Goal: Transaction & Acquisition: Purchase product/service

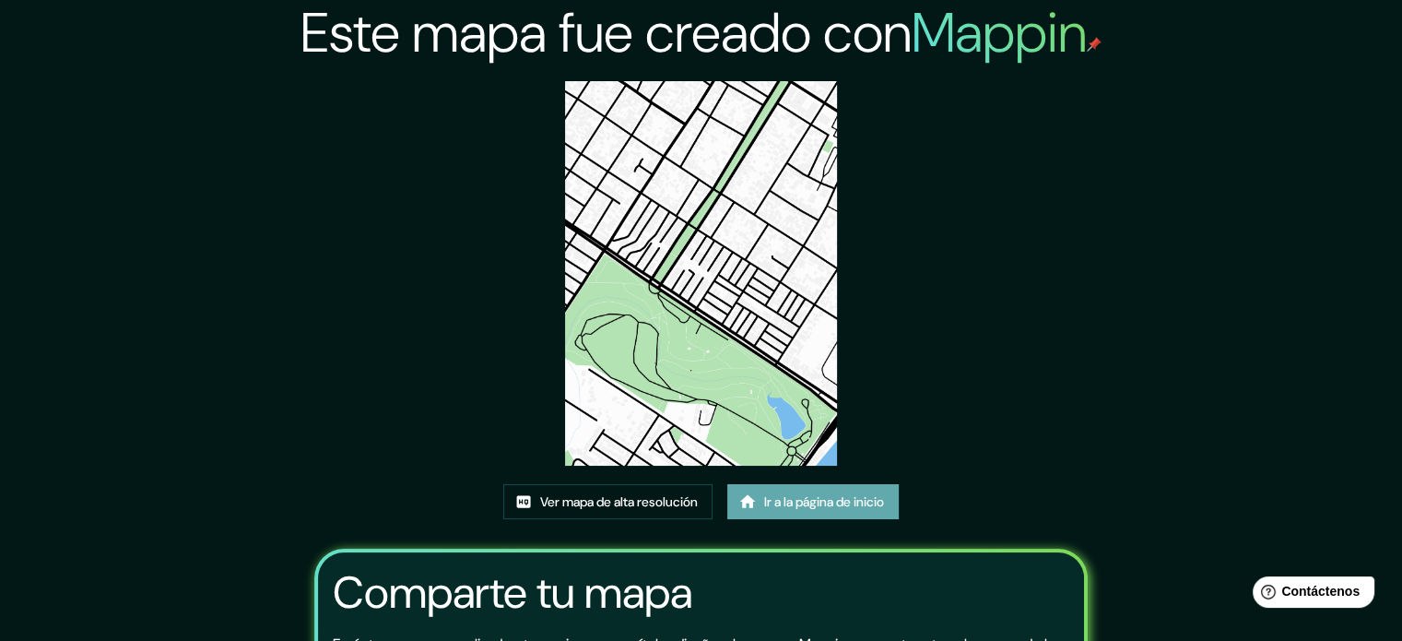
click at [767, 500] on font "Ir a la página de inicio" at bounding box center [824, 501] width 120 height 17
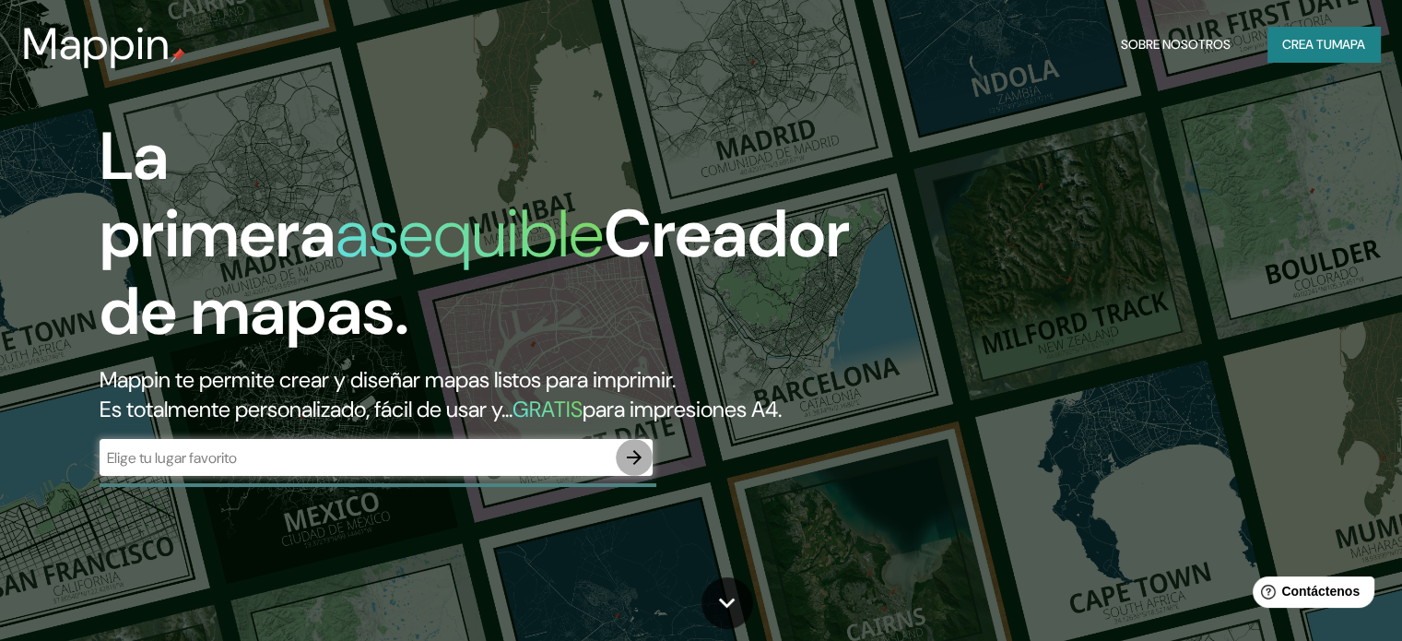
click at [634, 465] on icon "button" at bounding box center [634, 457] width 15 height 15
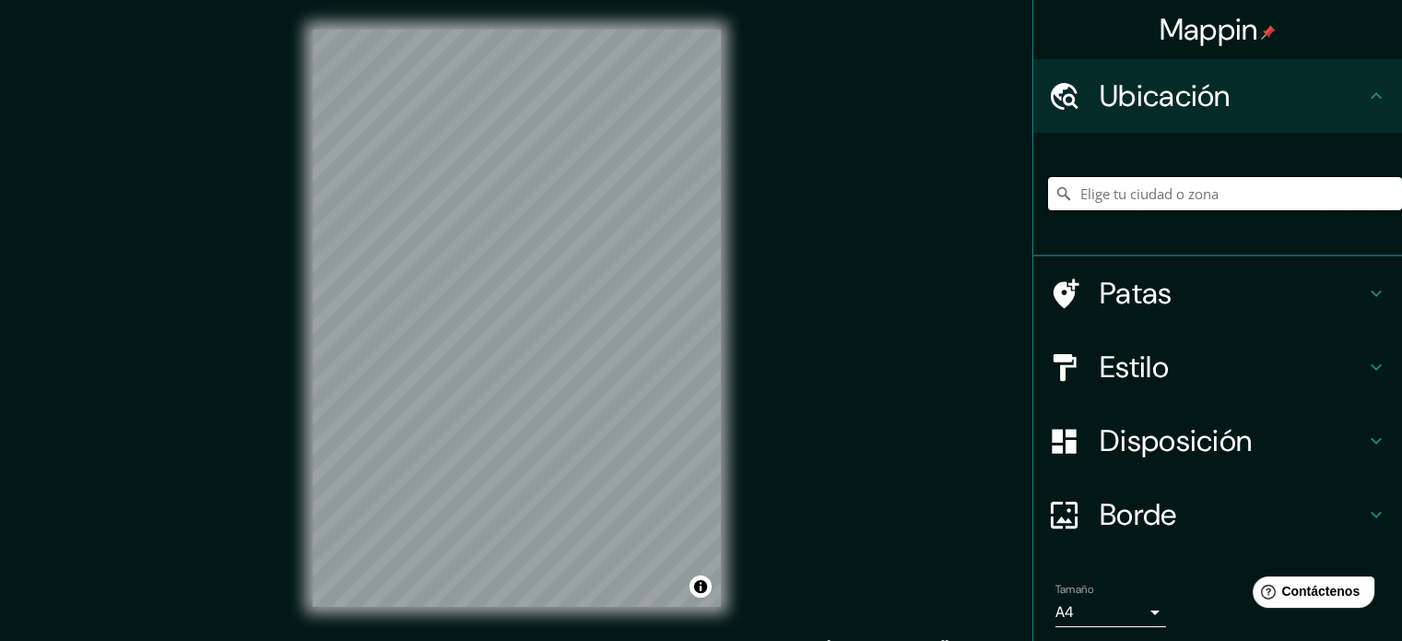
click at [1172, 200] on input "Elige tu ciudad o zona" at bounding box center [1225, 193] width 354 height 33
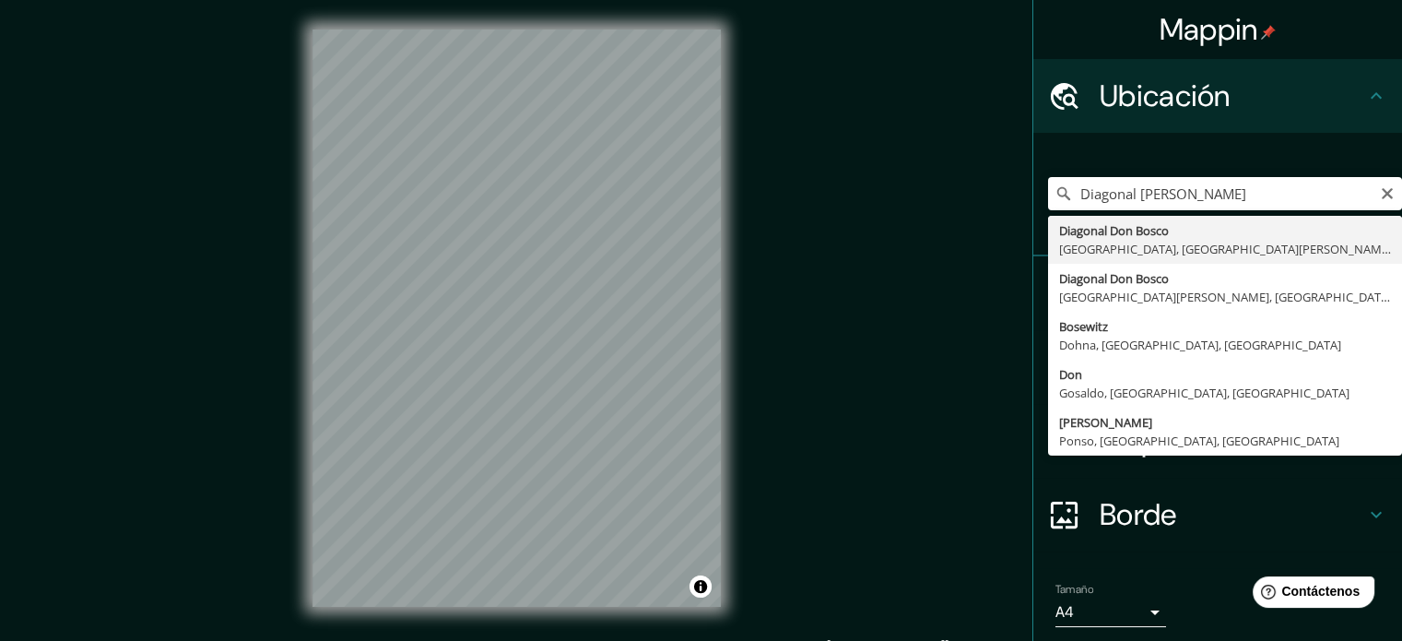
type input "[GEOGRAPHIC_DATA][PERSON_NAME], [GEOGRAPHIC_DATA], [GEOGRAPHIC_DATA][PERSON_NAM…"
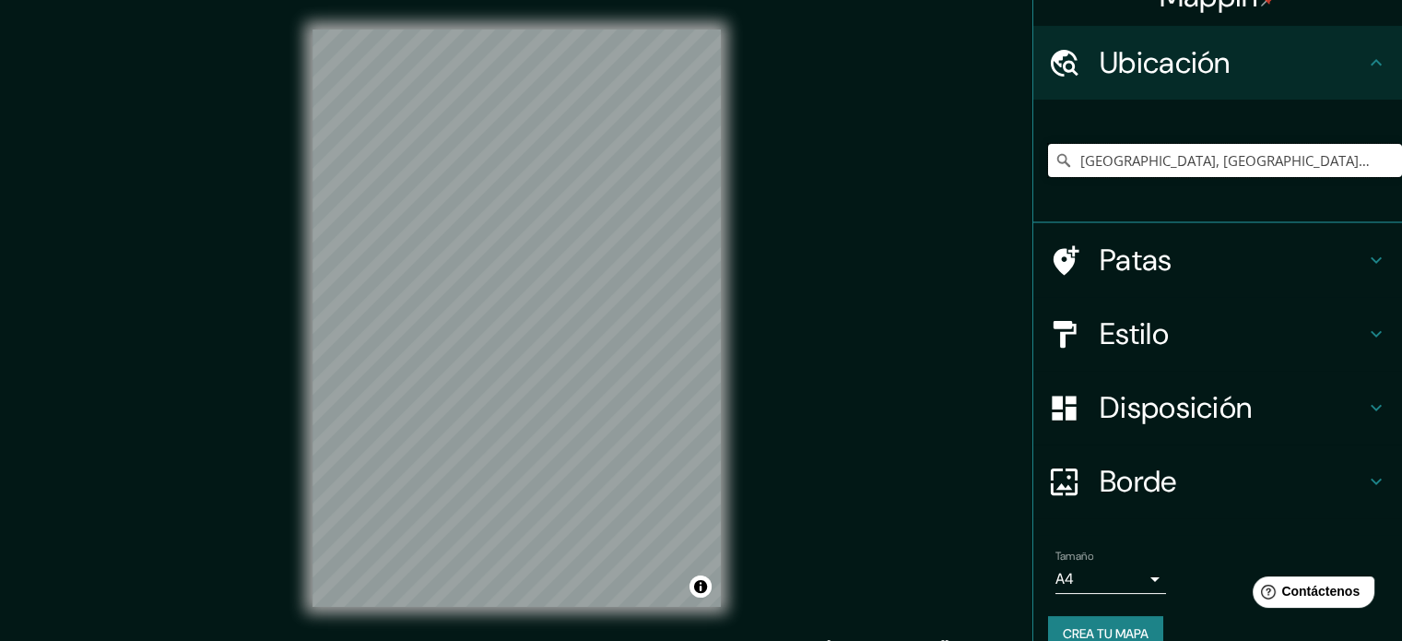
scroll to position [64, 0]
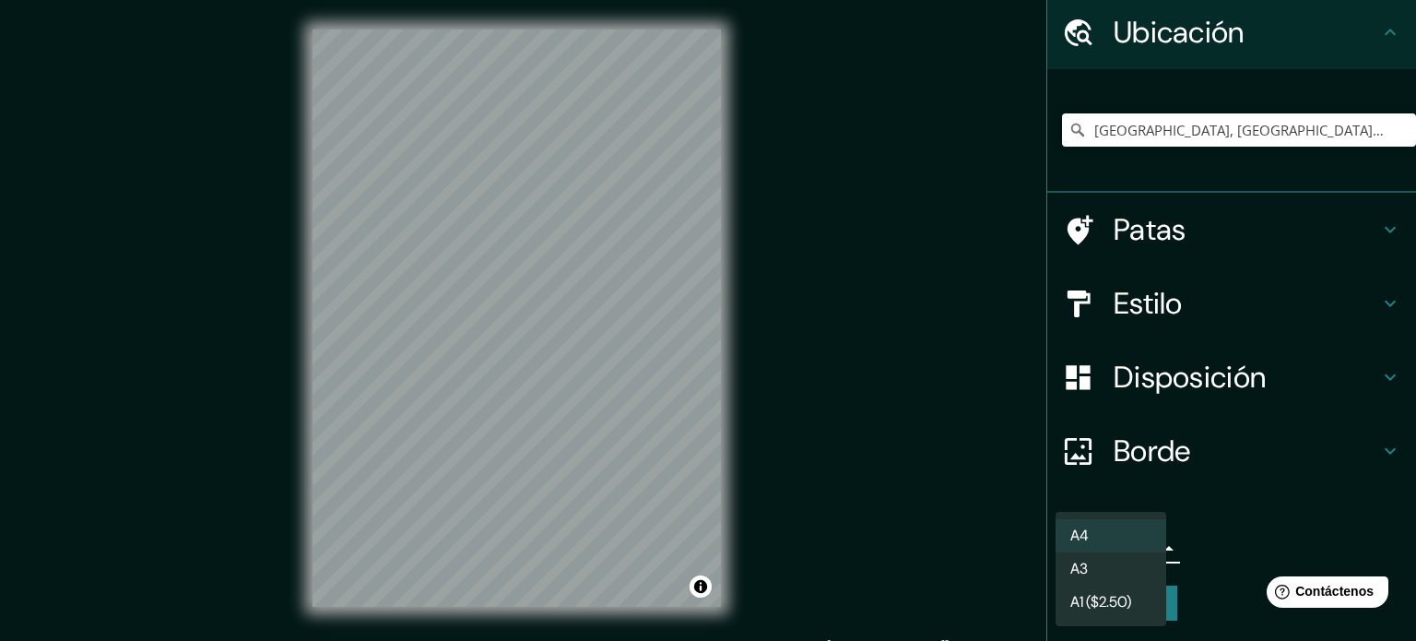
click at [1097, 545] on body "Mappin Ubicación Diagonal Don Bosco, Punta Arenas, Región de Magallanes y de la…" at bounding box center [708, 320] width 1416 height 641
click at [1114, 567] on li "A3" at bounding box center [1111, 570] width 111 height 34
type input "a4"
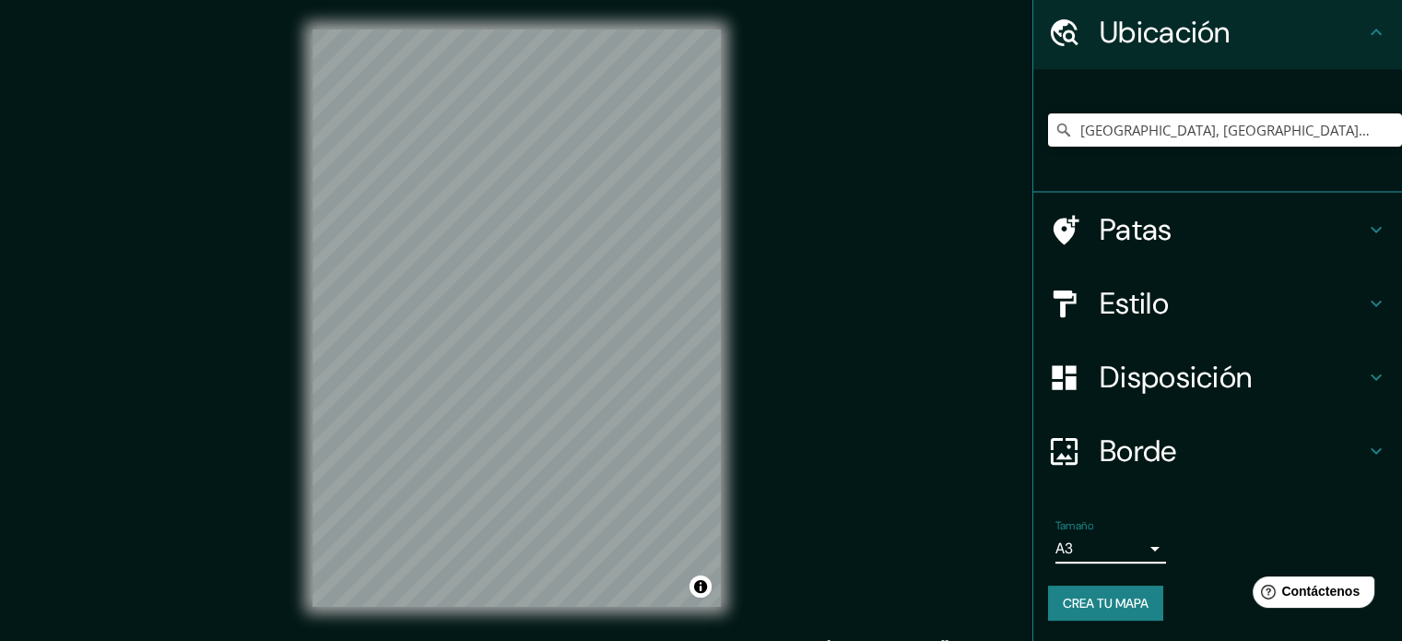
click at [1278, 301] on h4 "Estilo" at bounding box center [1232, 303] width 265 height 37
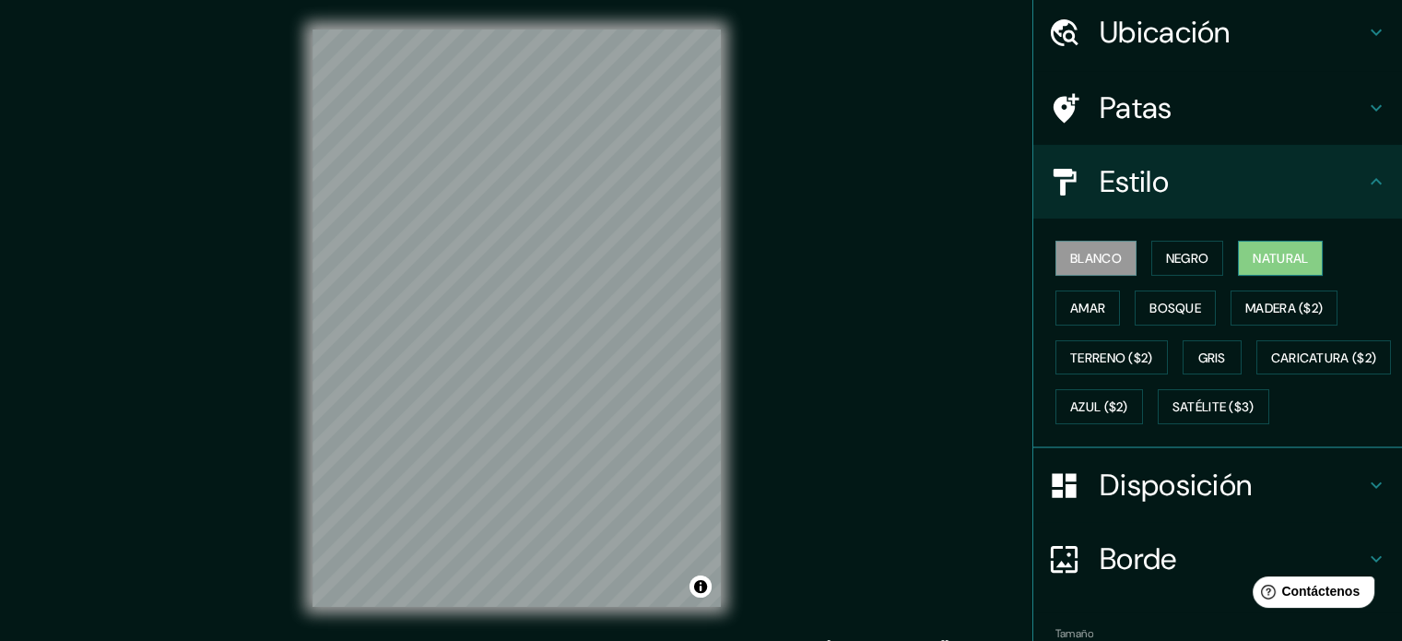
click at [1268, 262] on font "Natural" at bounding box center [1280, 258] width 55 height 17
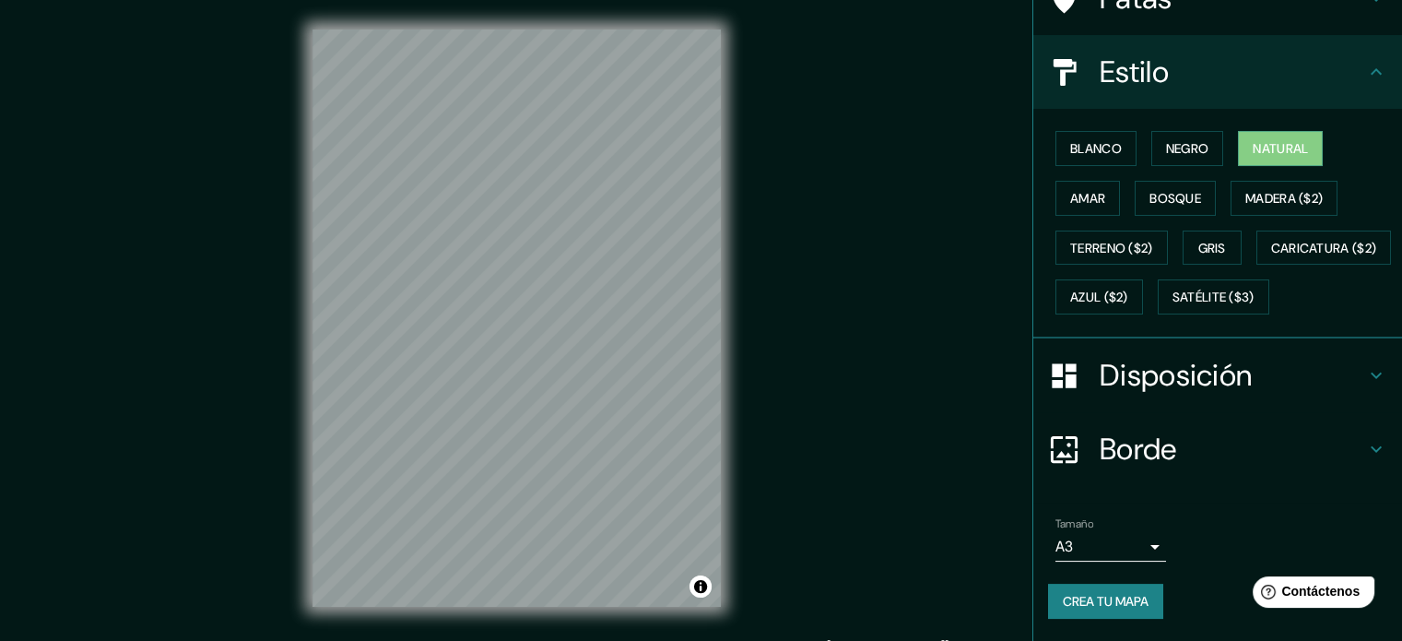
scroll to position [218, 0]
click at [1138, 600] on font "Crea tu mapa" at bounding box center [1106, 601] width 86 height 17
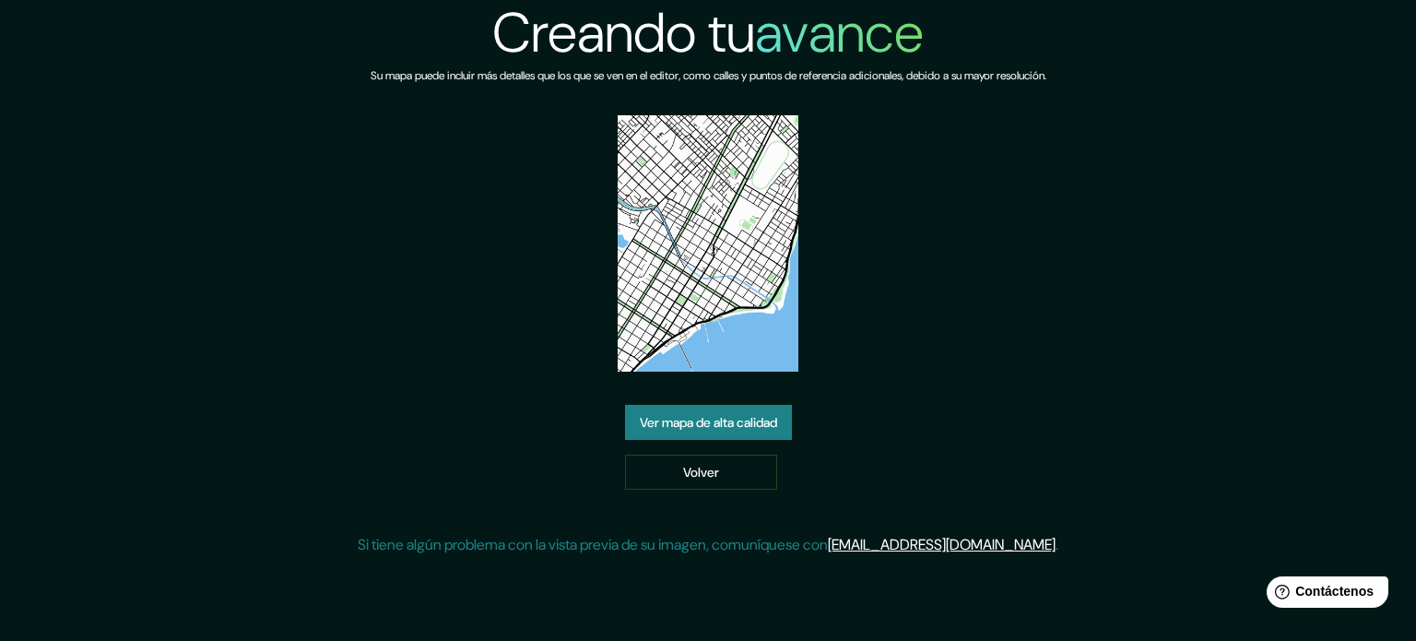
click at [723, 419] on font "Ver mapa de alta calidad" at bounding box center [708, 422] width 137 height 17
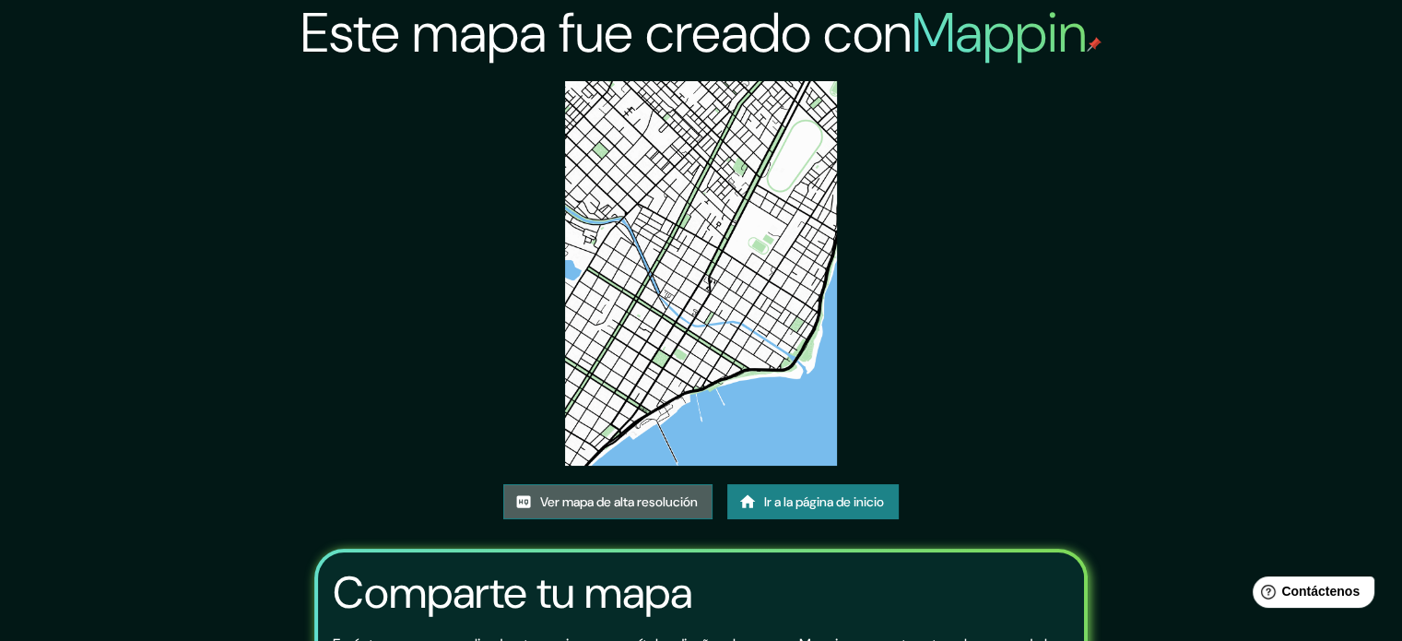
click at [658, 499] on font "Ver mapa de alta resolución" at bounding box center [619, 501] width 158 height 17
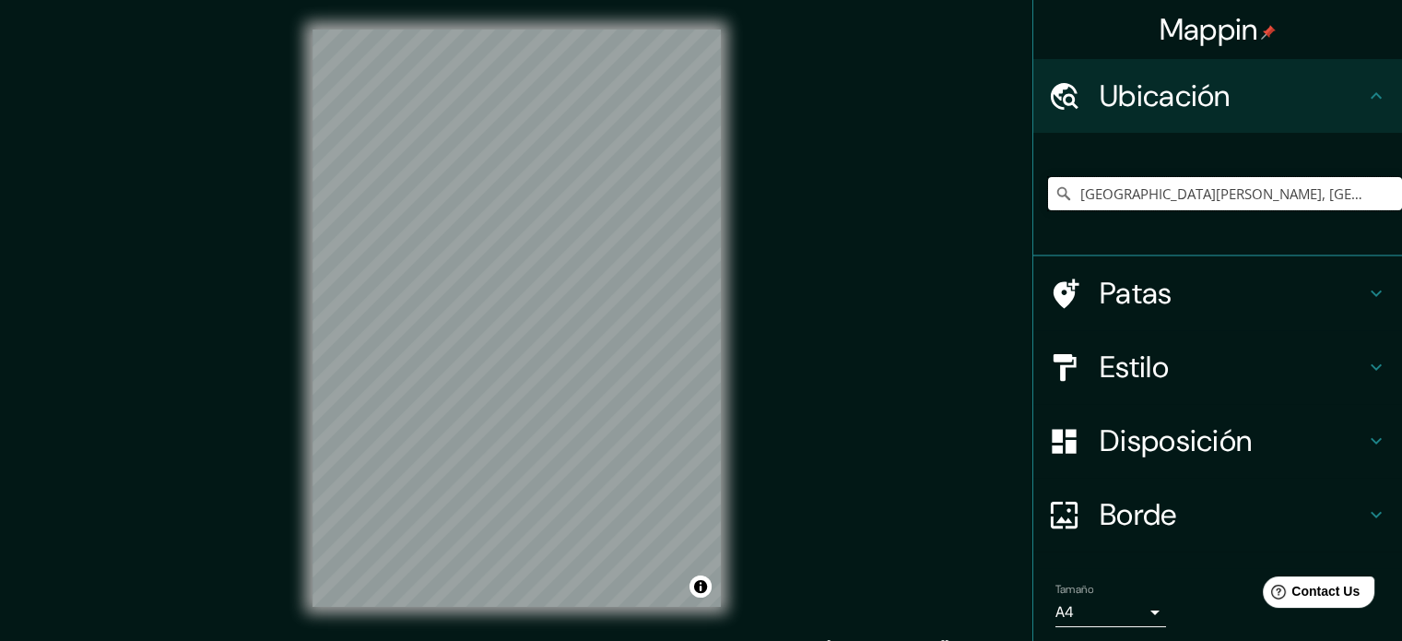
click at [1180, 202] on input "[GEOGRAPHIC_DATA][PERSON_NAME], [GEOGRAPHIC_DATA], [GEOGRAPHIC_DATA][PERSON_NAM…" at bounding box center [1225, 193] width 354 height 33
click at [1375, 198] on input "[GEOGRAPHIC_DATA][PERSON_NAME], [GEOGRAPHIC_DATA], [GEOGRAPHIC_DATA][PERSON_NAM…" at bounding box center [1225, 193] width 354 height 33
drag, startPoint x: 1354, startPoint y: 192, endPoint x: 1037, endPoint y: 186, distance: 317.2
click at [1048, 186] on input "[GEOGRAPHIC_DATA], [GEOGRAPHIC_DATA], [GEOGRAPHIC_DATA][PERSON_NAME] 6200000, […" at bounding box center [1225, 193] width 354 height 33
click at [1315, 184] on input "[GEOGRAPHIC_DATA], [GEOGRAPHIC_DATA], [GEOGRAPHIC_DATA][PERSON_NAME] 6200000, […" at bounding box center [1225, 193] width 354 height 33
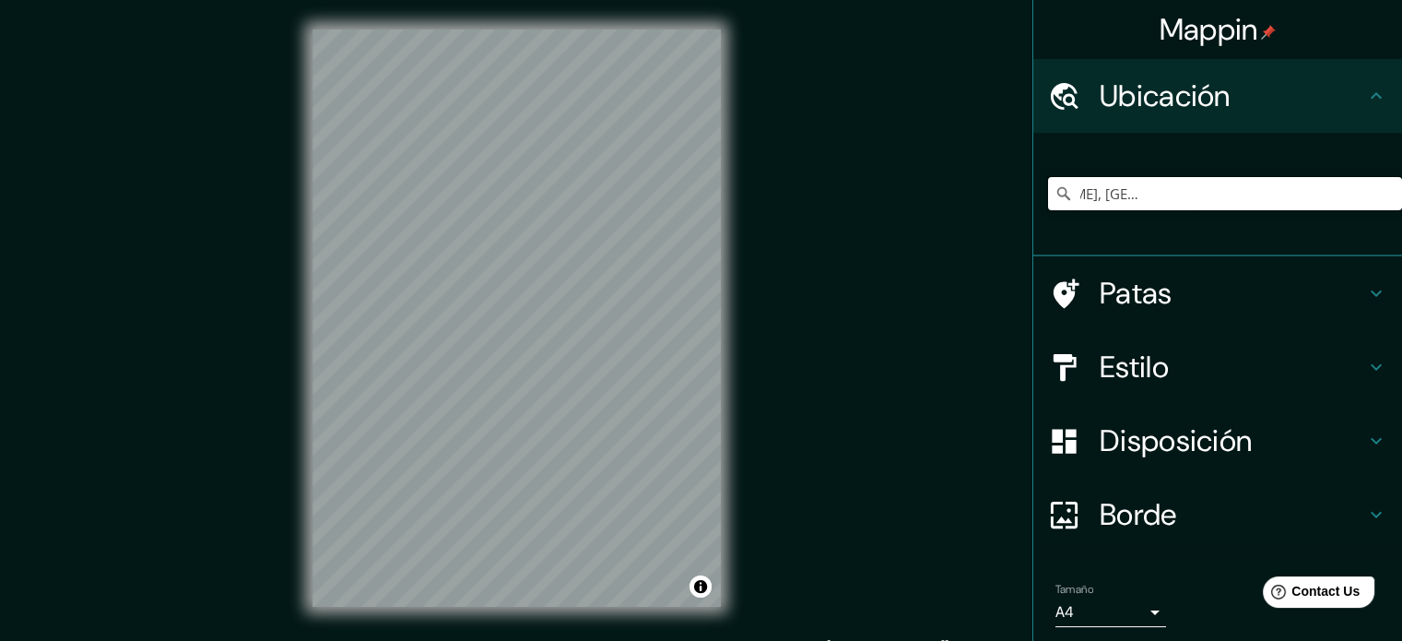
scroll to position [0, 336]
drag, startPoint x: 1291, startPoint y: 196, endPoint x: 1364, endPoint y: 204, distance: 74.1
click at [1364, 204] on input "[GEOGRAPHIC_DATA], [GEOGRAPHIC_DATA], [GEOGRAPHIC_DATA][PERSON_NAME] 6200000, […" at bounding box center [1225, 193] width 354 height 33
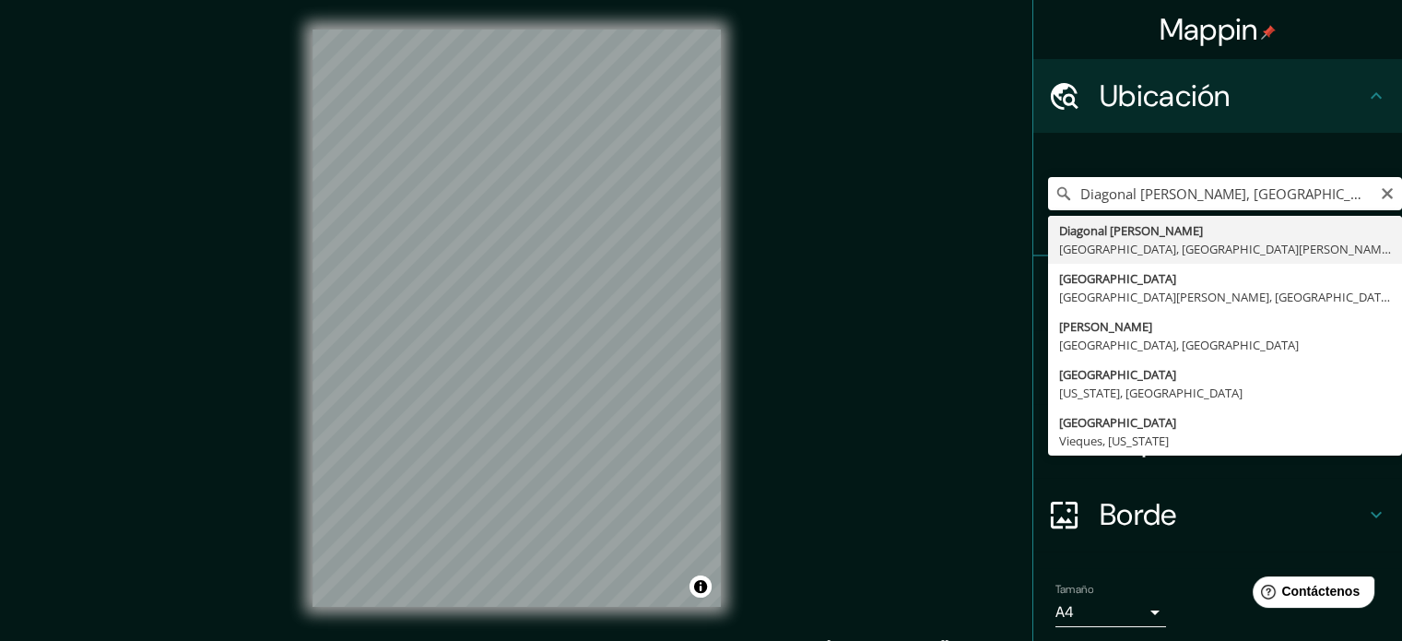
type input "[GEOGRAPHIC_DATA], [GEOGRAPHIC_DATA], [GEOGRAPHIC_DATA][PERSON_NAME] 6200000, […"
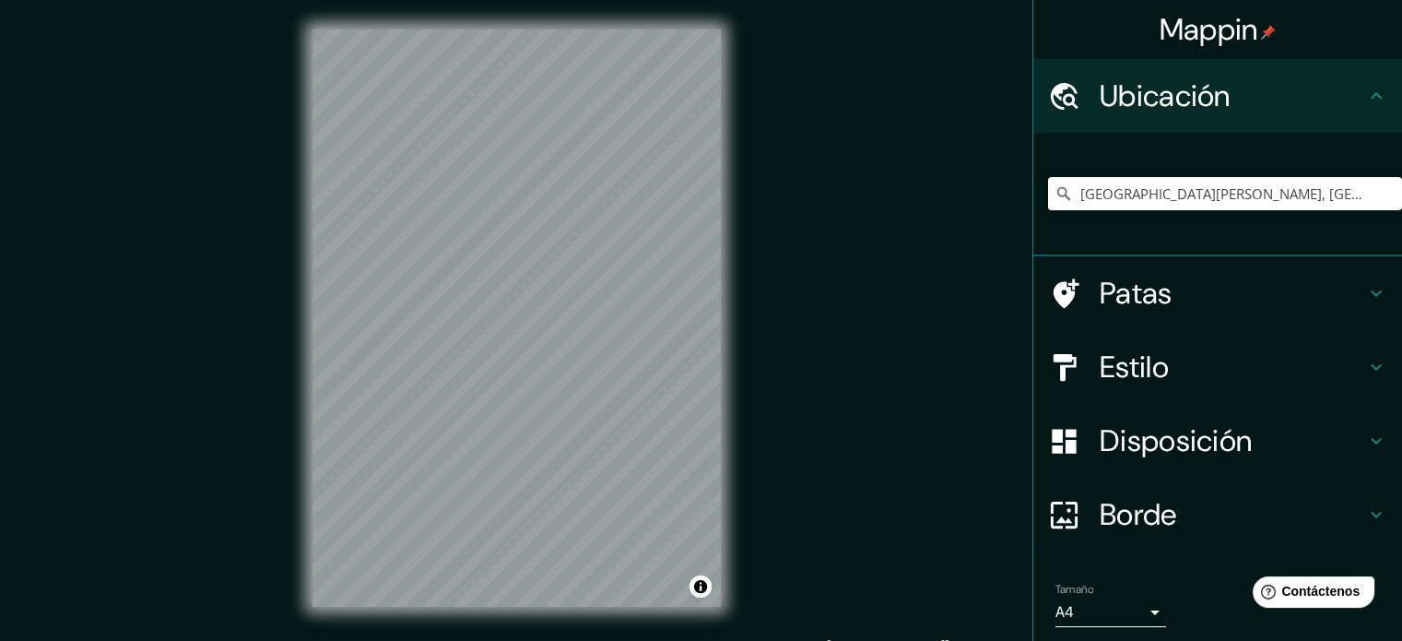
scroll to position [64, 0]
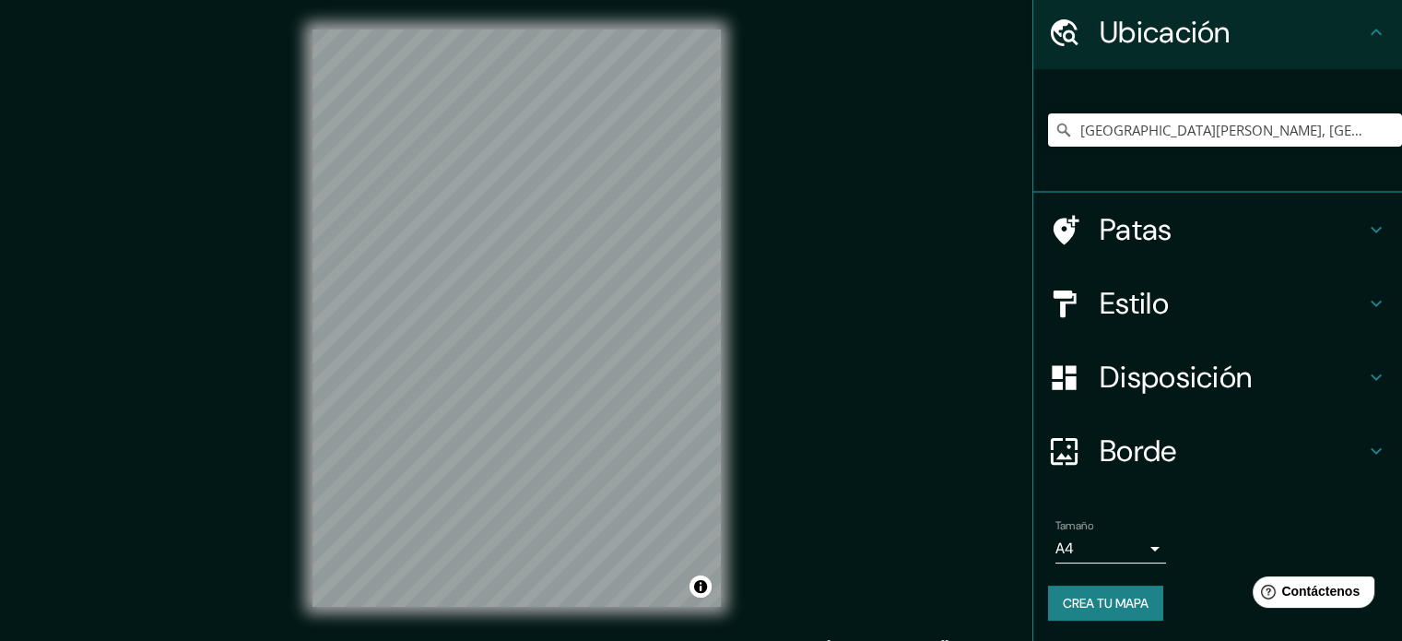
click at [1233, 299] on h4 "Estilo" at bounding box center [1232, 303] width 265 height 37
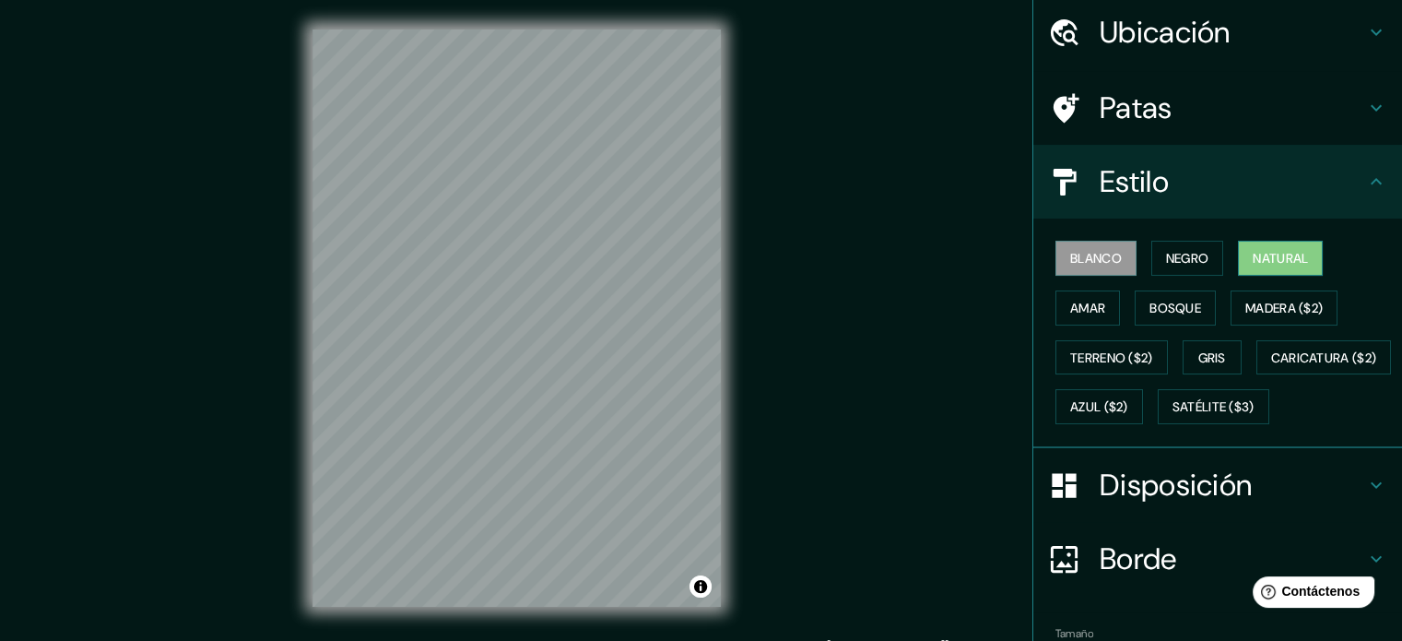
click at [1277, 257] on font "Natural" at bounding box center [1280, 258] width 55 height 17
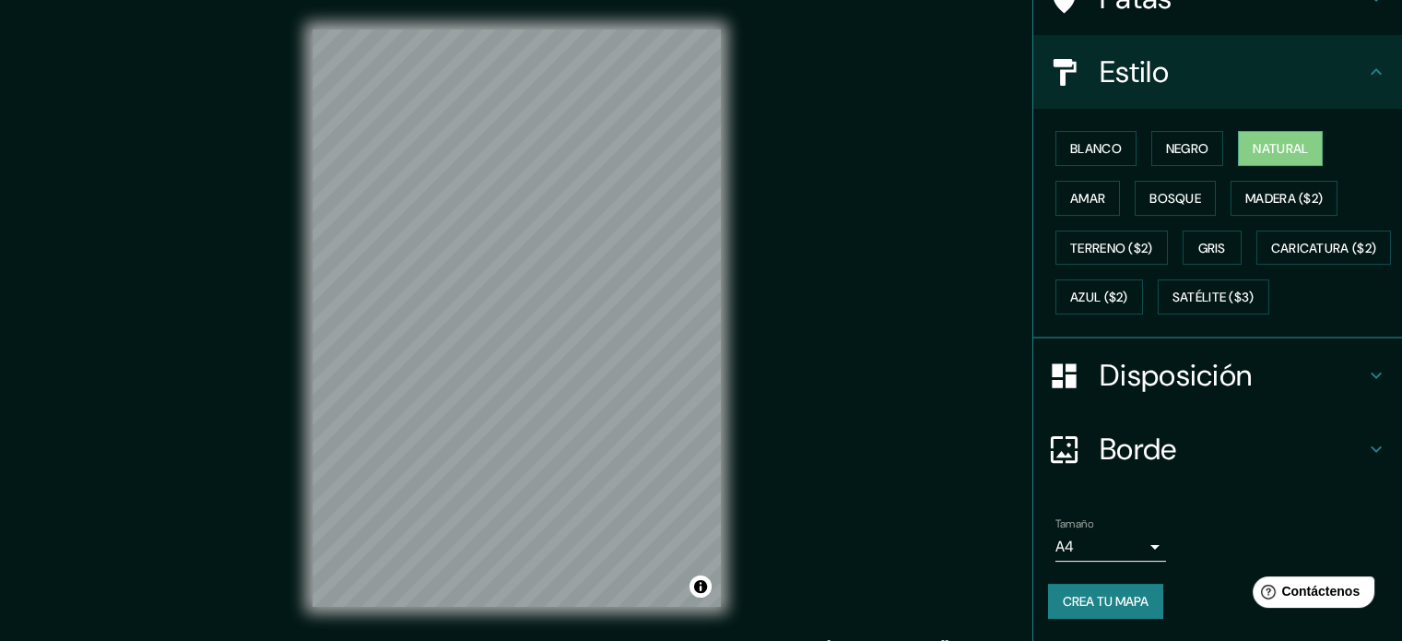
scroll to position [218, 0]
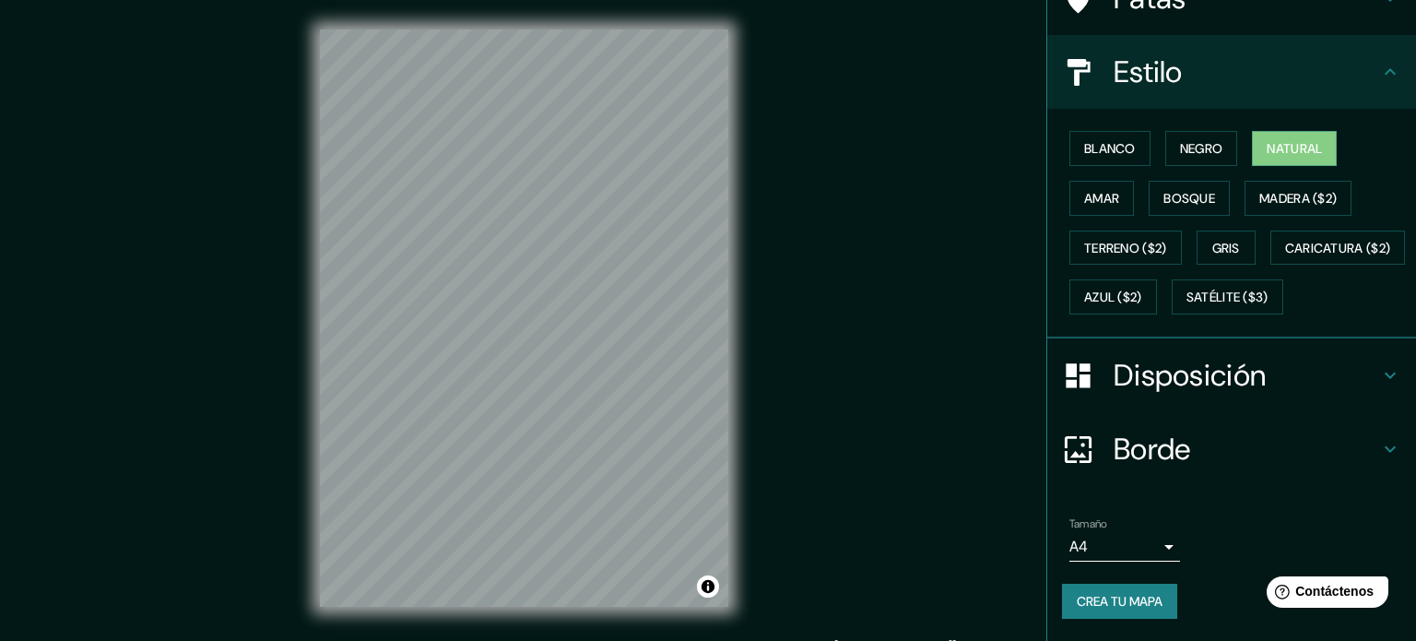
click at [1113, 546] on body "Mappin Ubicación Diagonal Don Bosco, Punta Arenas, Región de Magallanes y de la…" at bounding box center [708, 320] width 1416 height 641
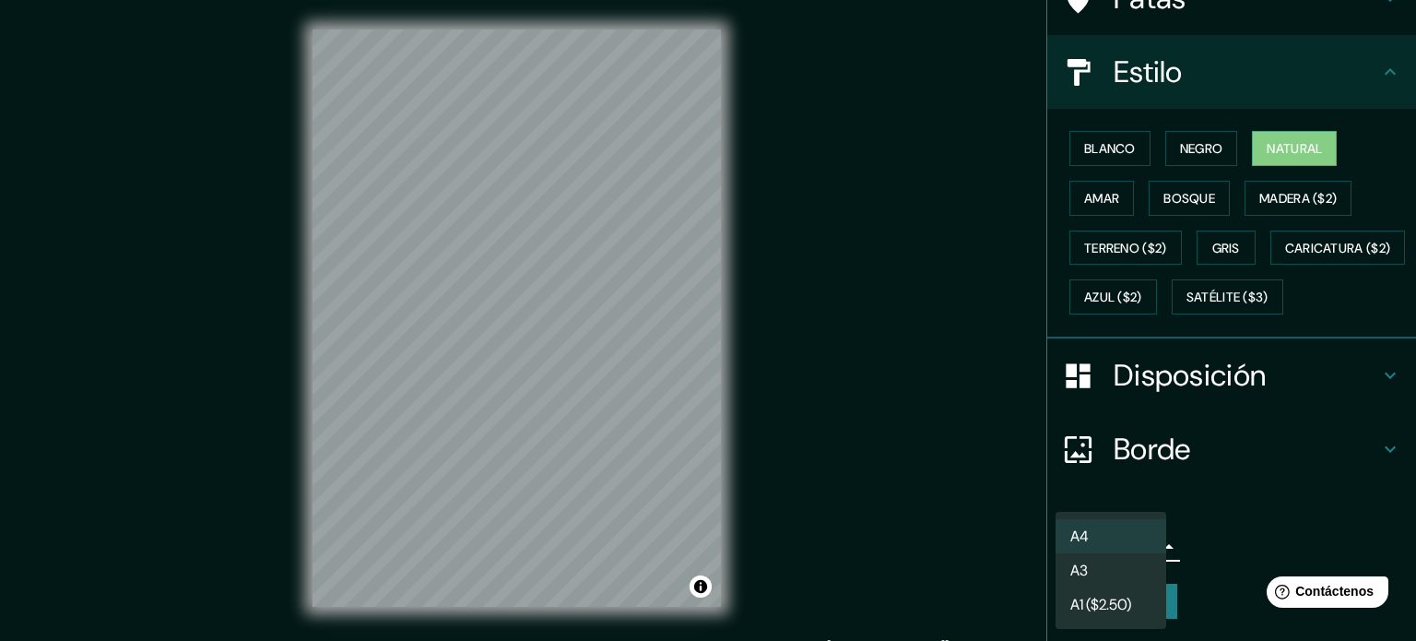
click at [1117, 571] on li "A3" at bounding box center [1111, 570] width 111 height 34
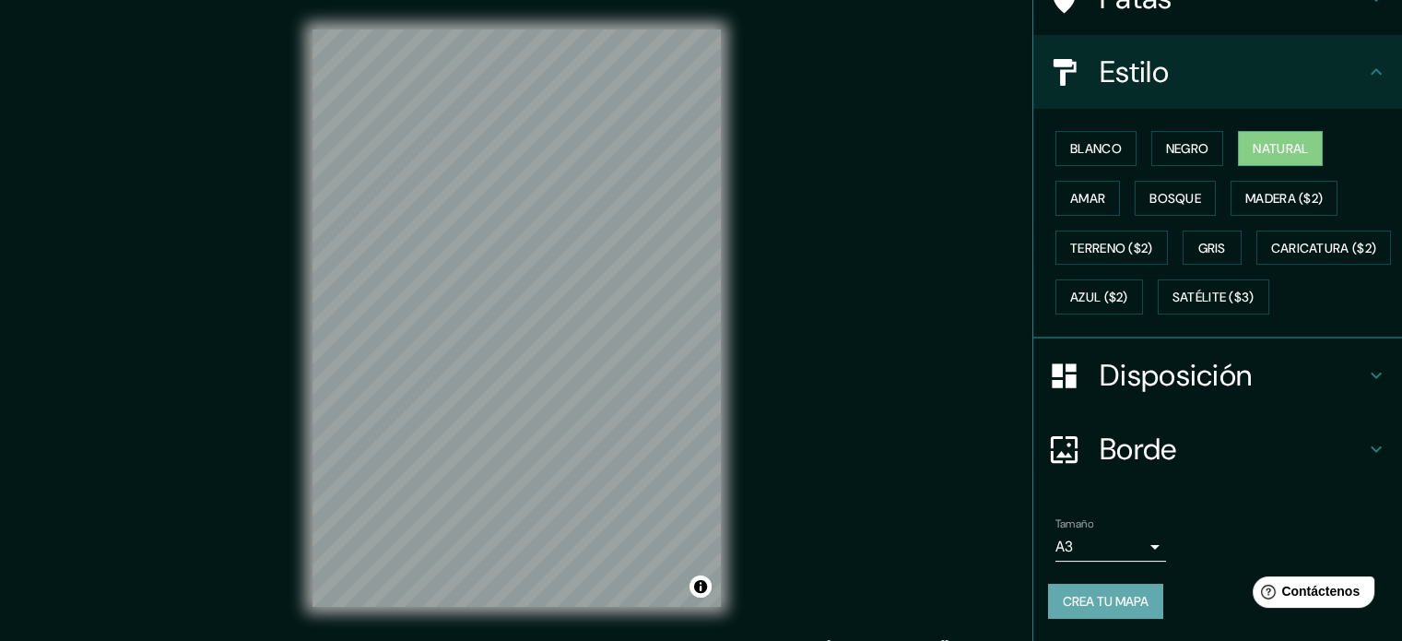
click at [1117, 604] on font "Crea tu mapa" at bounding box center [1106, 601] width 86 height 17
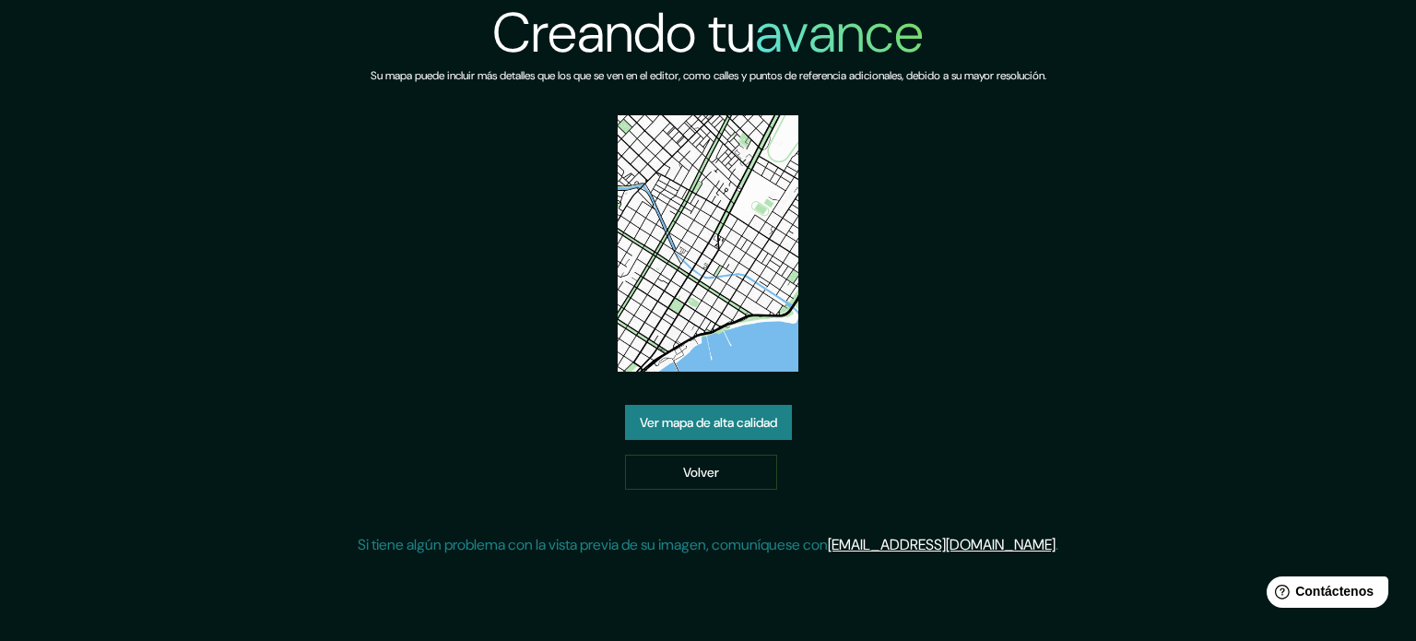
click at [712, 415] on font "Ver mapa de alta calidad" at bounding box center [708, 422] width 137 height 17
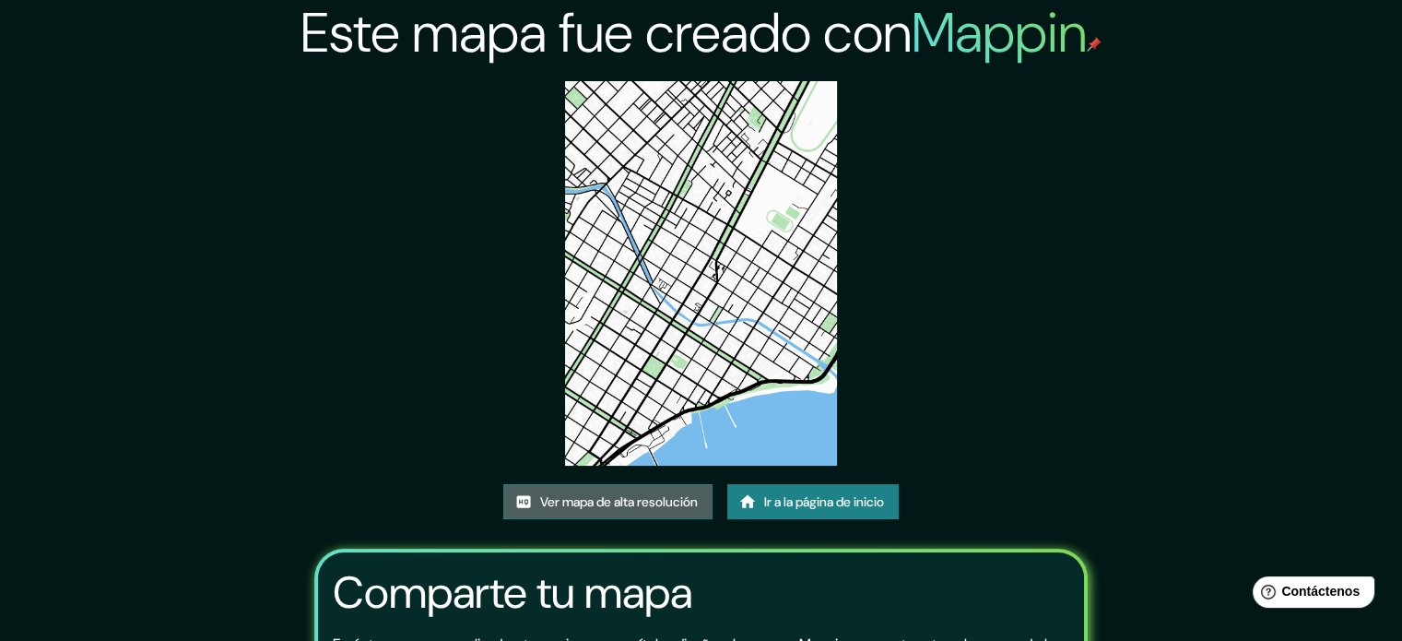
click at [650, 494] on font "Ver mapa de alta resolución" at bounding box center [619, 501] width 158 height 17
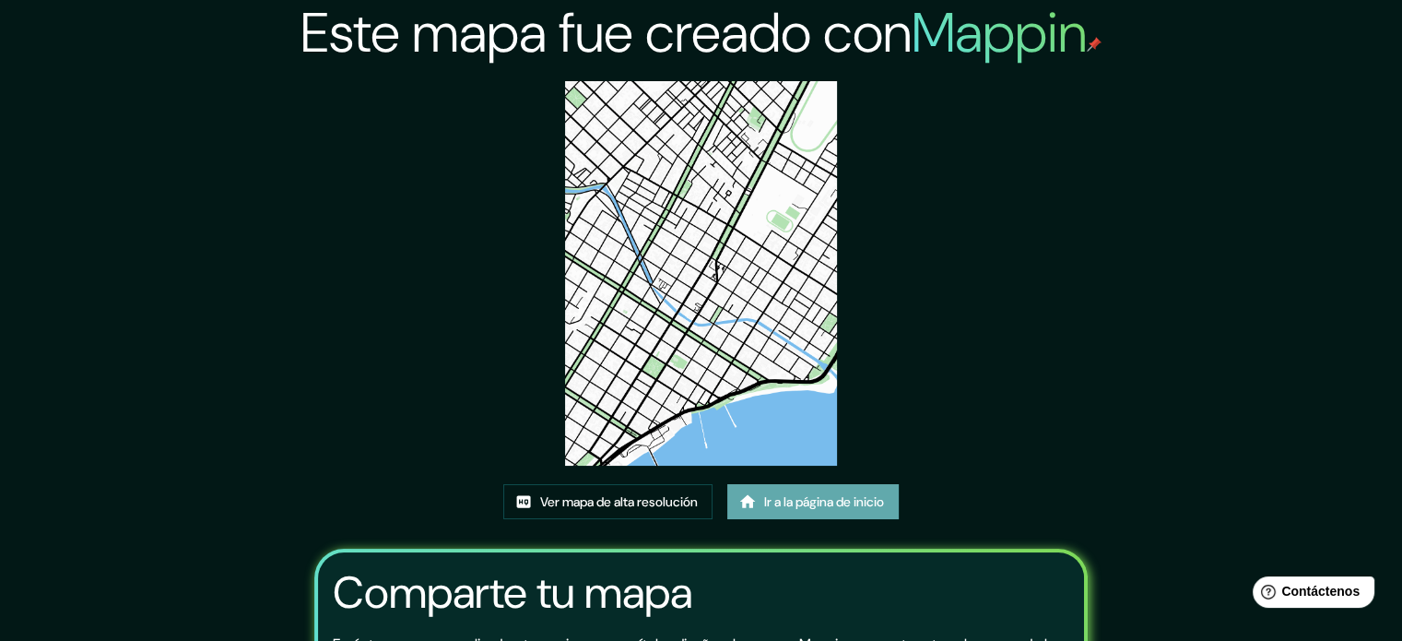
click at [870, 506] on font "Ir a la página de inicio" at bounding box center [824, 501] width 120 height 17
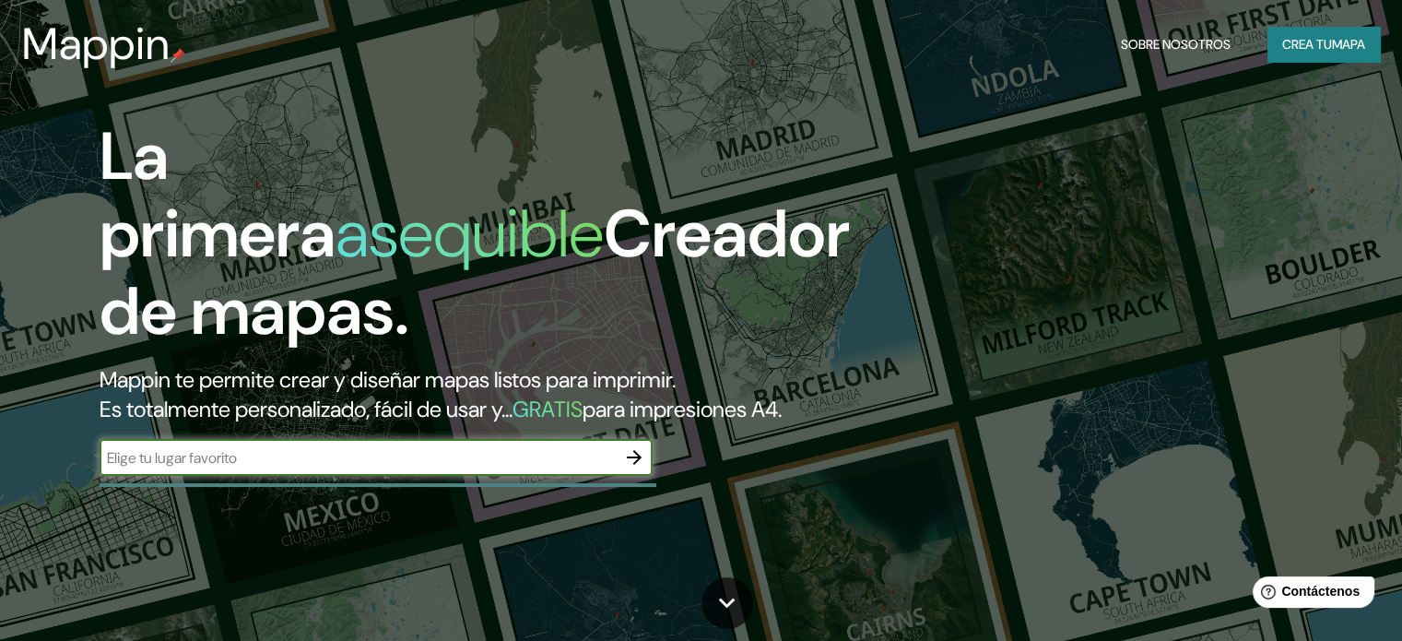
click at [616, 476] on button "button" at bounding box center [634, 457] width 37 height 37
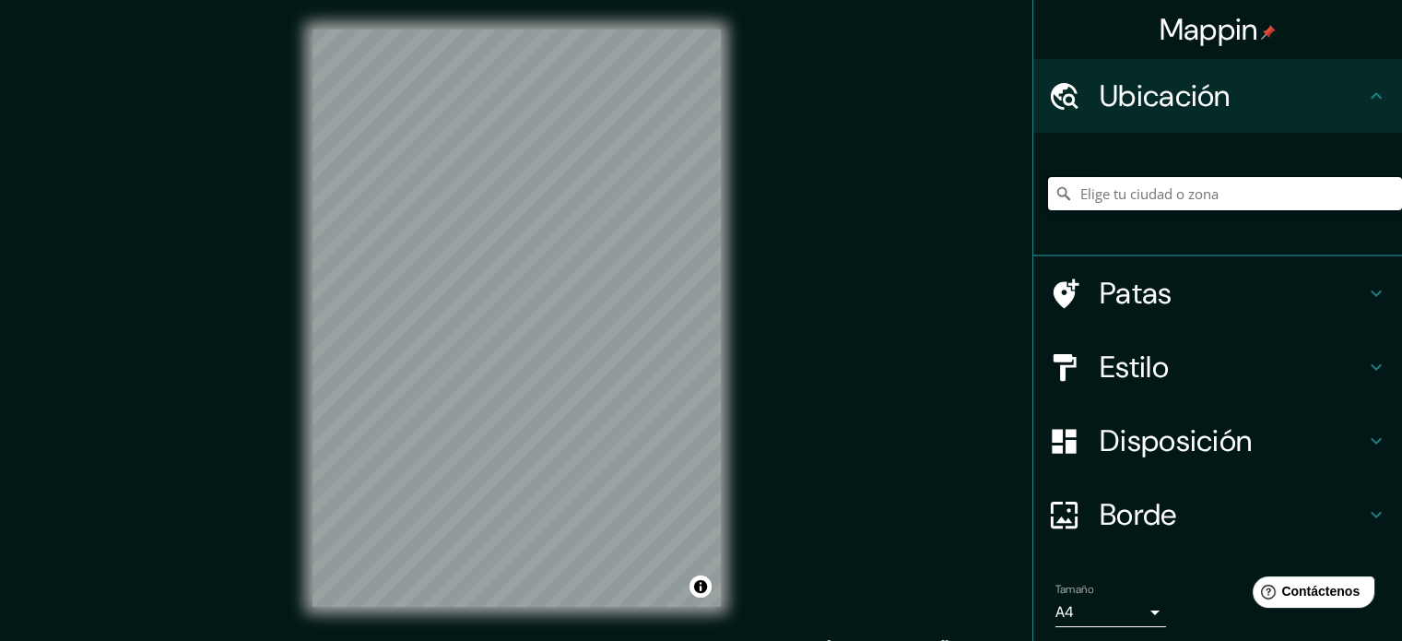
click at [1194, 195] on input "Elige tu ciudad o zona" at bounding box center [1225, 193] width 354 height 33
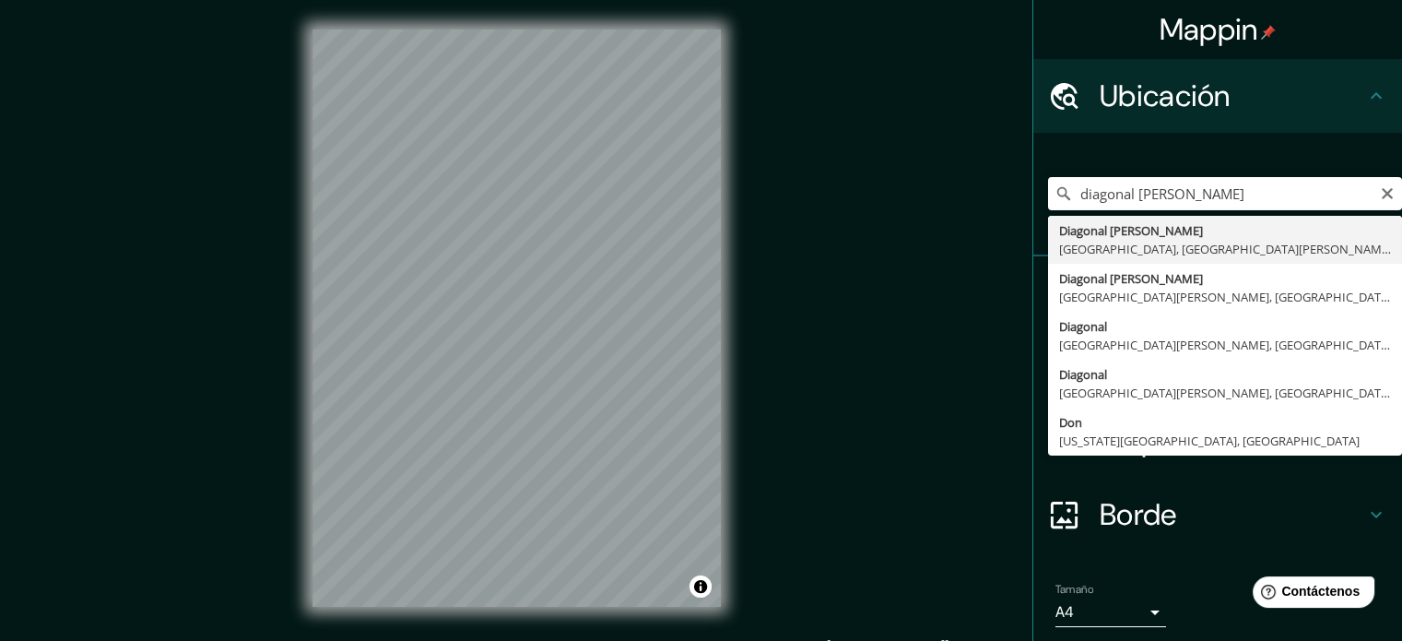
type input "[GEOGRAPHIC_DATA], [GEOGRAPHIC_DATA], [GEOGRAPHIC_DATA][PERSON_NAME] 6200000, […"
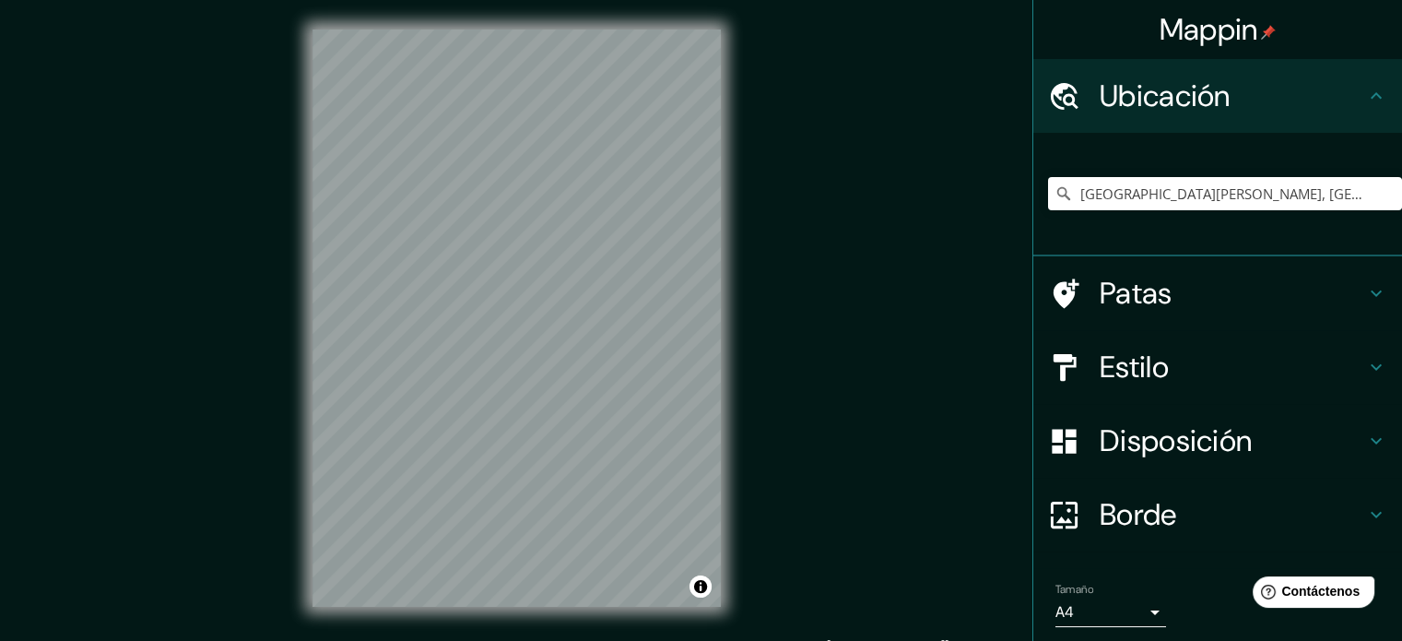
click at [1138, 607] on body "Mappin Ubicación Diagonal Don Bosco, Punta Arenas, Región de Magallanes y de la…" at bounding box center [701, 320] width 1402 height 641
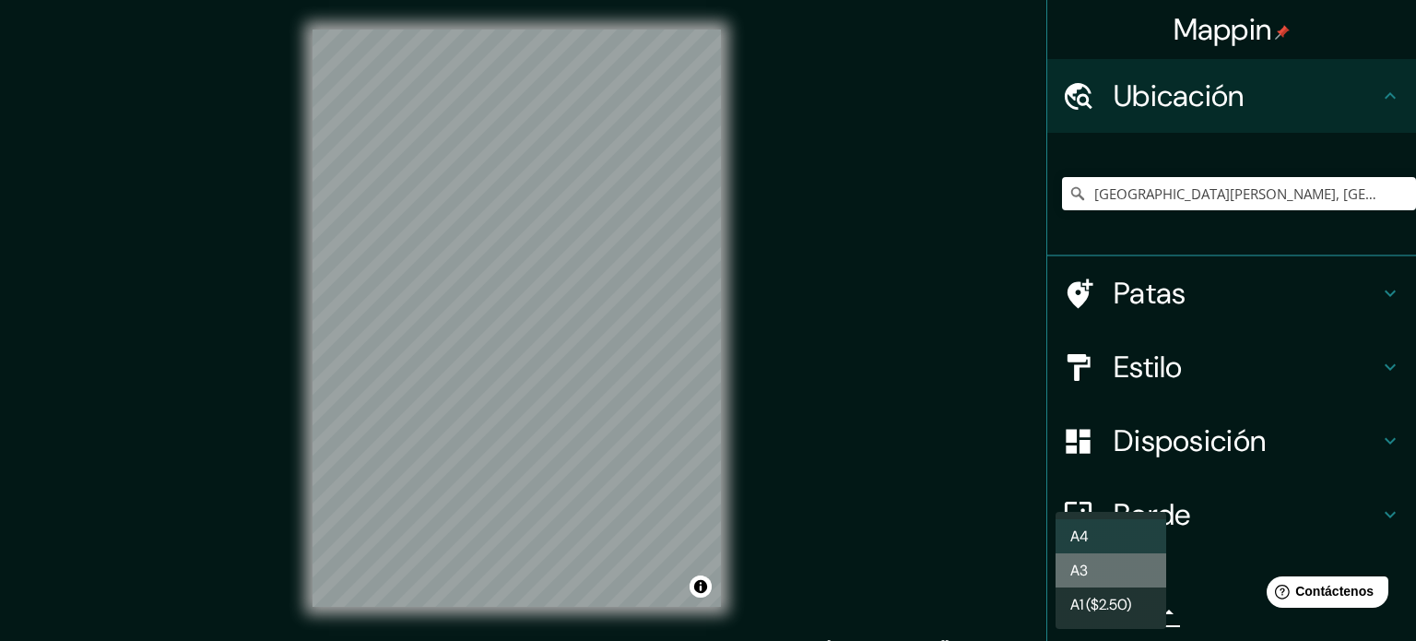
click at [1121, 569] on li "A3" at bounding box center [1111, 570] width 111 height 34
type input "a4"
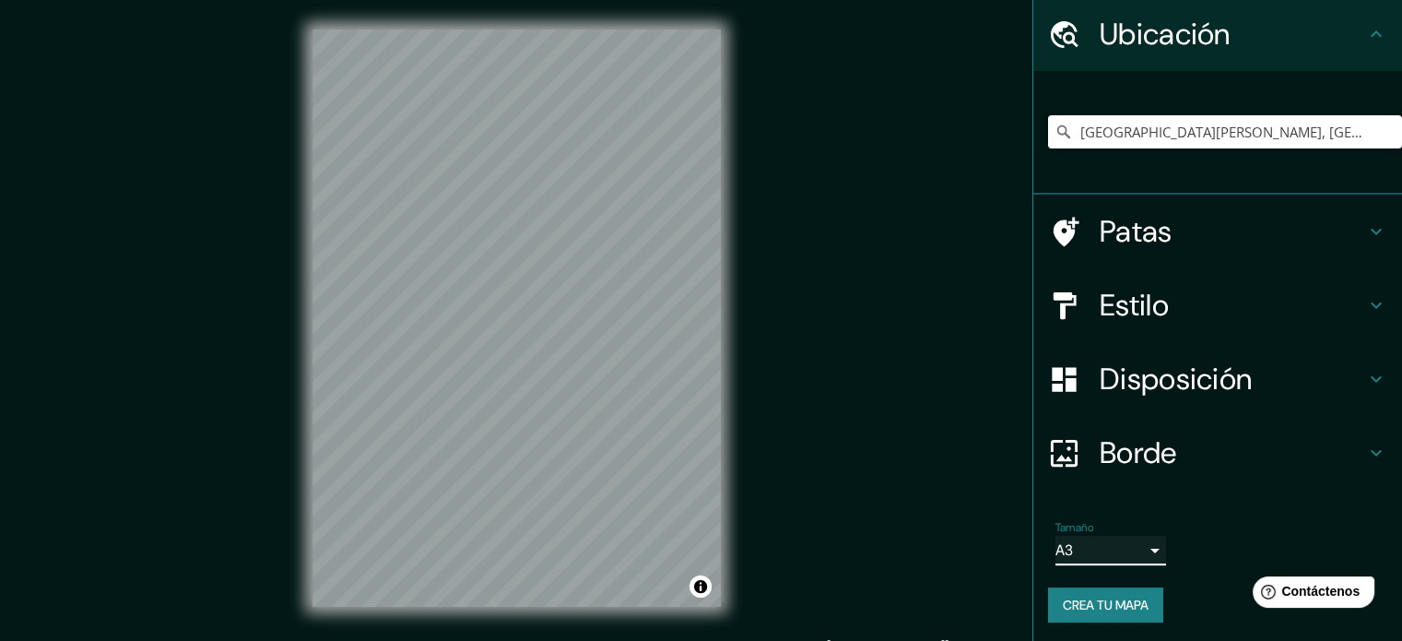
scroll to position [64, 0]
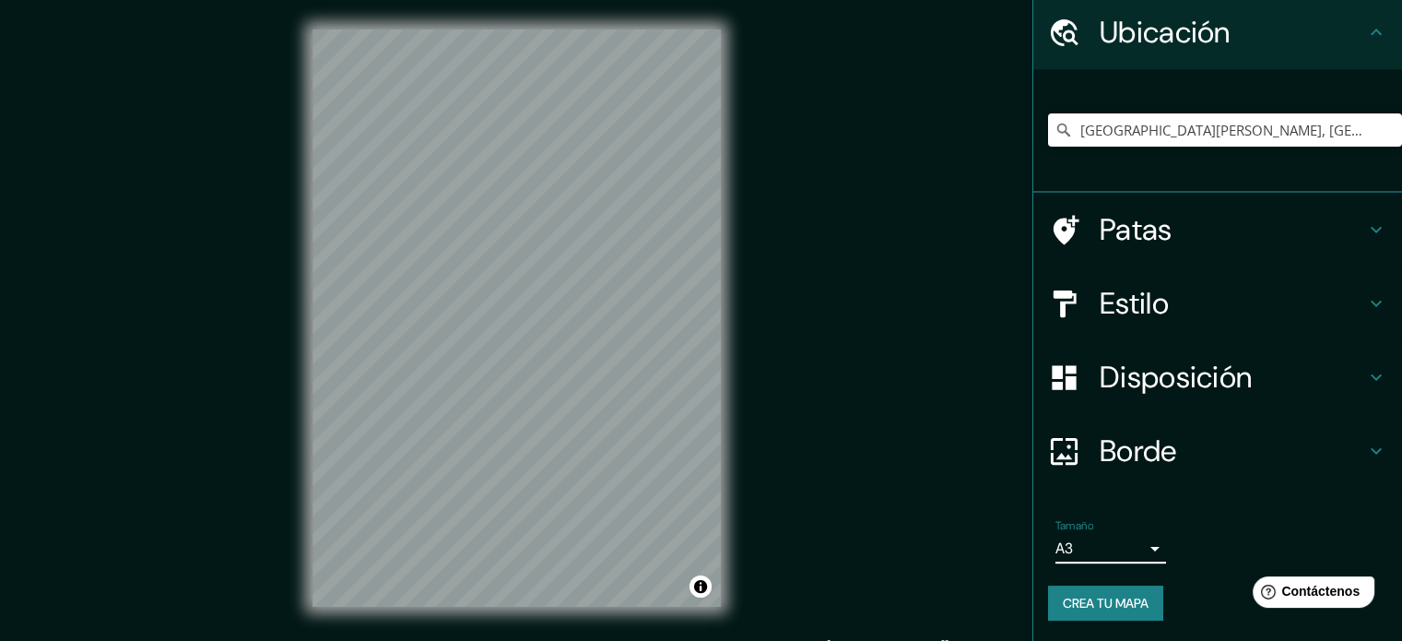
click at [1291, 302] on h4 "Estilo" at bounding box center [1232, 303] width 265 height 37
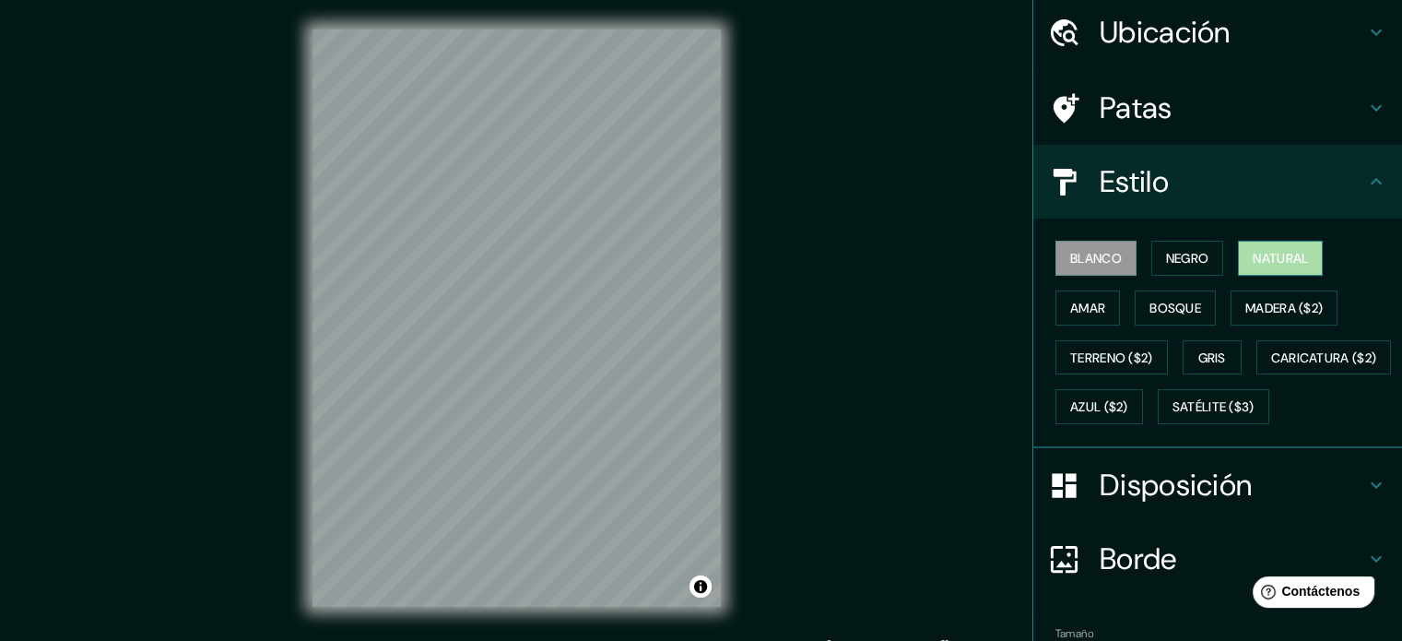
click at [1282, 263] on font "Natural" at bounding box center [1280, 258] width 55 height 17
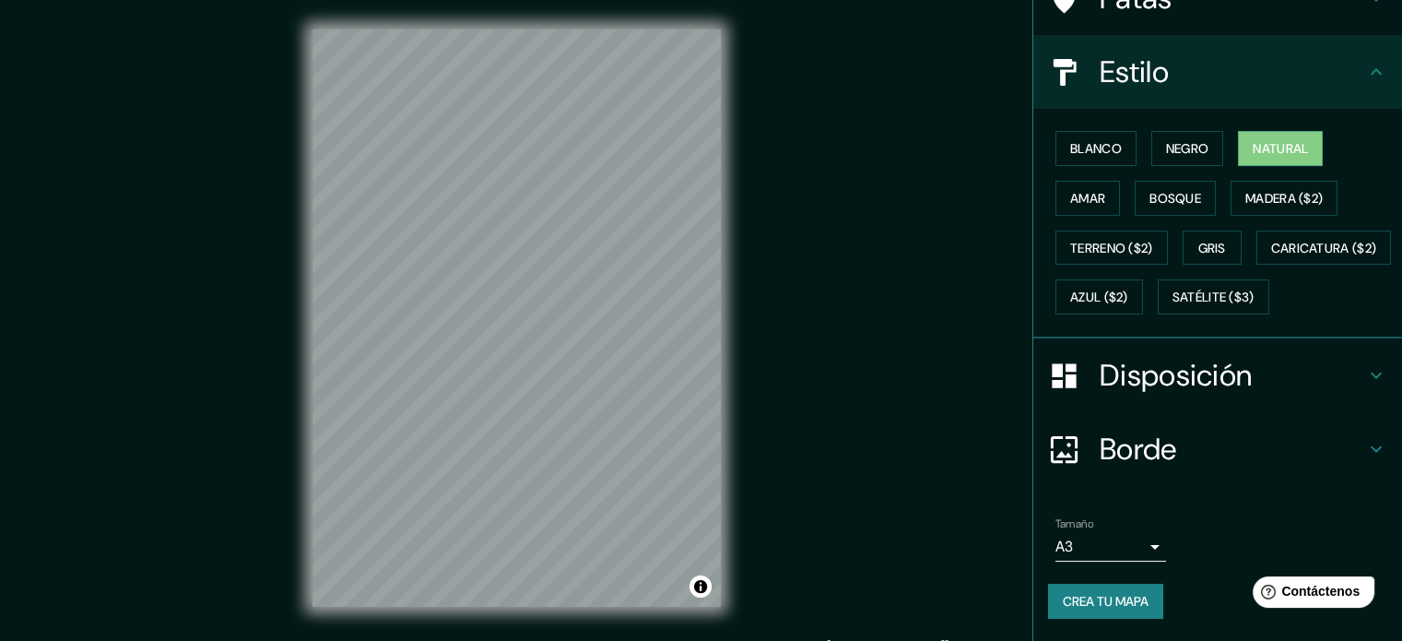
scroll to position [218, 0]
click at [1127, 603] on font "Crea tu mapa" at bounding box center [1106, 601] width 86 height 17
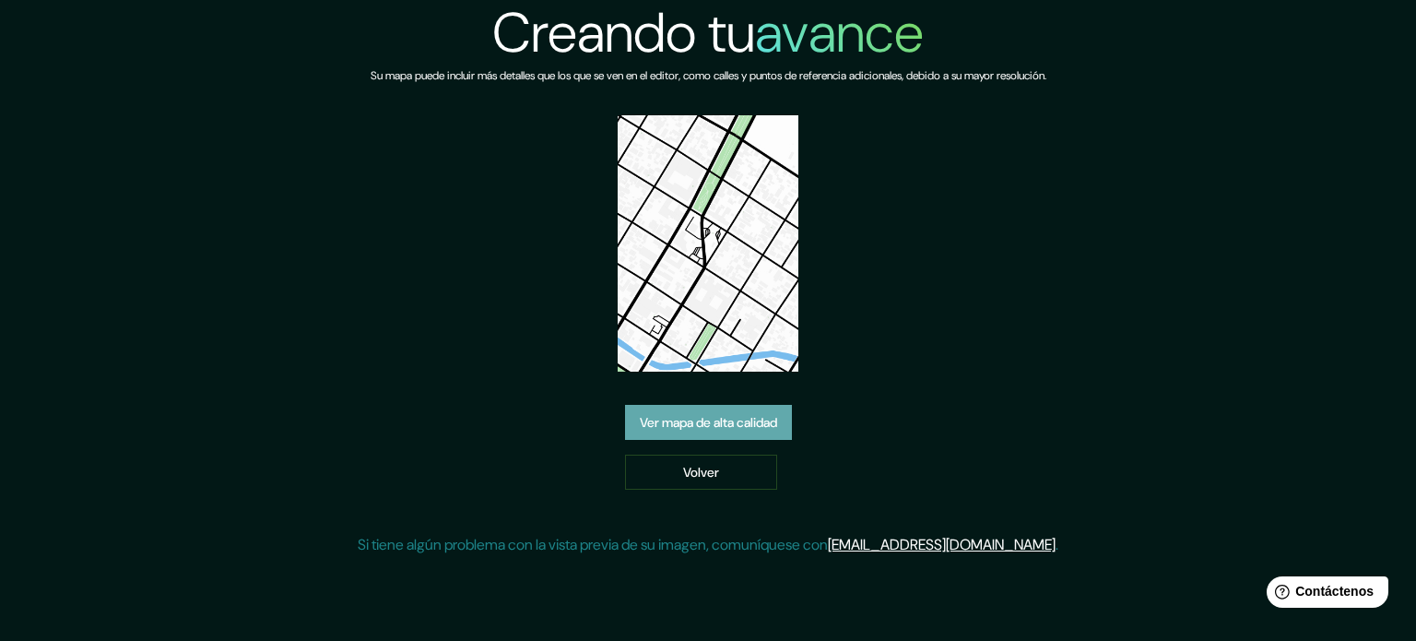
click at [772, 419] on font "Ver mapa de alta calidad" at bounding box center [708, 422] width 137 height 17
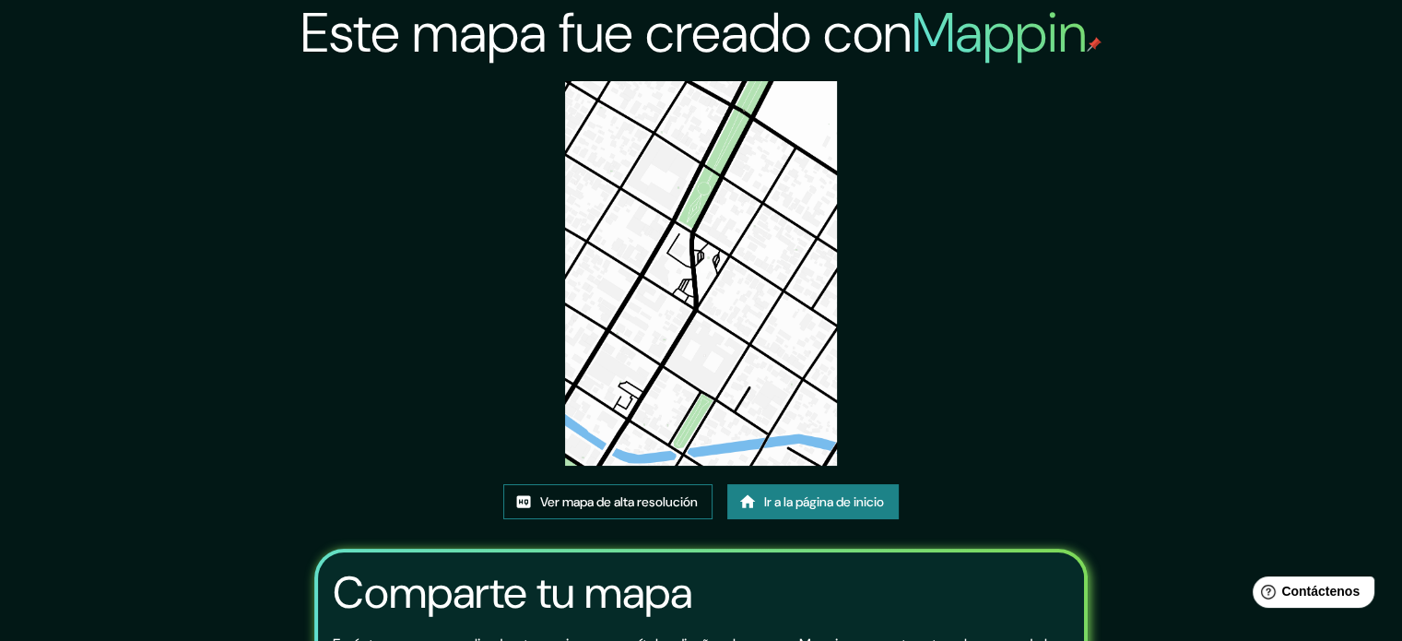
click at [649, 501] on font "Ver mapa de alta resolución" at bounding box center [619, 501] width 158 height 17
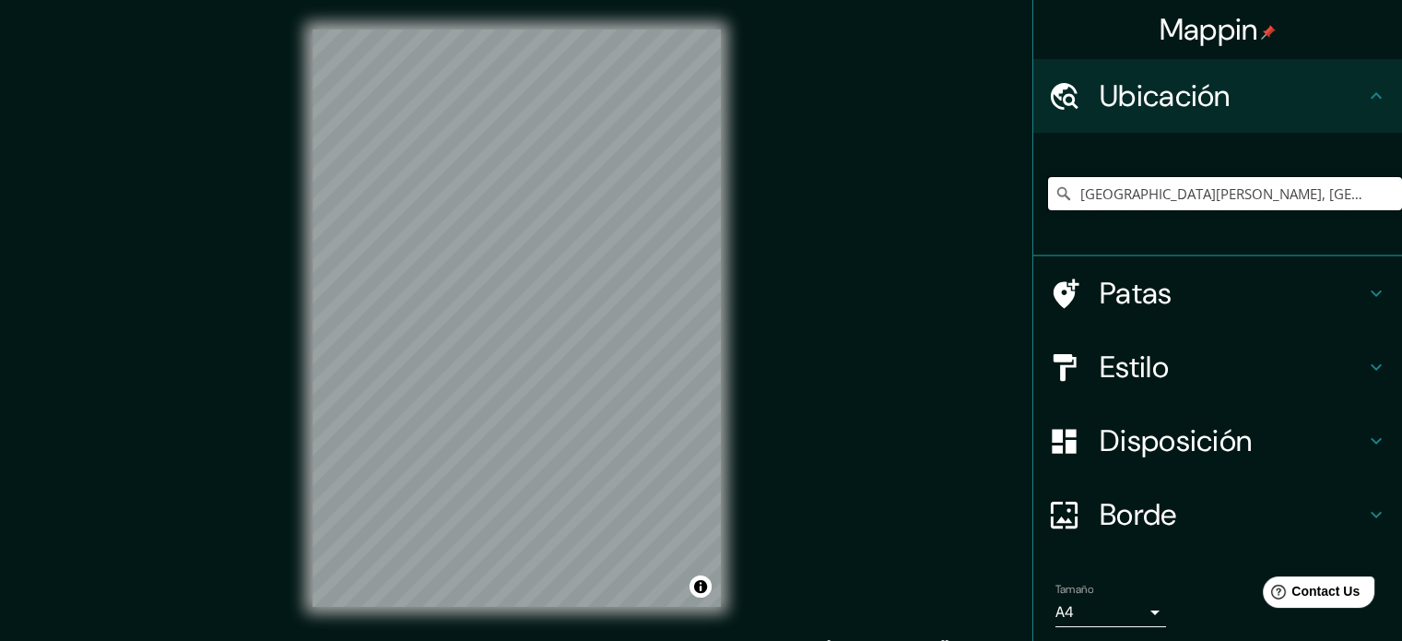
click at [1194, 198] on input "[GEOGRAPHIC_DATA][PERSON_NAME], [GEOGRAPHIC_DATA], [GEOGRAPHIC_DATA][PERSON_NAM…" at bounding box center [1225, 193] width 354 height 33
drag, startPoint x: 1289, startPoint y: 194, endPoint x: 1369, endPoint y: 216, distance: 83.2
click at [1369, 216] on div "[GEOGRAPHIC_DATA][PERSON_NAME], [GEOGRAPHIC_DATA], [GEOGRAPHIC_DATA][PERSON_NAM…" at bounding box center [1225, 193] width 354 height 92
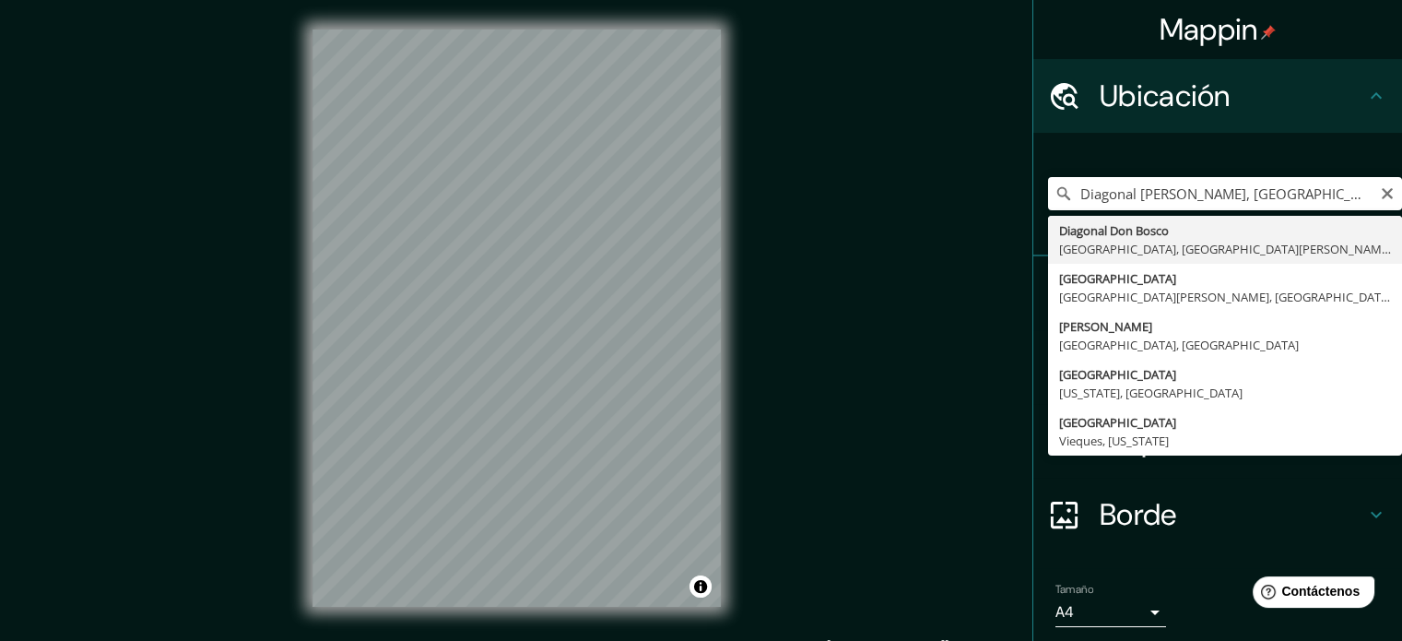
type input "[GEOGRAPHIC_DATA][PERSON_NAME], [GEOGRAPHIC_DATA], [GEOGRAPHIC_DATA][PERSON_NAM…"
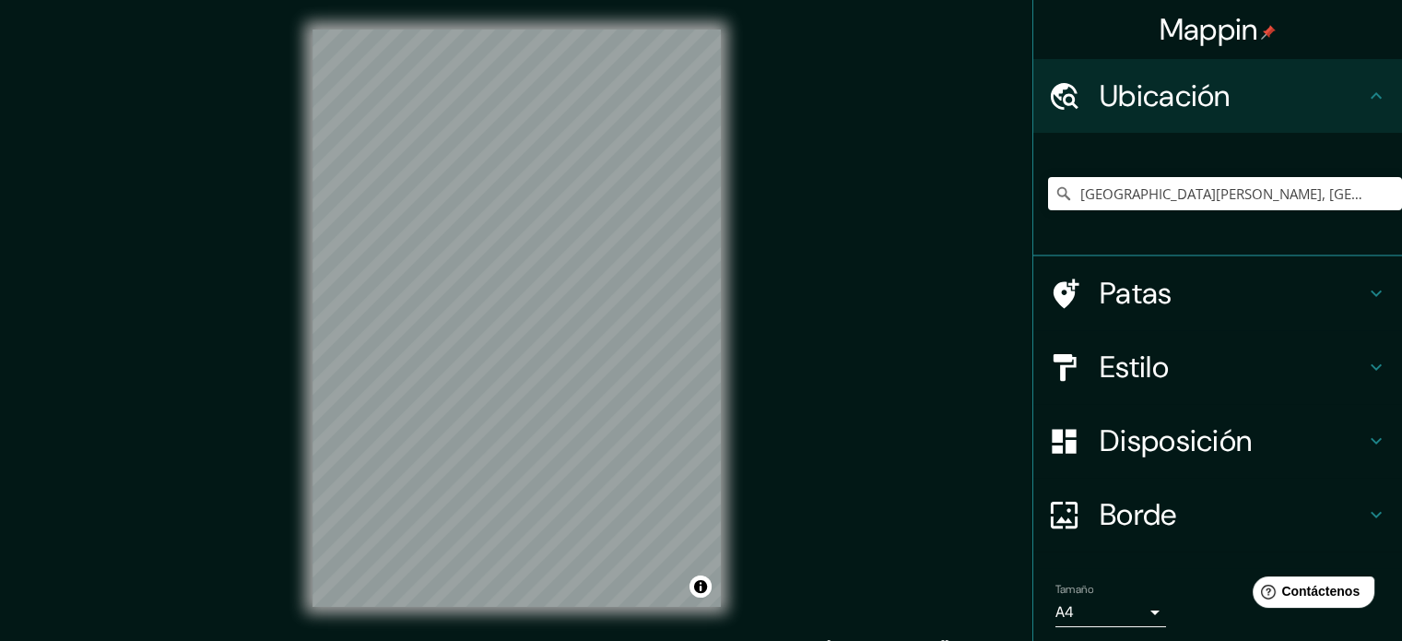
click at [1280, 442] on h4 "Disposición" at bounding box center [1232, 440] width 265 height 37
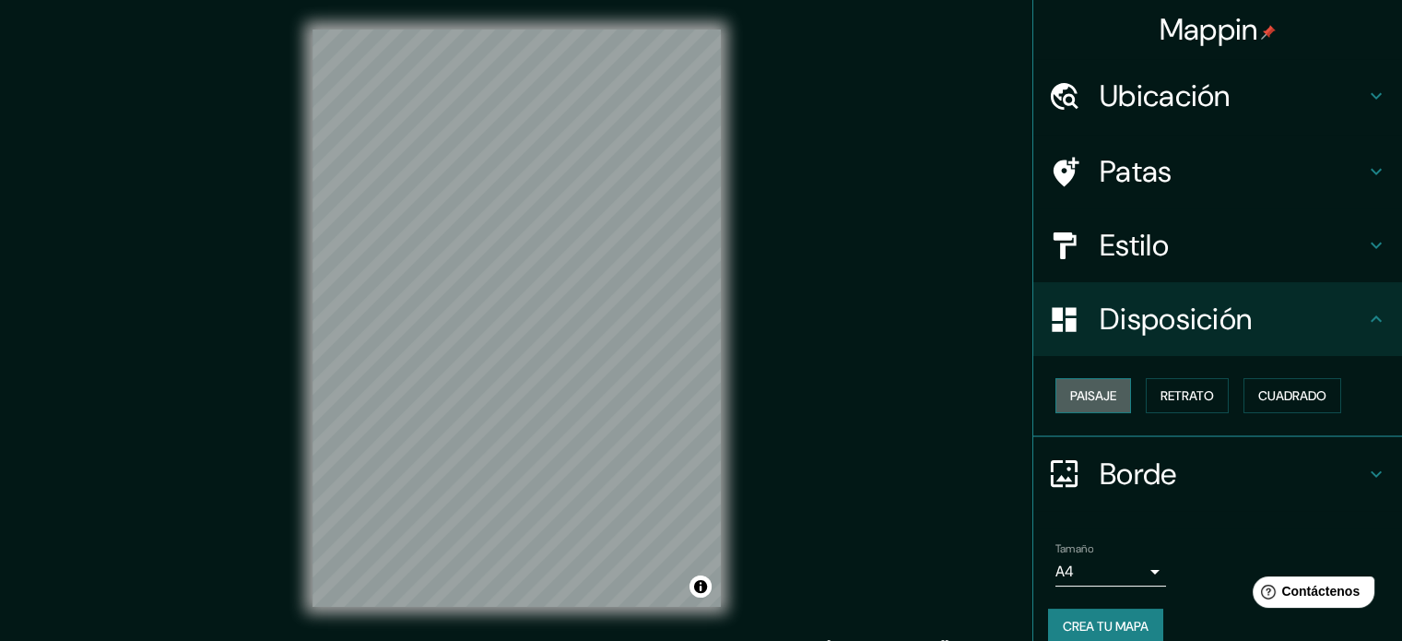
click at [1106, 401] on button "Paisaje" at bounding box center [1094, 395] width 76 height 35
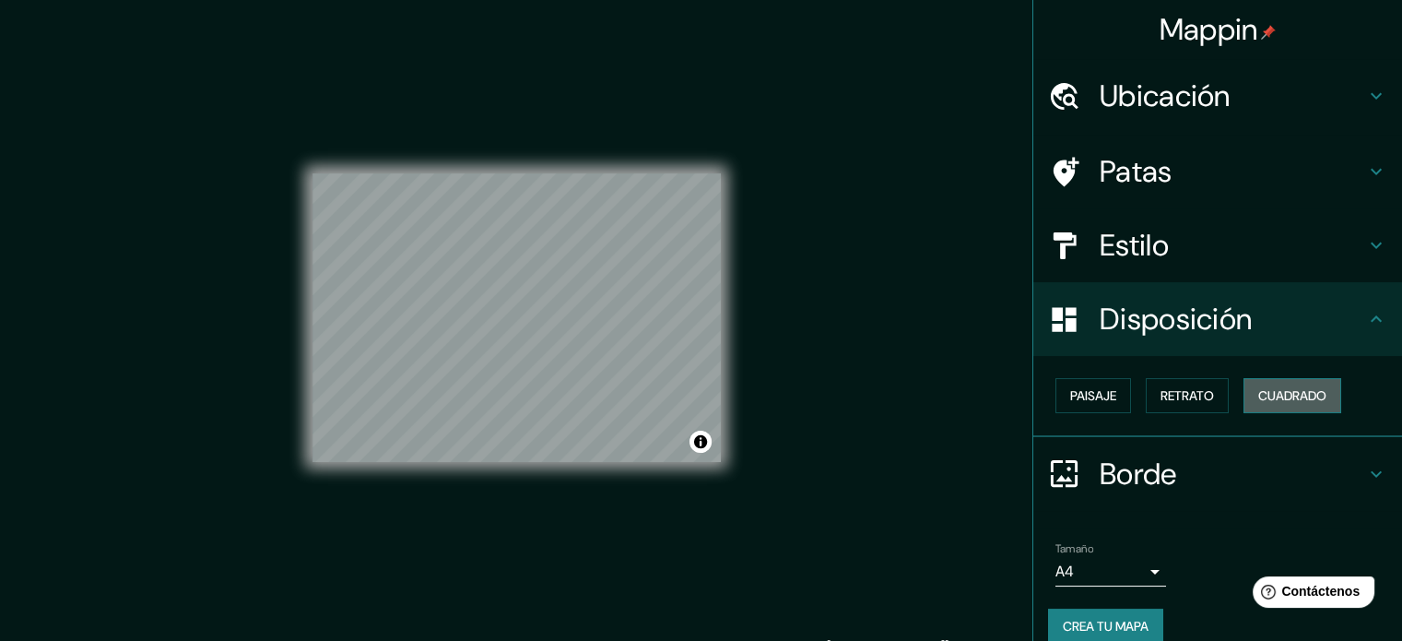
click at [1270, 395] on font "Cuadrado" at bounding box center [1292, 395] width 68 height 17
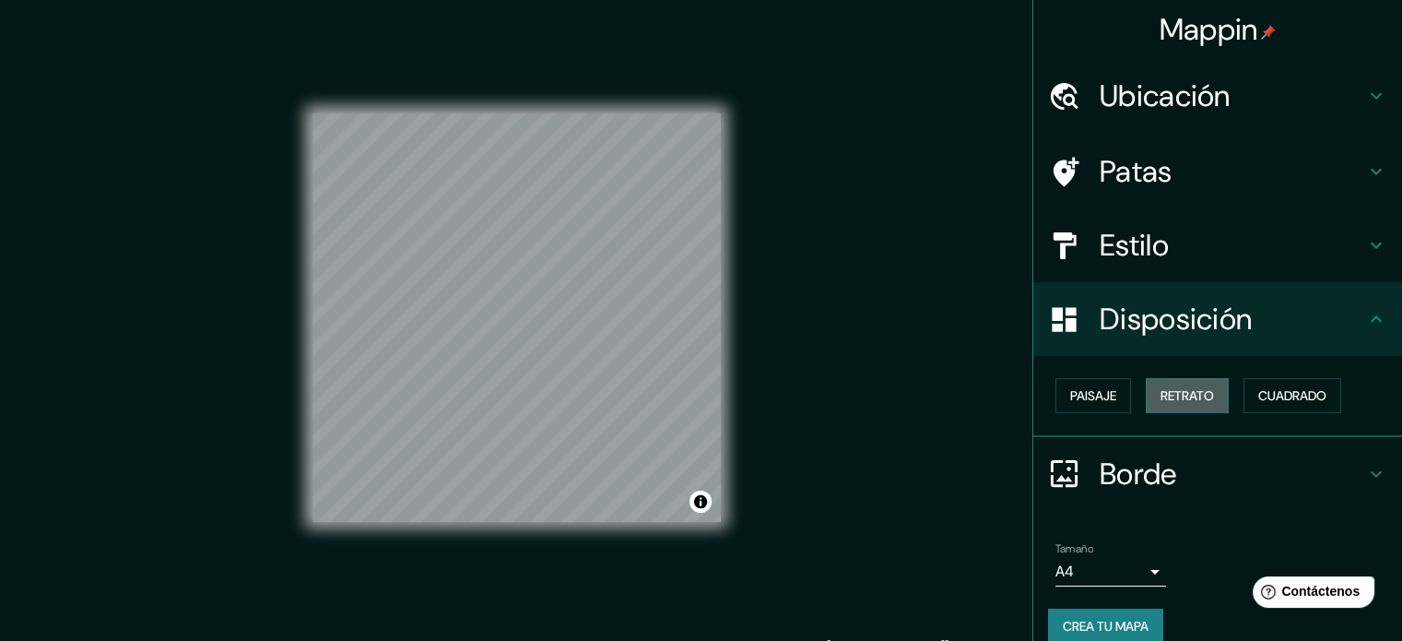
click at [1196, 390] on font "Retrato" at bounding box center [1187, 395] width 53 height 17
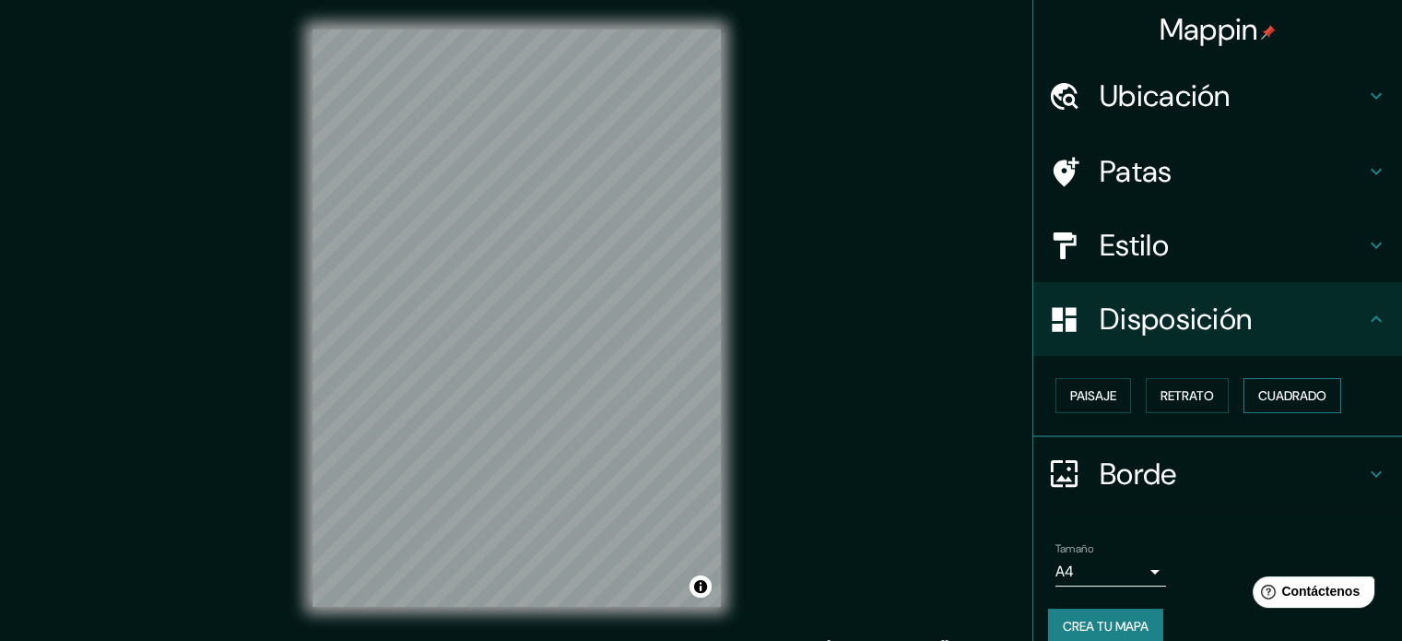
click at [1258, 393] on font "Cuadrado" at bounding box center [1292, 395] width 68 height 17
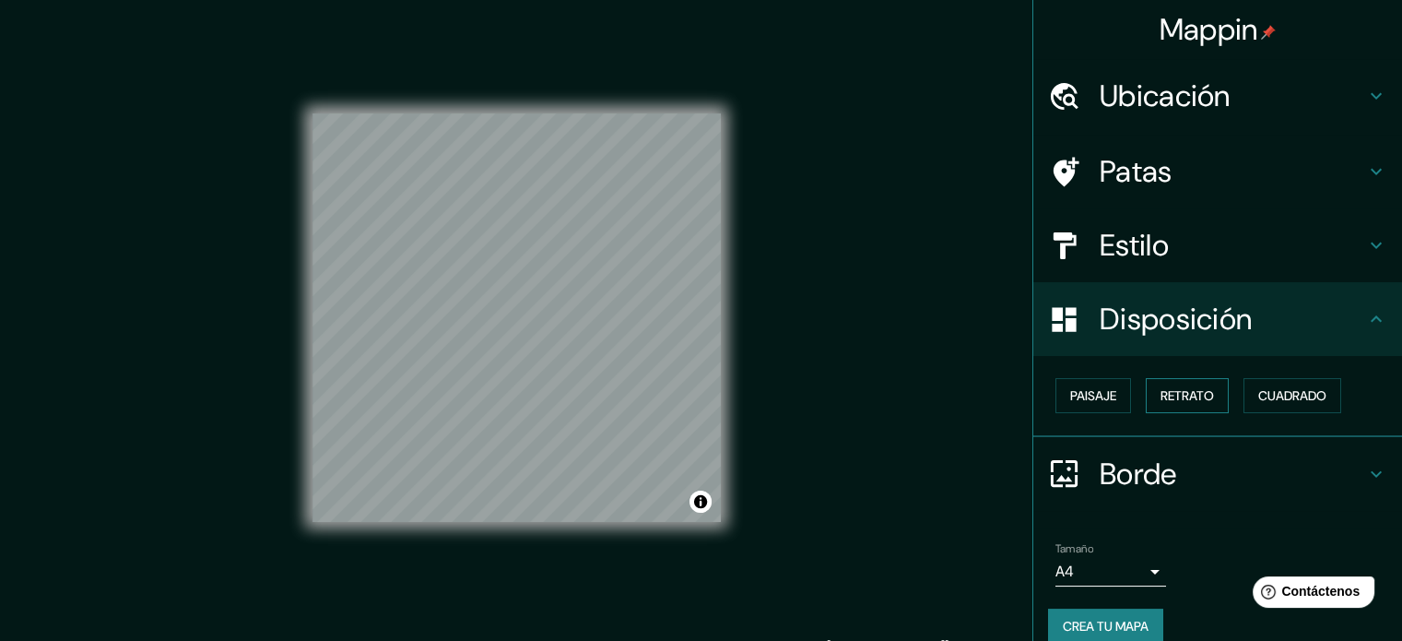
click at [1196, 395] on font "Retrato" at bounding box center [1187, 395] width 53 height 17
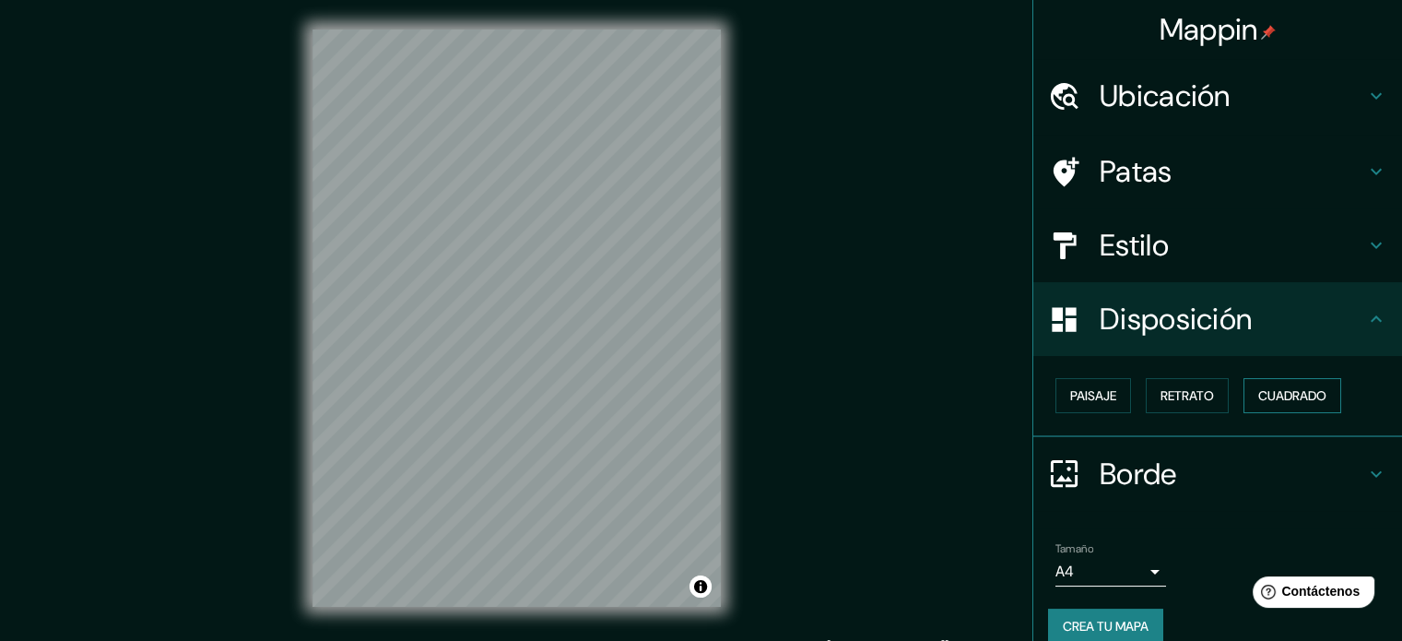
click at [1258, 394] on font "Cuadrado" at bounding box center [1292, 395] width 68 height 17
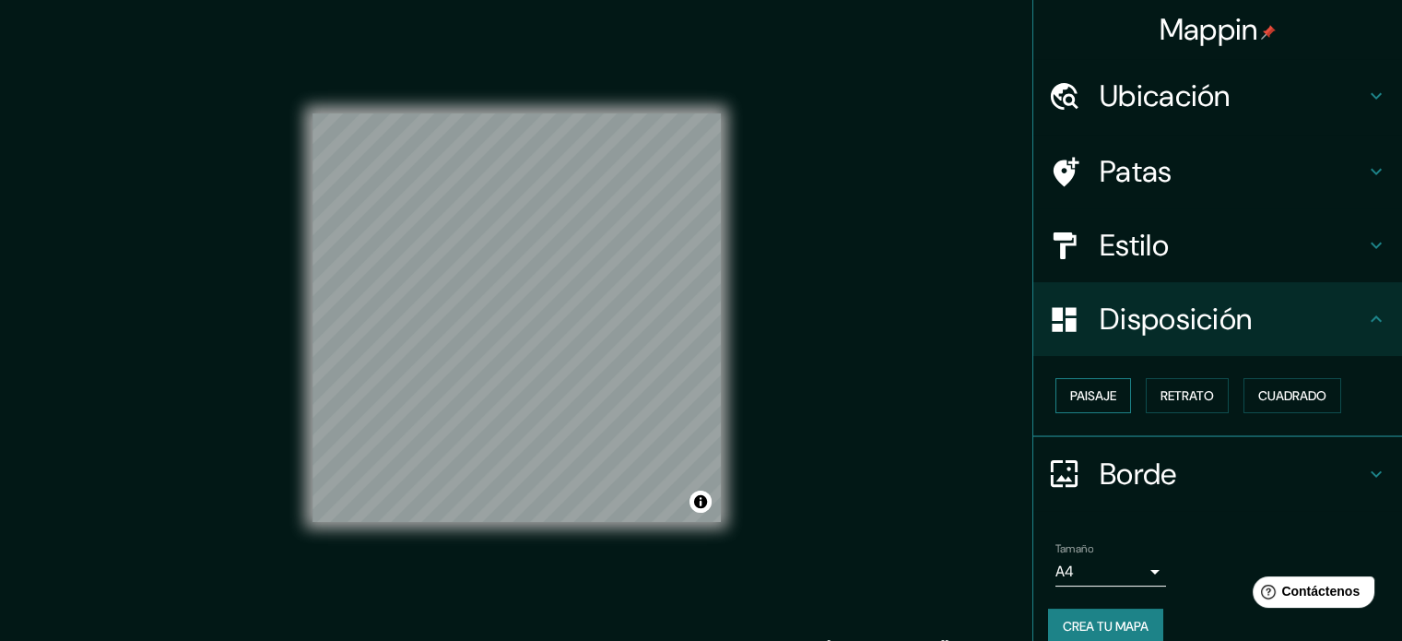
click at [1070, 397] on font "Paisaje" at bounding box center [1093, 395] width 46 height 17
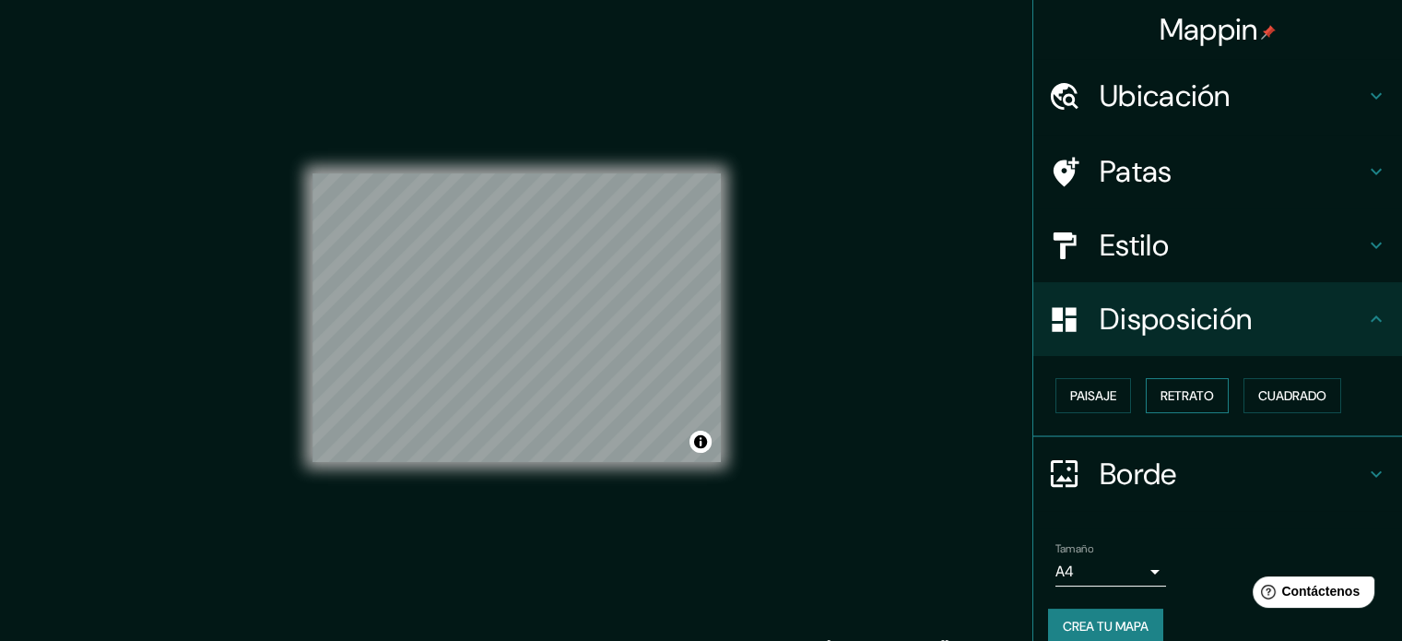
click at [1182, 395] on font "Retrato" at bounding box center [1187, 395] width 53 height 17
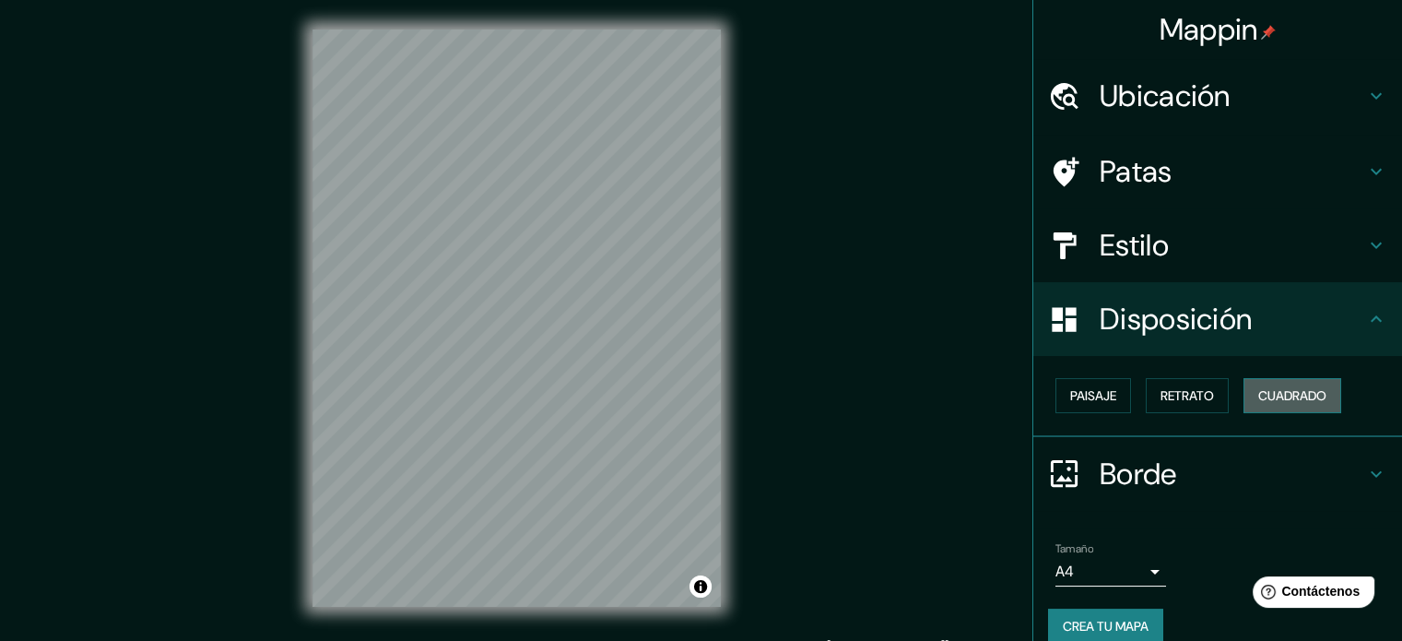
click at [1260, 393] on font "Cuadrado" at bounding box center [1292, 395] width 68 height 17
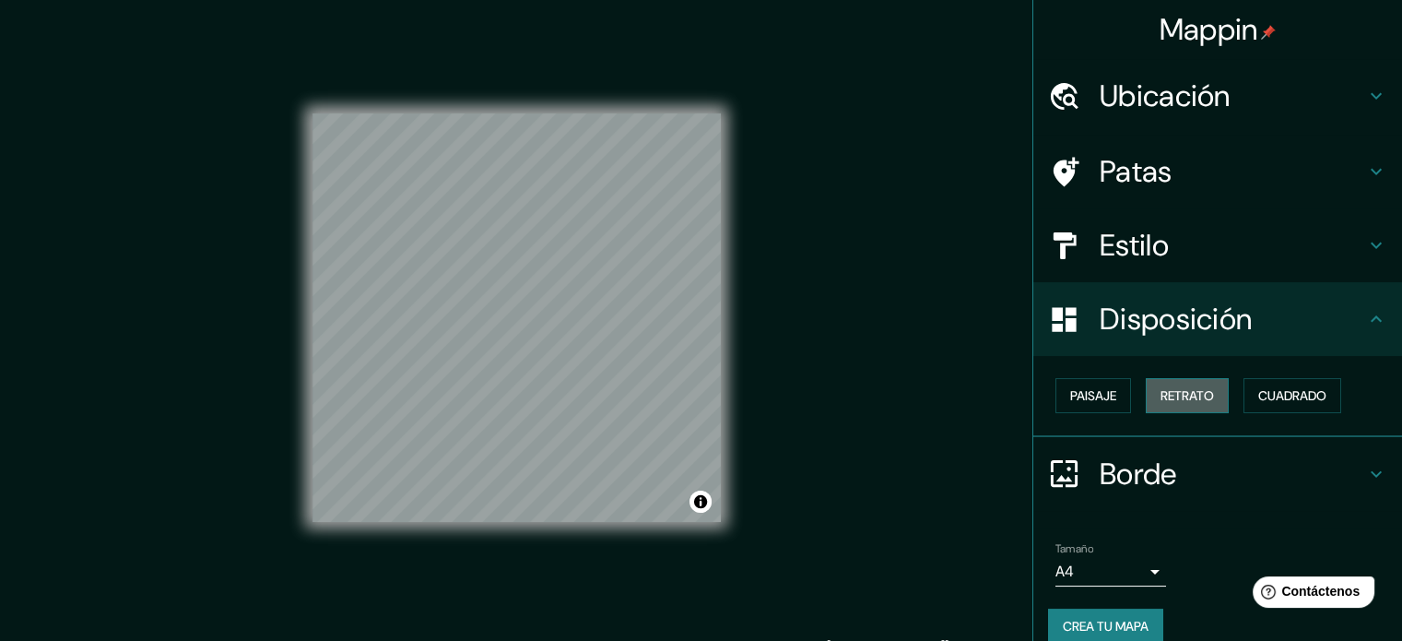
click at [1161, 397] on font "Retrato" at bounding box center [1187, 395] width 53 height 17
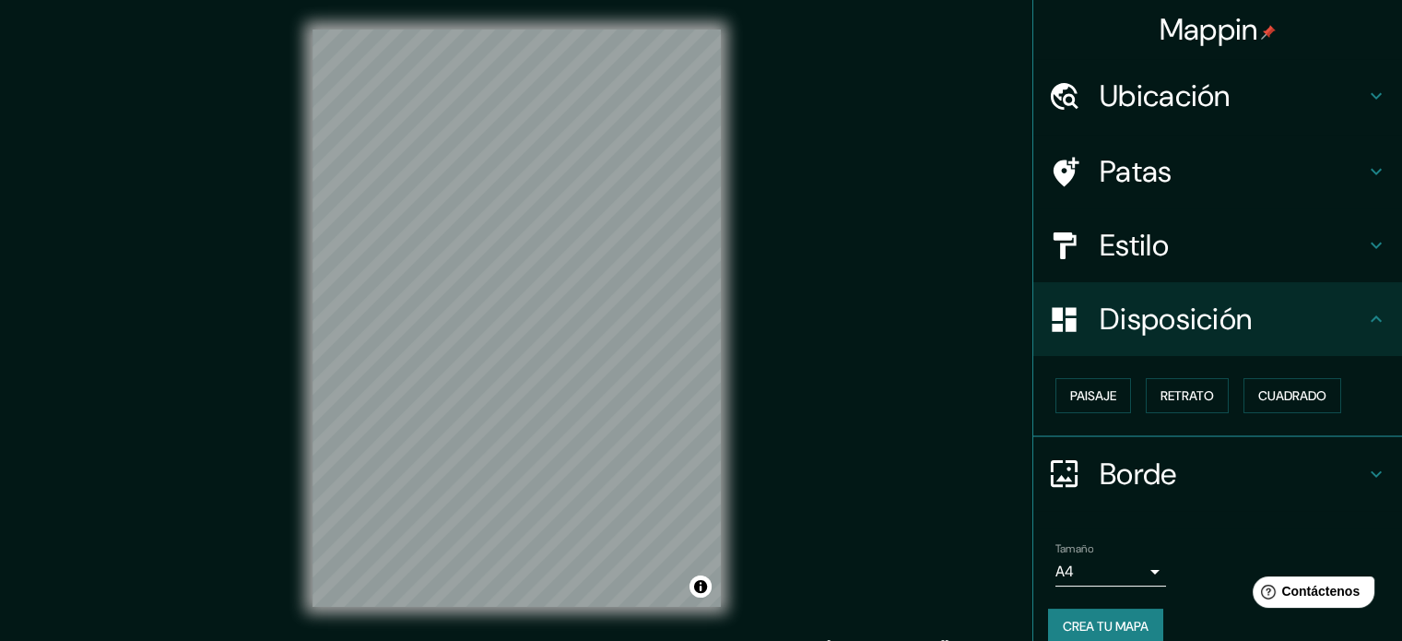
click at [365, 639] on div "Mappin Ubicación Diagonal Don Bosco, Punta Arenas, Región de Magallanes y de la…" at bounding box center [701, 333] width 1402 height 666
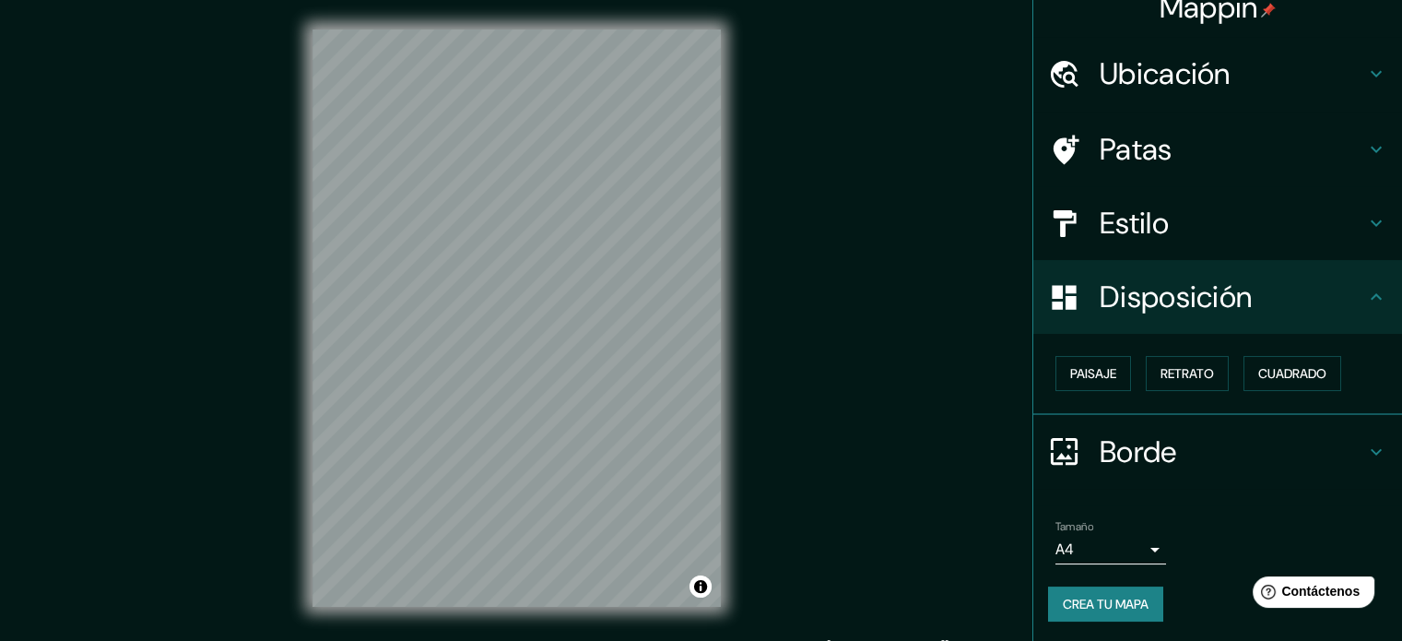
click at [1217, 226] on h4 "Estilo" at bounding box center [1232, 223] width 265 height 37
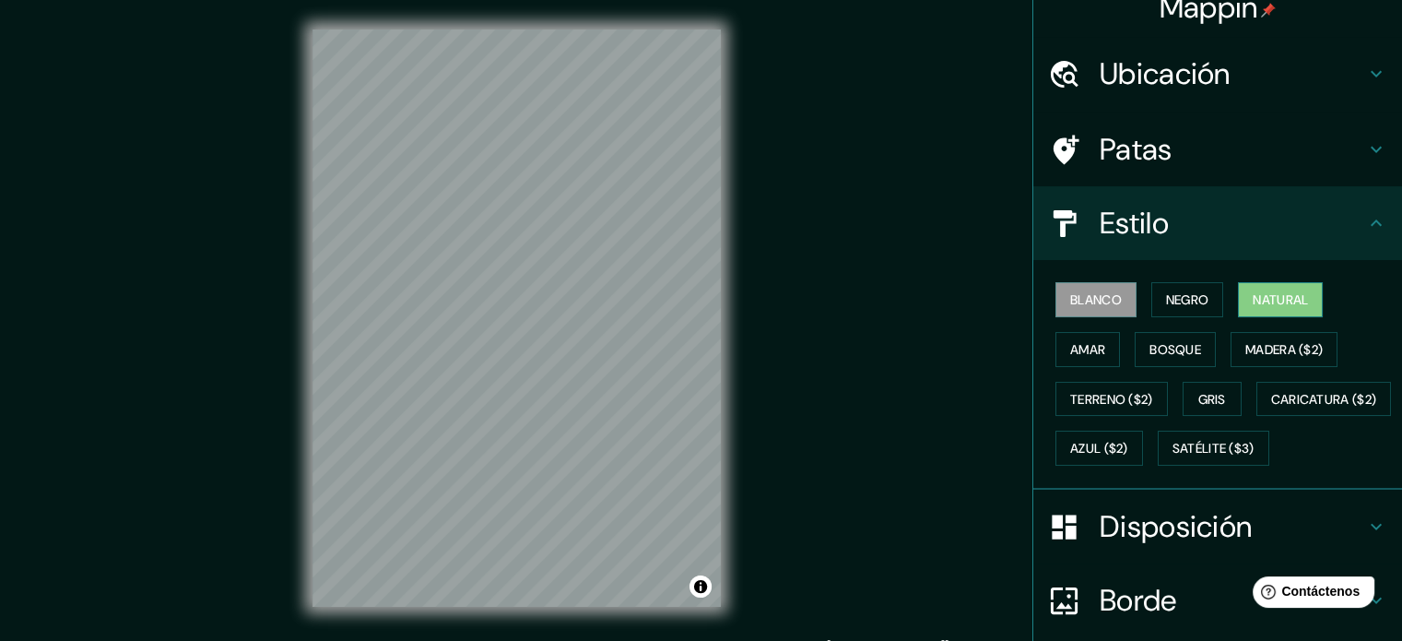
click at [1265, 300] on font "Natural" at bounding box center [1280, 299] width 55 height 17
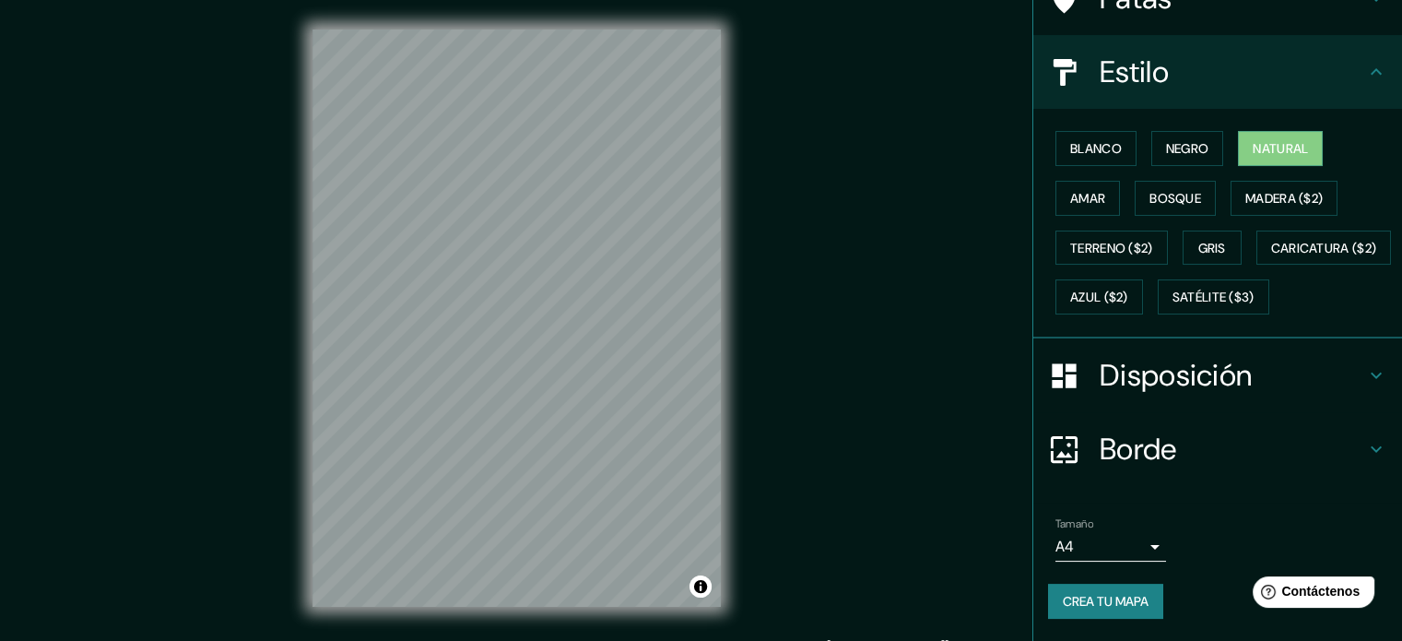
scroll to position [218, 0]
click at [1111, 539] on body "Mappin Ubicación Diagonal Don Bosco, Punta Arenas, Región de Magallanes y de la…" at bounding box center [701, 320] width 1402 height 641
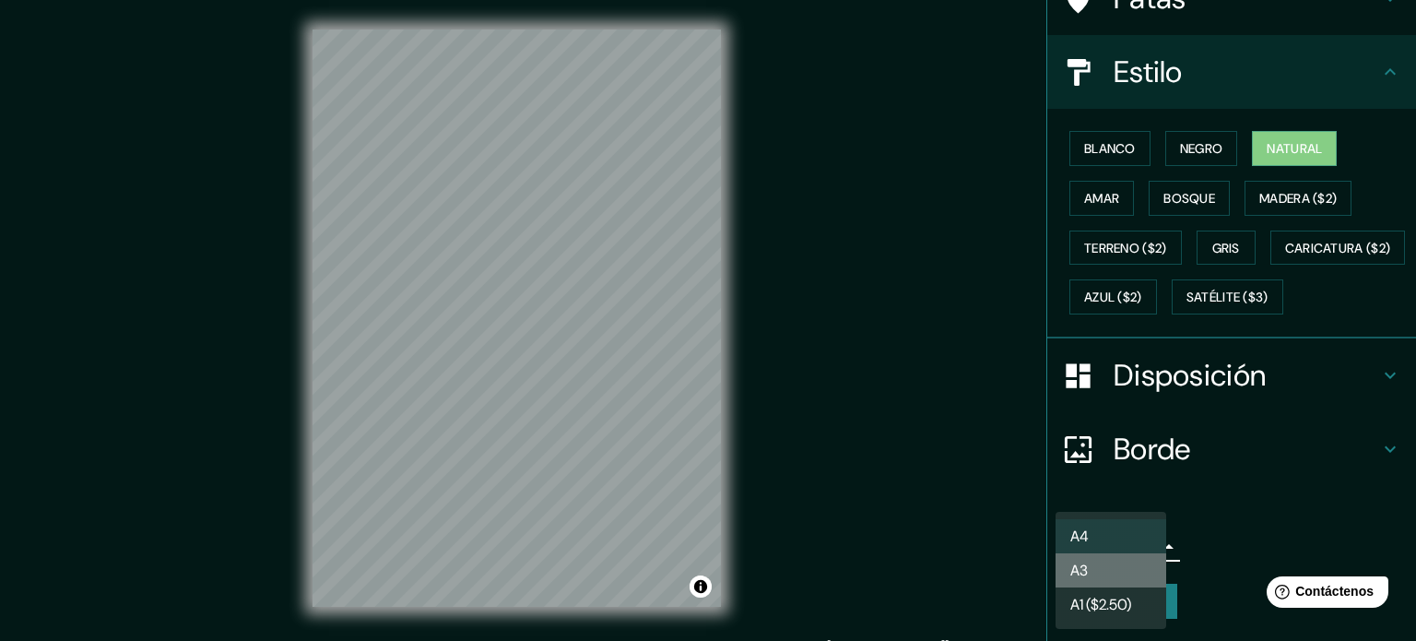
click at [1116, 568] on li "A3" at bounding box center [1111, 570] width 111 height 34
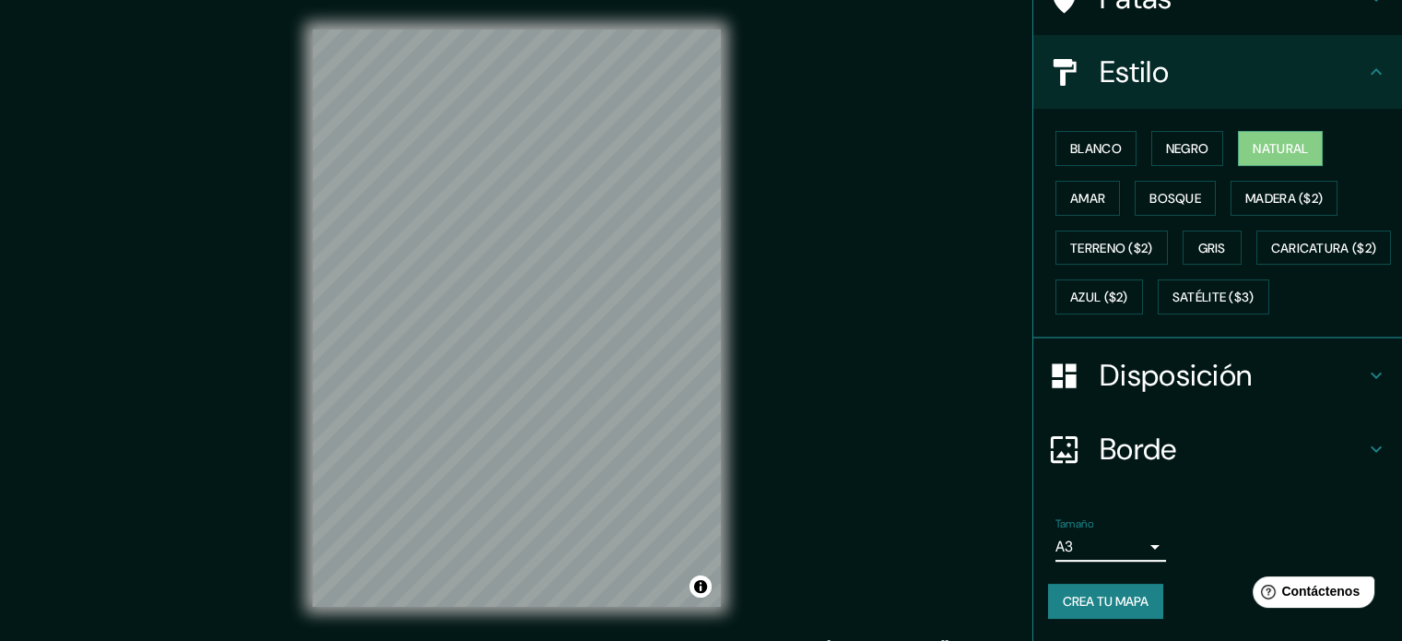
click at [1063, 596] on font "Crea tu mapa" at bounding box center [1106, 601] width 86 height 17
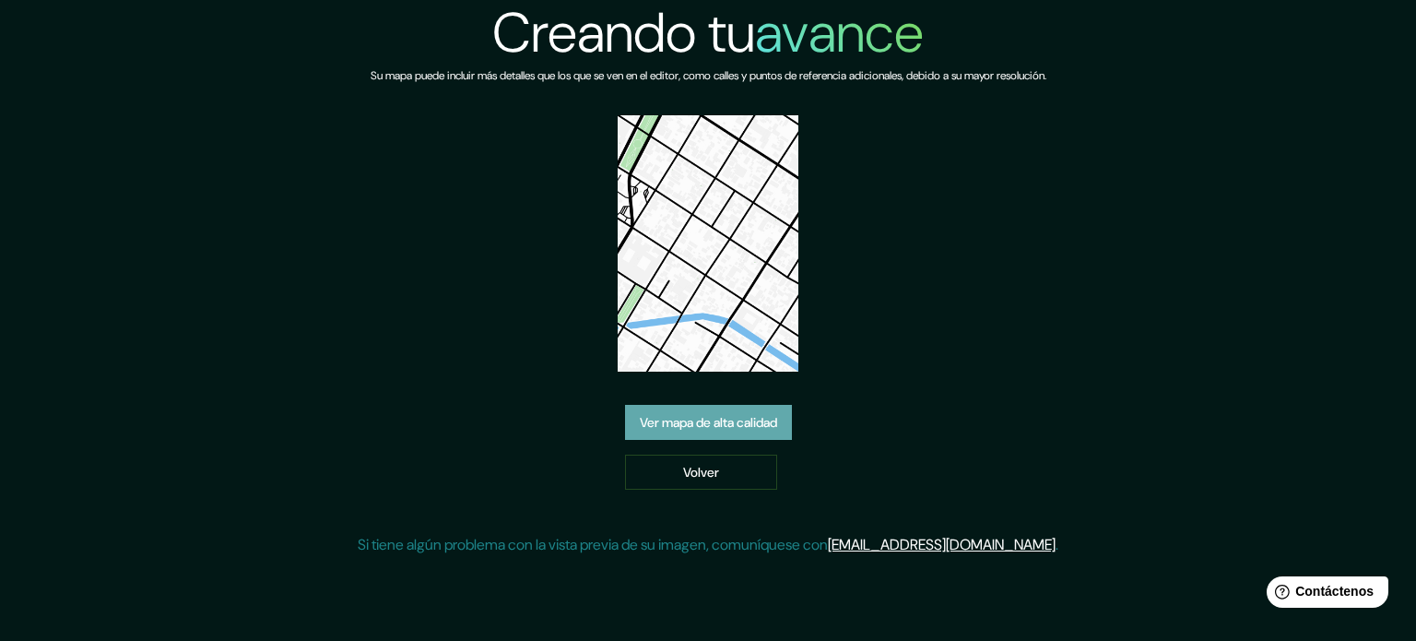
click at [727, 417] on font "Ver mapa de alta calidad" at bounding box center [708, 422] width 137 height 17
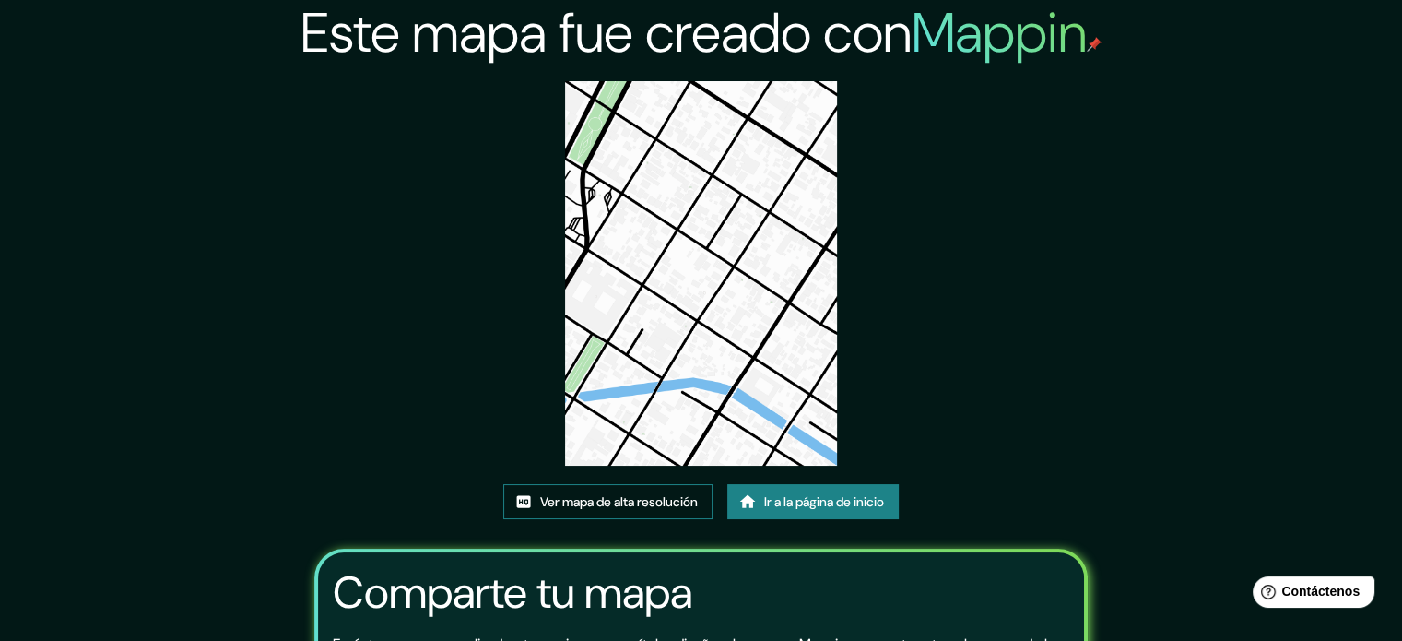
click at [655, 504] on font "Ver mapa de alta resolución" at bounding box center [619, 501] width 158 height 17
click at [649, 493] on font "Ver mapa de alta resolución" at bounding box center [619, 501] width 158 height 17
click at [832, 494] on font "Ir a la página de inicio" at bounding box center [824, 501] width 120 height 17
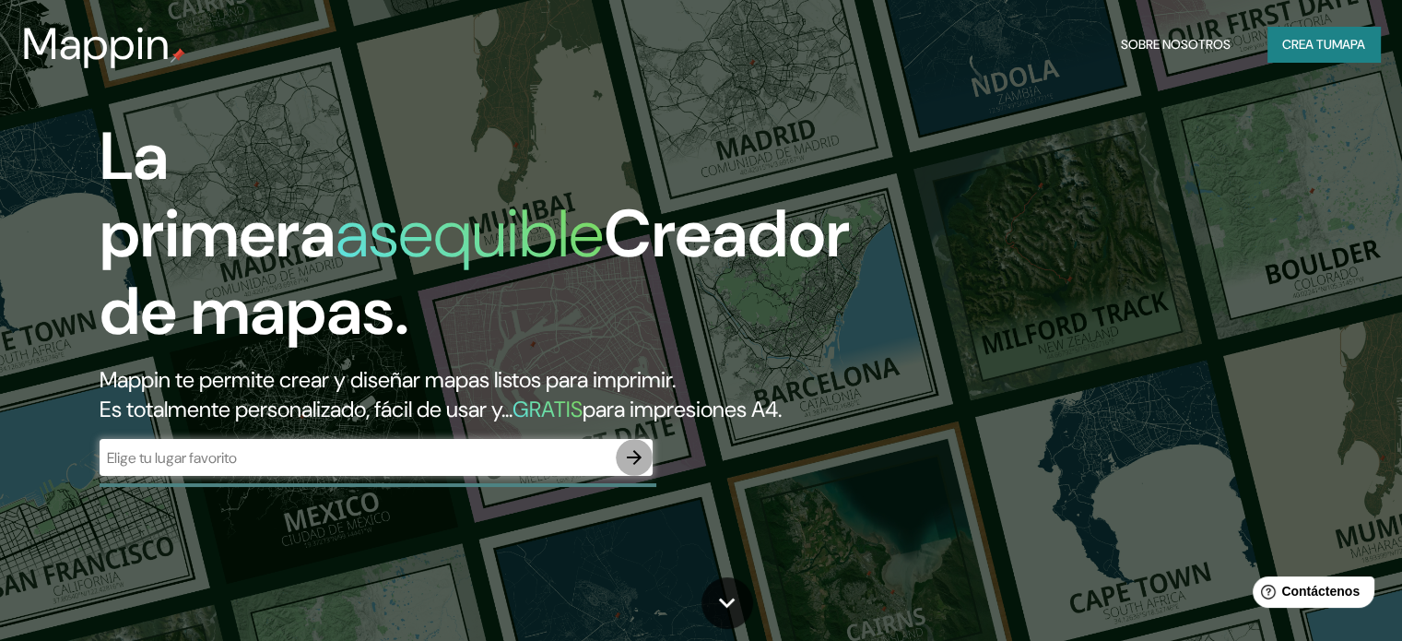
click at [635, 468] on icon "button" at bounding box center [634, 457] width 22 height 22
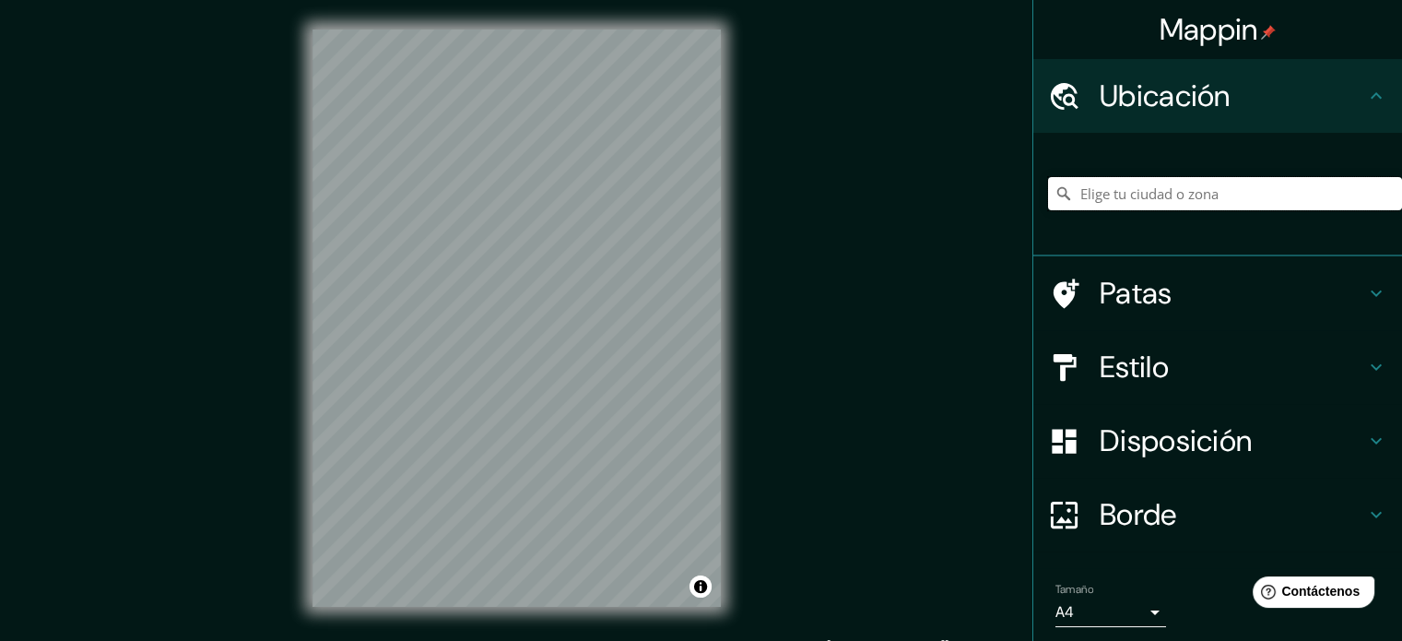
click at [1146, 195] on input "Elige tu ciudad o zona" at bounding box center [1225, 193] width 354 height 33
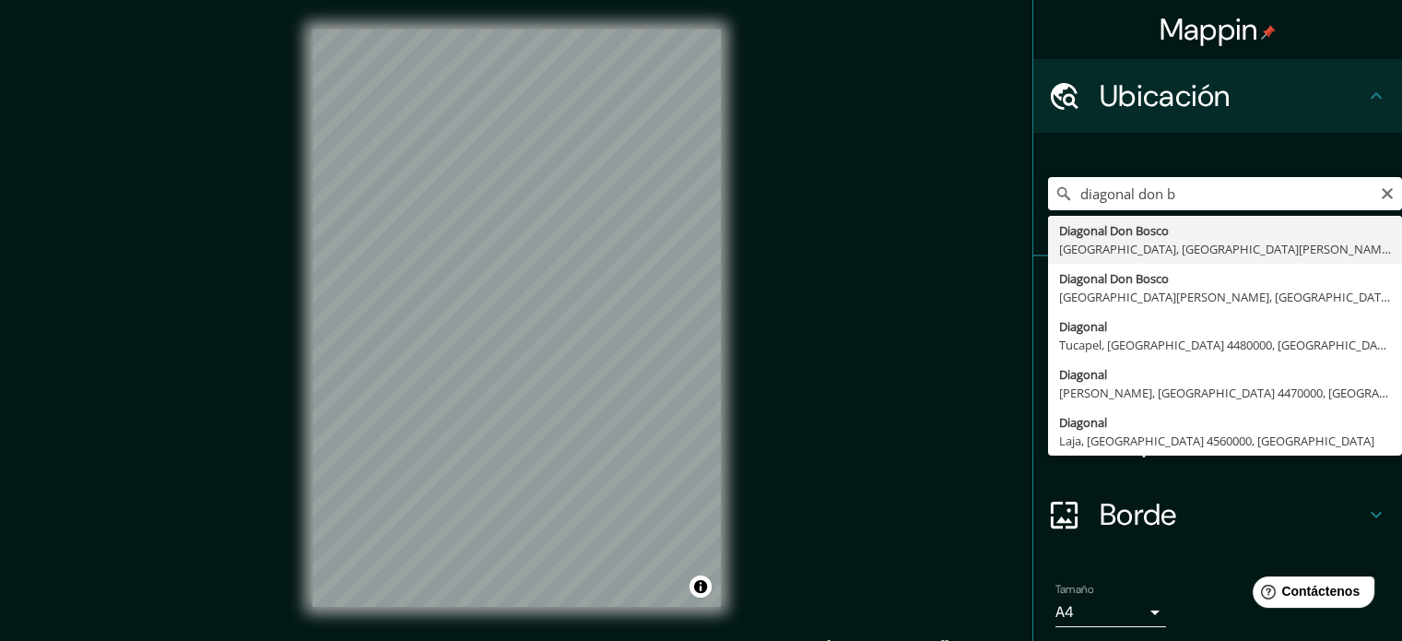
type input "Diagonal Don Bosco, Punta Arenas, Región de Magallanes y de la Antártica Chilen…"
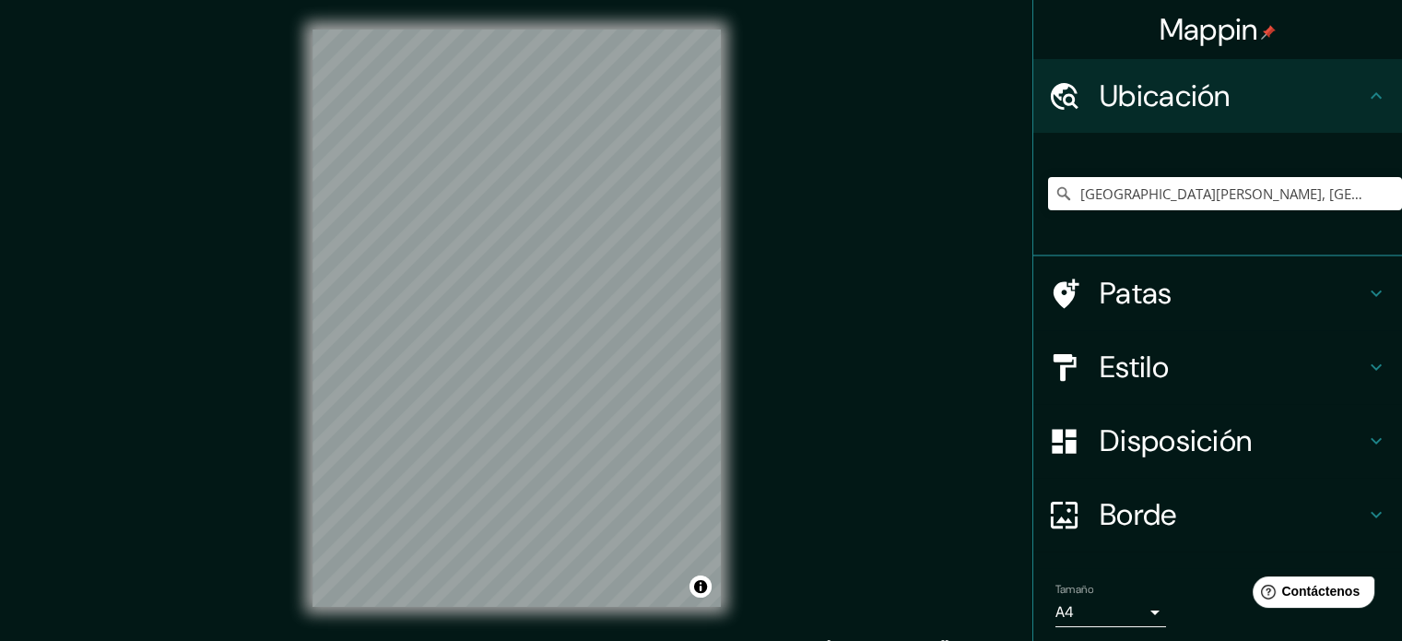
click at [1313, 364] on h4 "Estilo" at bounding box center [1232, 366] width 265 height 37
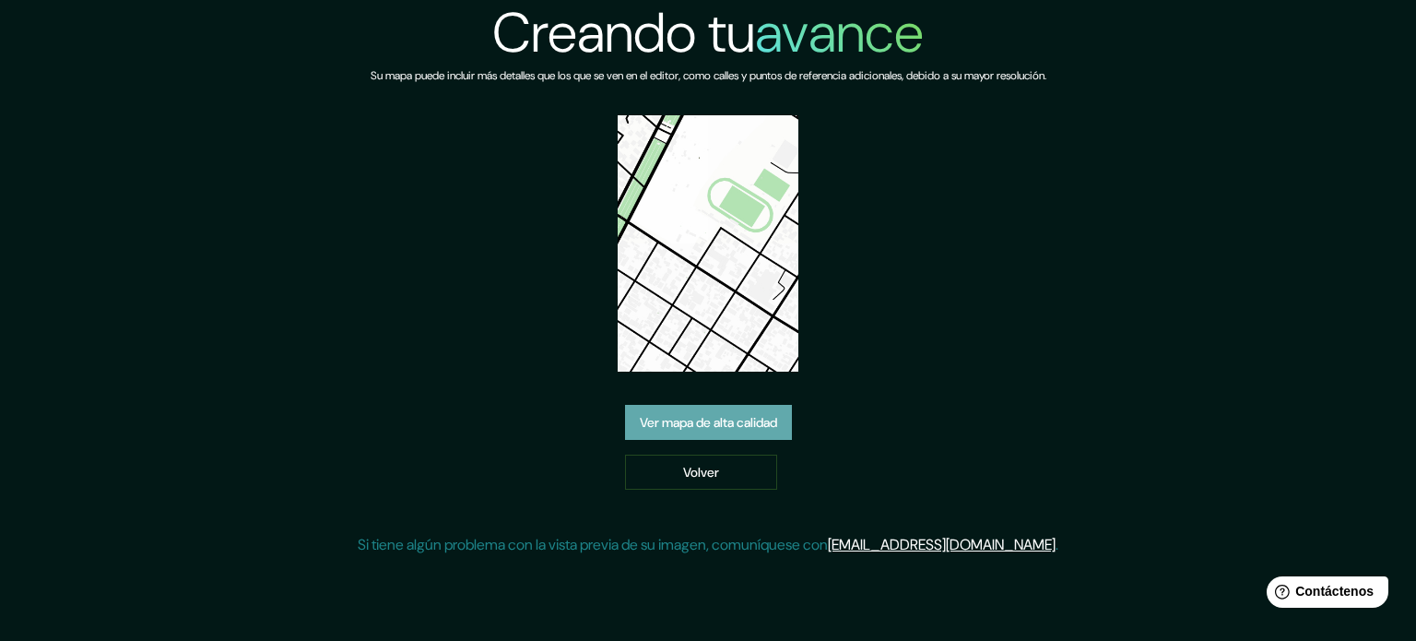
click at [777, 414] on font "Ver mapa de alta calidad" at bounding box center [708, 422] width 137 height 17
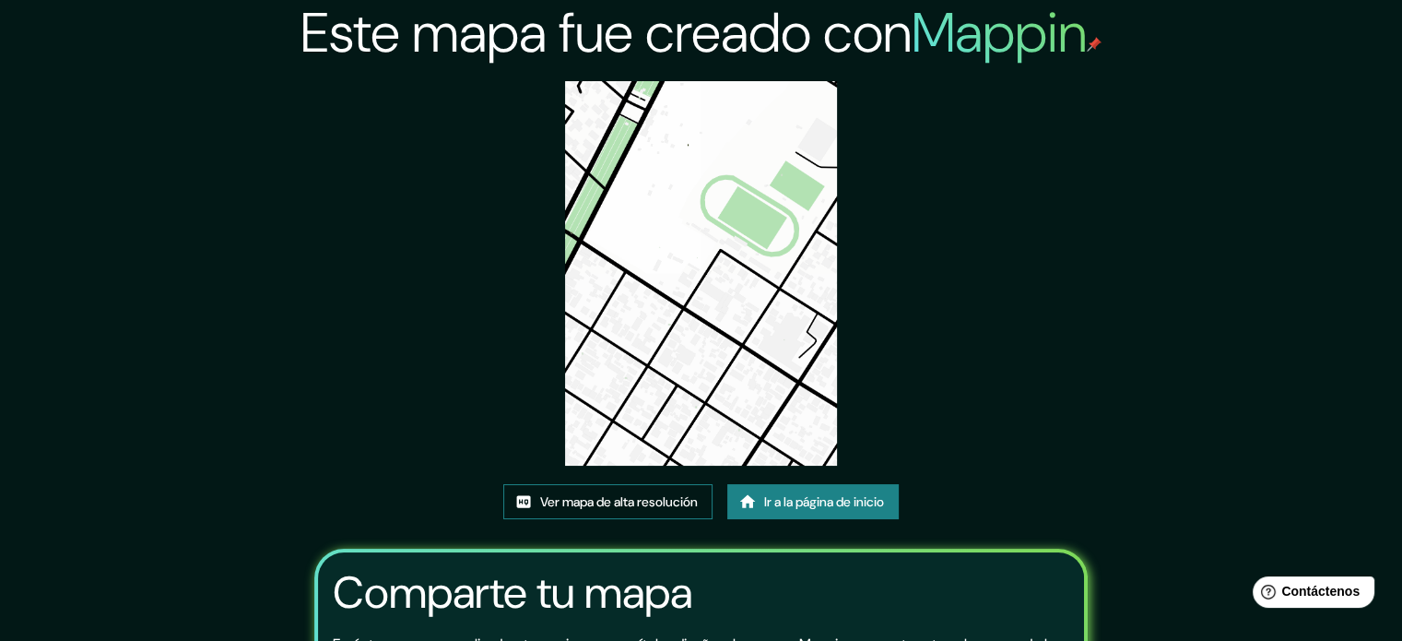
click at [655, 493] on font "Ver mapa de alta resolución" at bounding box center [619, 501] width 158 height 17
click at [761, 492] on link "Ir a la página de inicio" at bounding box center [812, 501] width 171 height 35
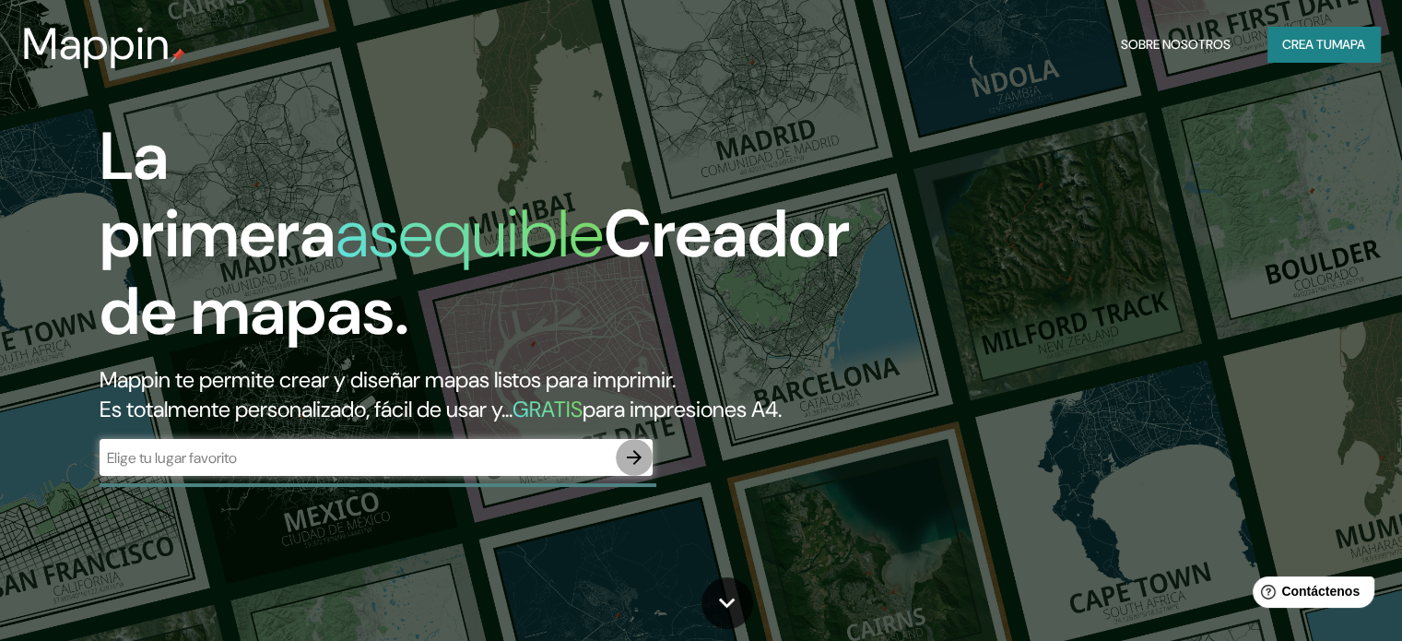
click at [637, 465] on icon "button" at bounding box center [634, 457] width 15 height 15
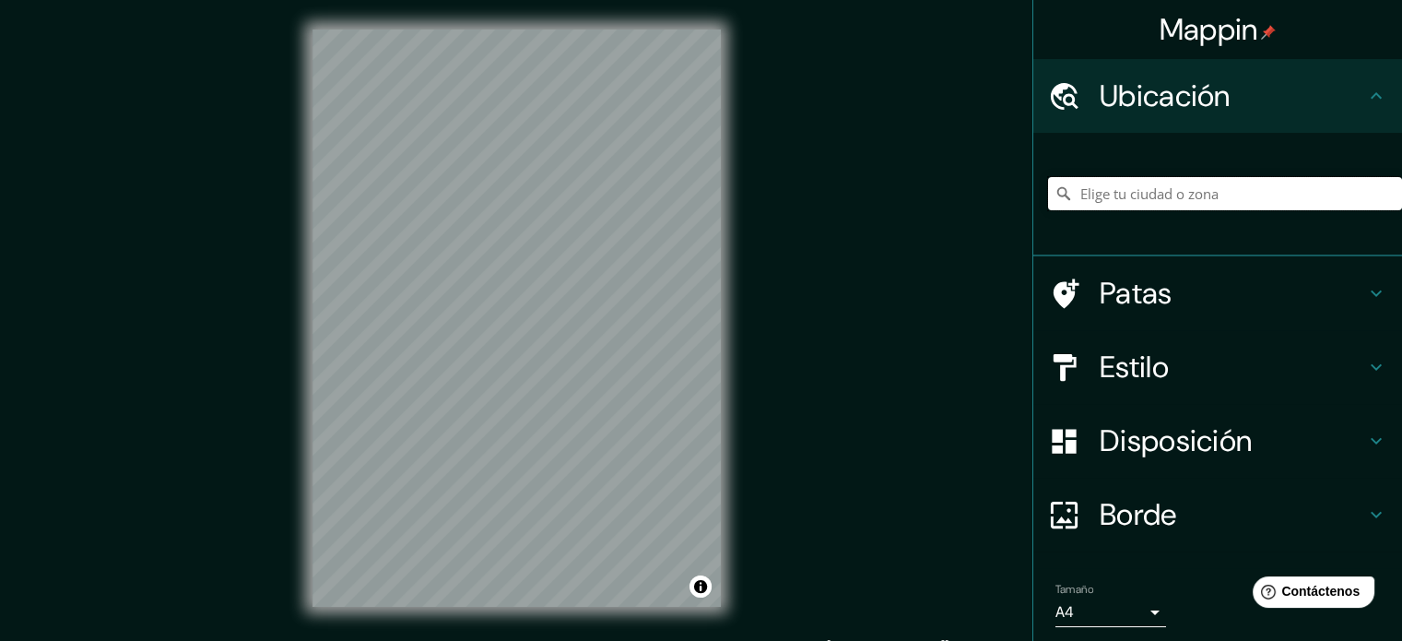
click at [1189, 187] on input "Elige tu ciudad o zona" at bounding box center [1225, 193] width 354 height 33
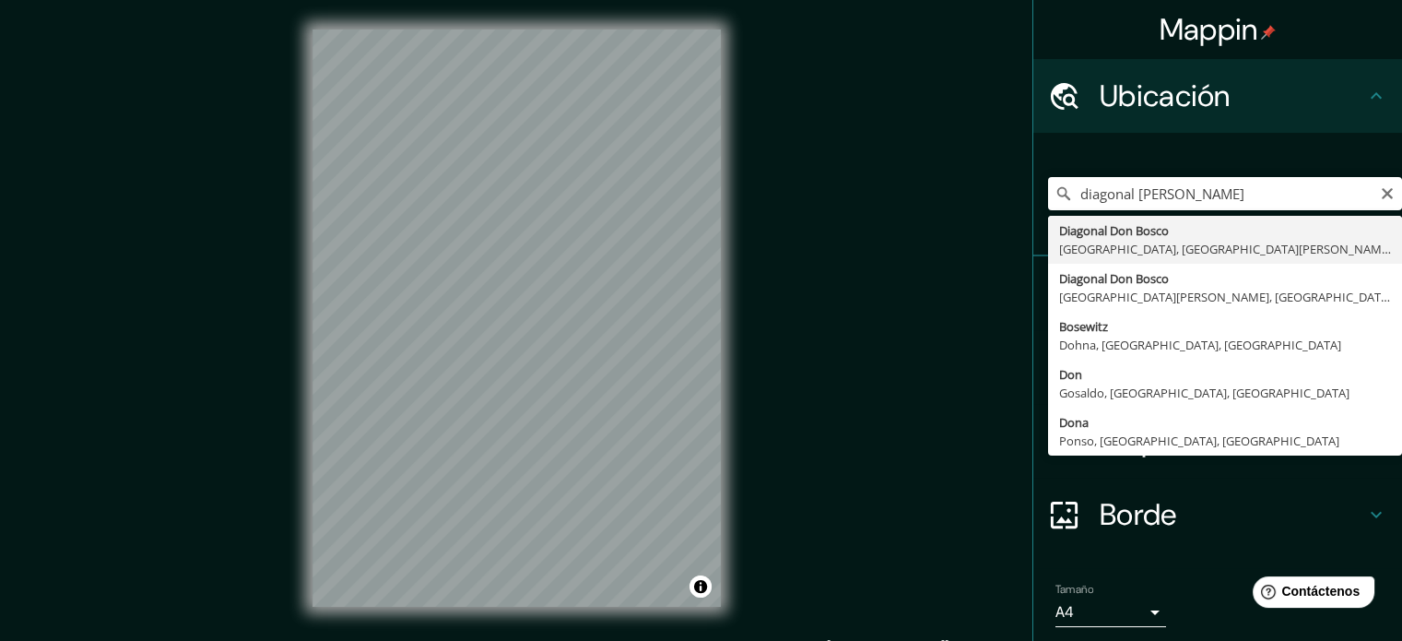
type input "[GEOGRAPHIC_DATA][PERSON_NAME], [GEOGRAPHIC_DATA], [GEOGRAPHIC_DATA][PERSON_NAM…"
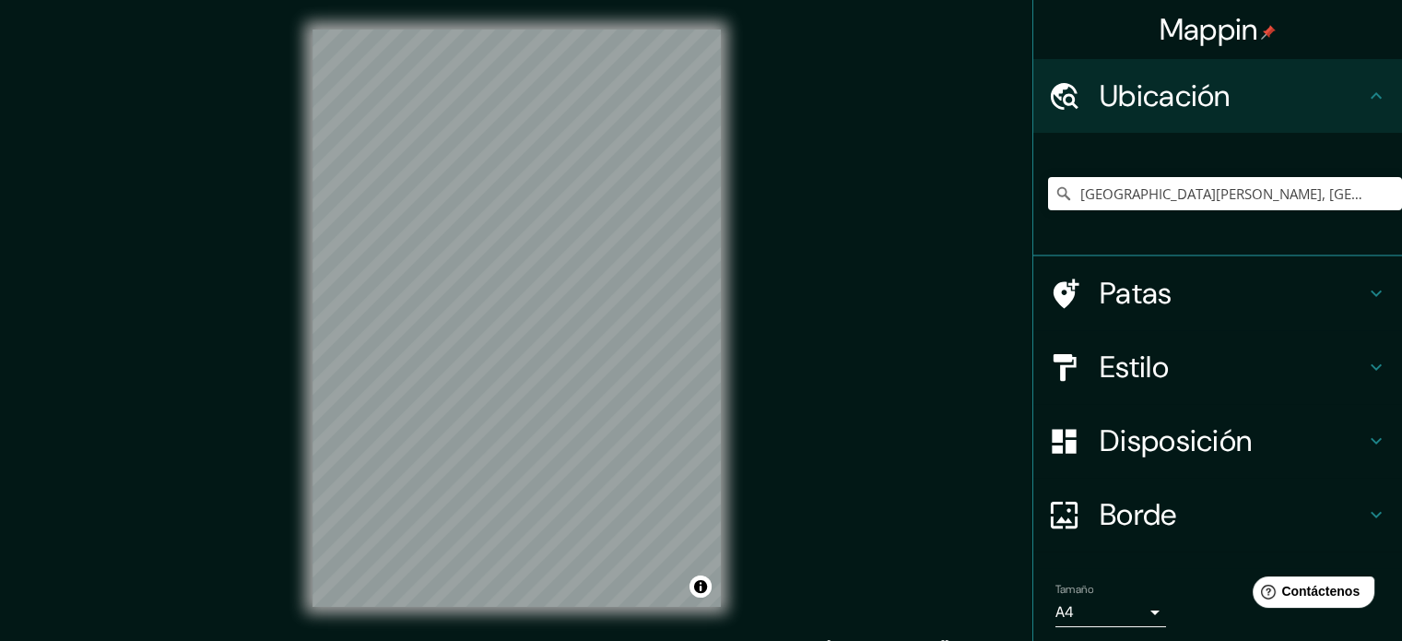
click at [1297, 360] on h4 "Estilo" at bounding box center [1232, 366] width 265 height 37
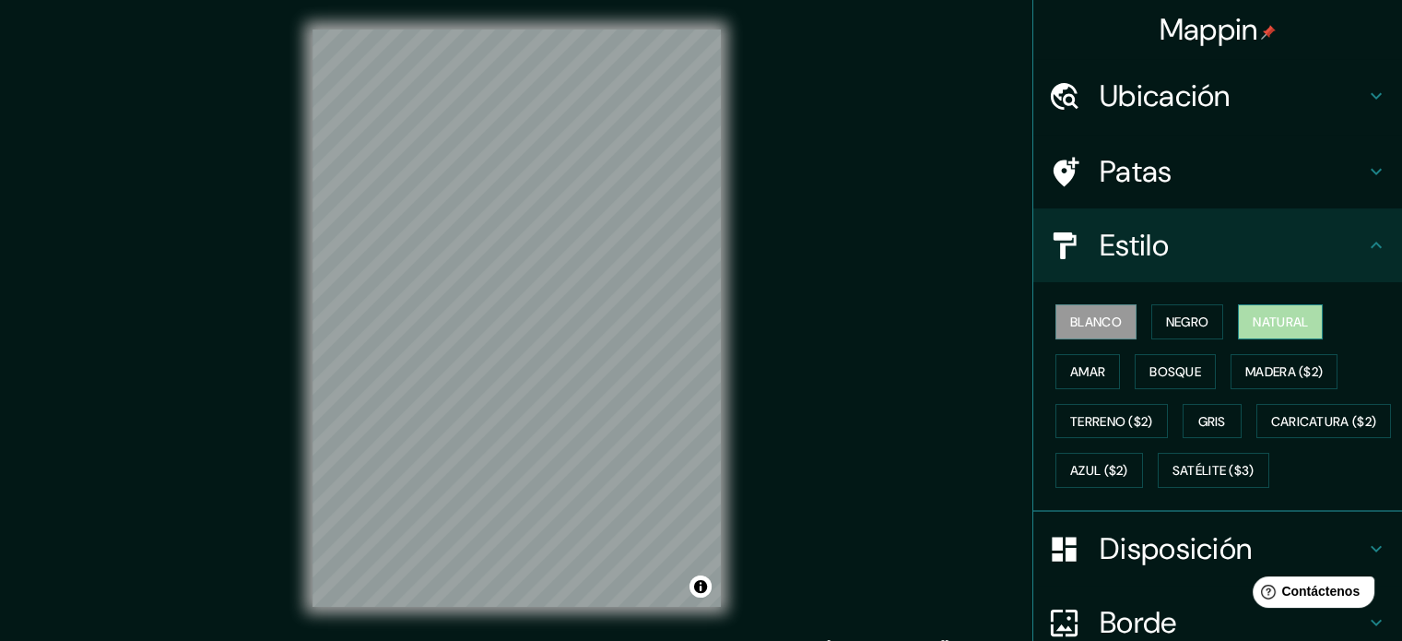
click at [1290, 328] on font "Natural" at bounding box center [1280, 321] width 55 height 17
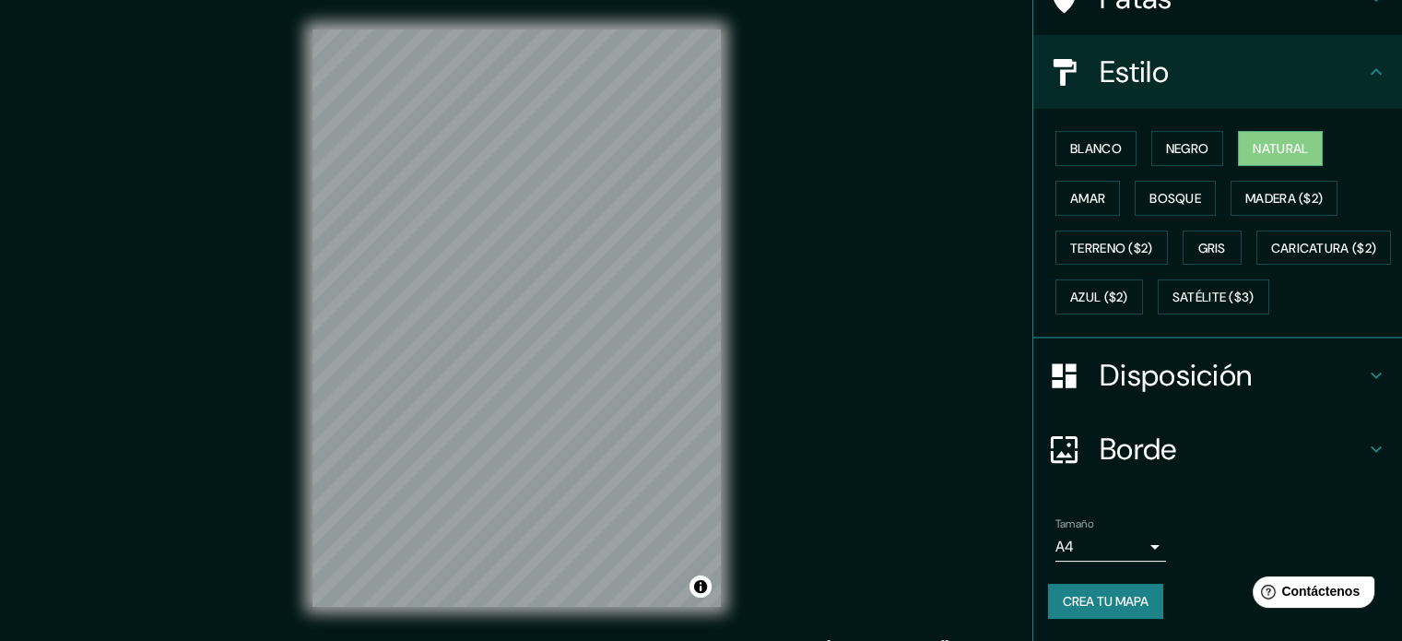
scroll to position [218, 0]
click at [1129, 550] on body "Mappin Ubicación Diagonal Don Bosco, Punta Arenas, Región de Magallanes y de la…" at bounding box center [701, 320] width 1402 height 641
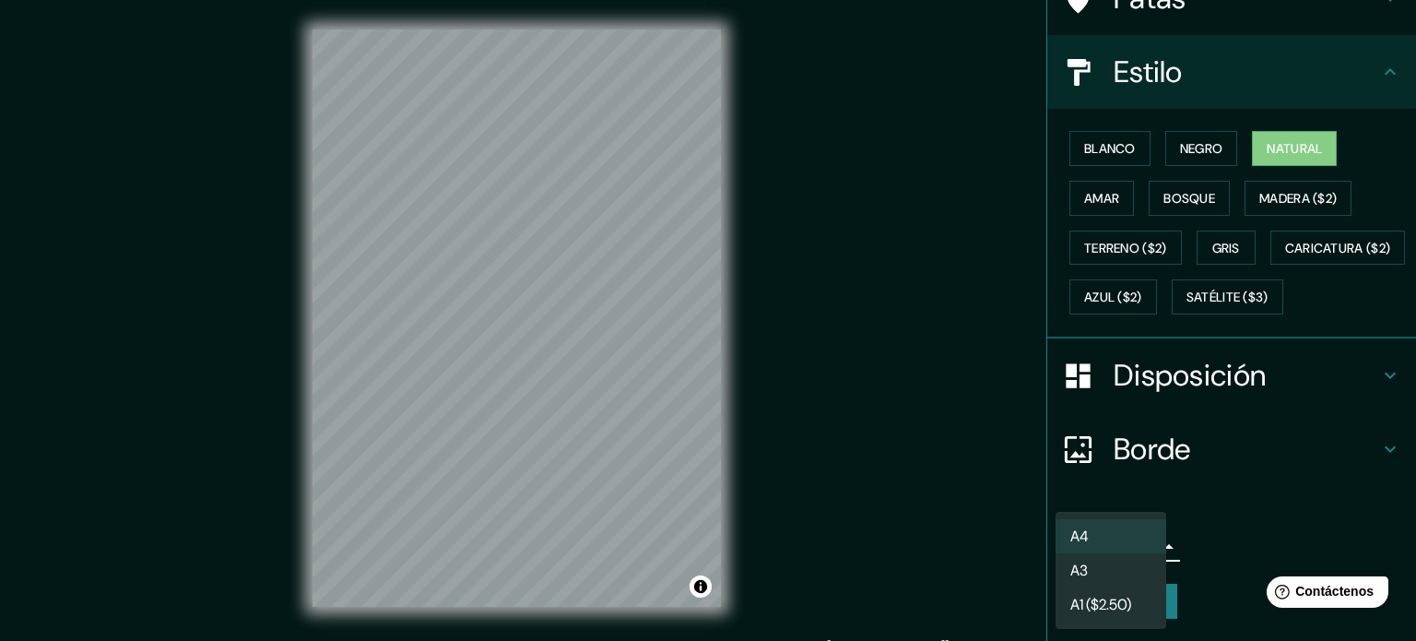
click at [1135, 562] on li "A3" at bounding box center [1111, 570] width 111 height 34
type input "a4"
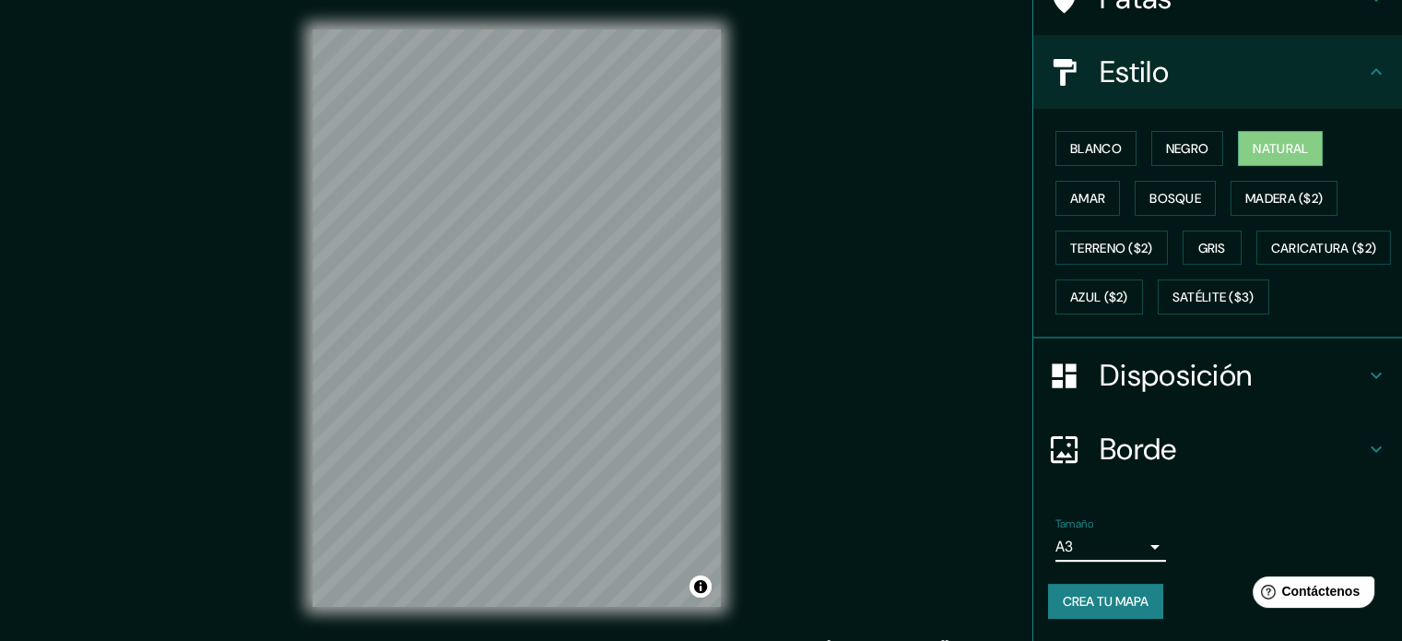
click at [1133, 601] on font "Crea tu mapa" at bounding box center [1106, 601] width 86 height 17
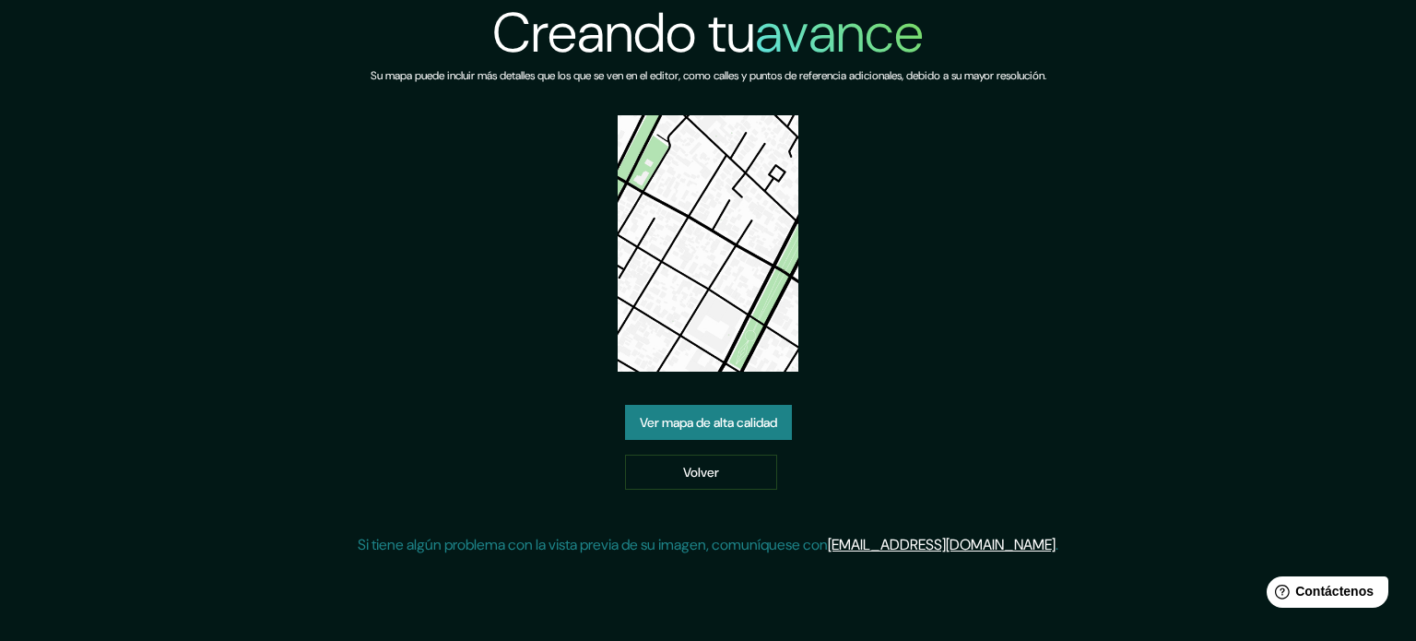
click at [740, 414] on font "Ver mapa de alta calidad" at bounding box center [708, 422] width 137 height 17
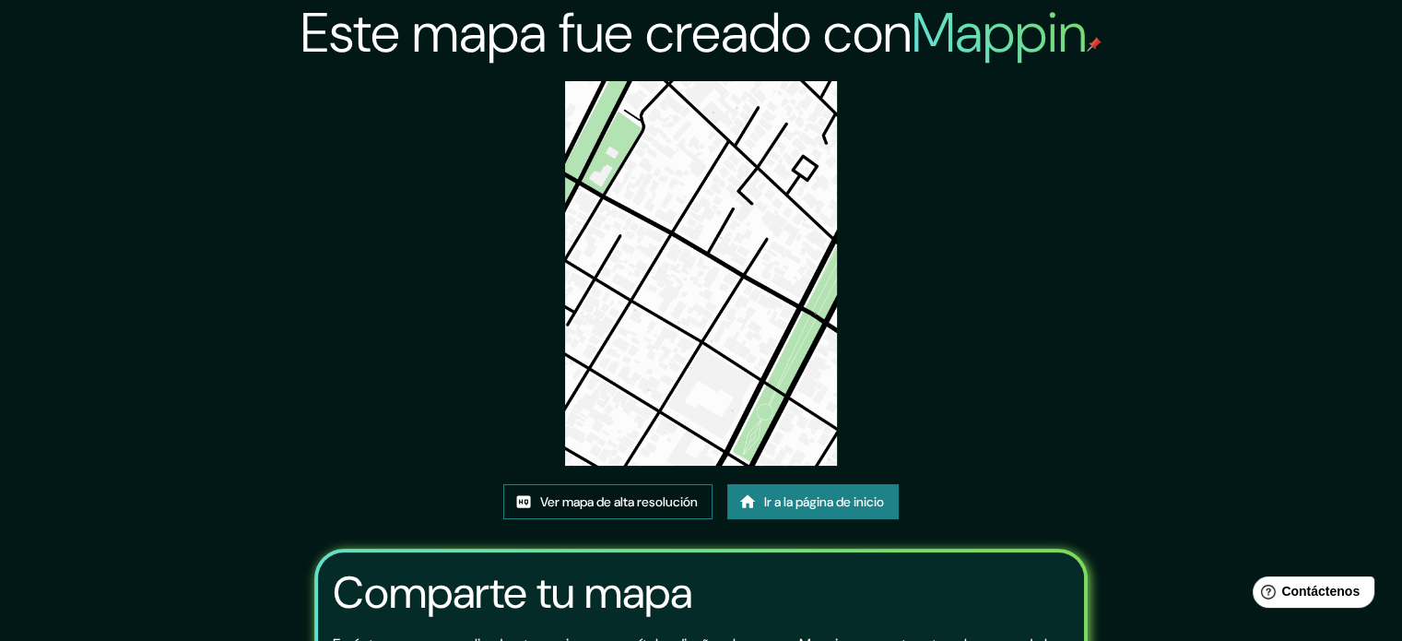
click at [672, 497] on font "Ver mapa de alta resolución" at bounding box center [619, 501] width 158 height 17
click at [824, 504] on font "Ir a la página de inicio" at bounding box center [824, 501] width 120 height 17
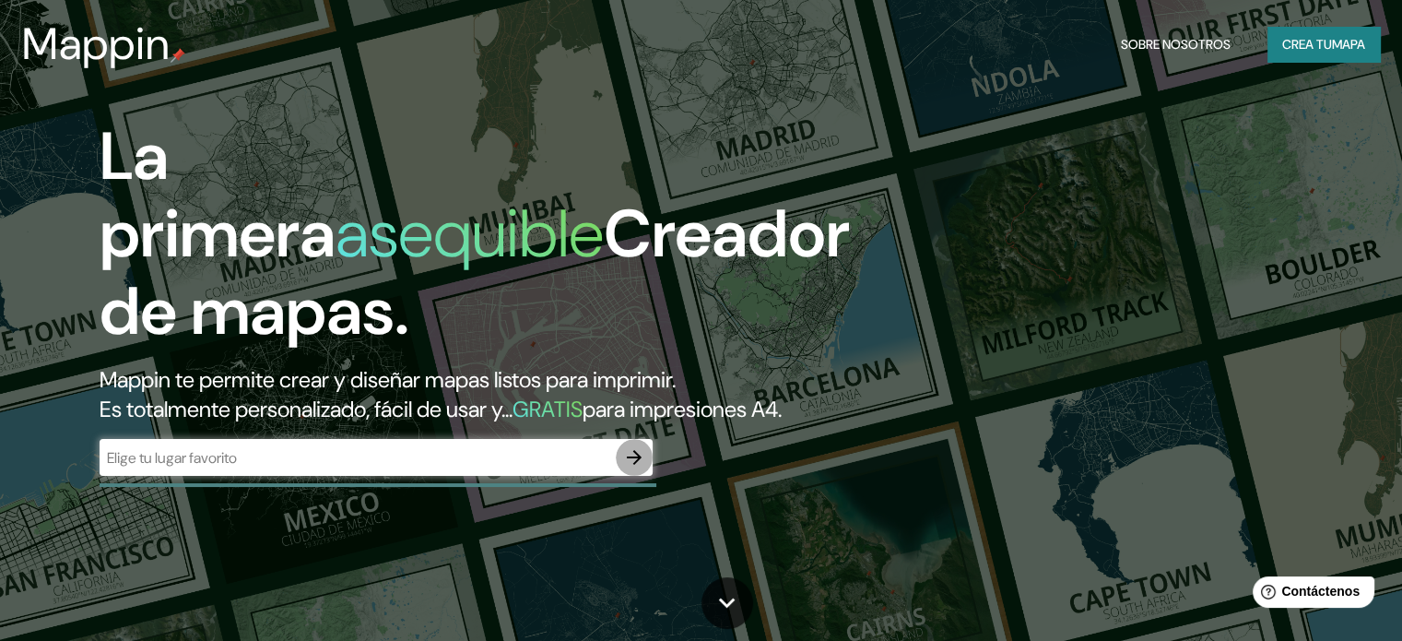
click at [631, 468] on icon "button" at bounding box center [634, 457] width 22 height 22
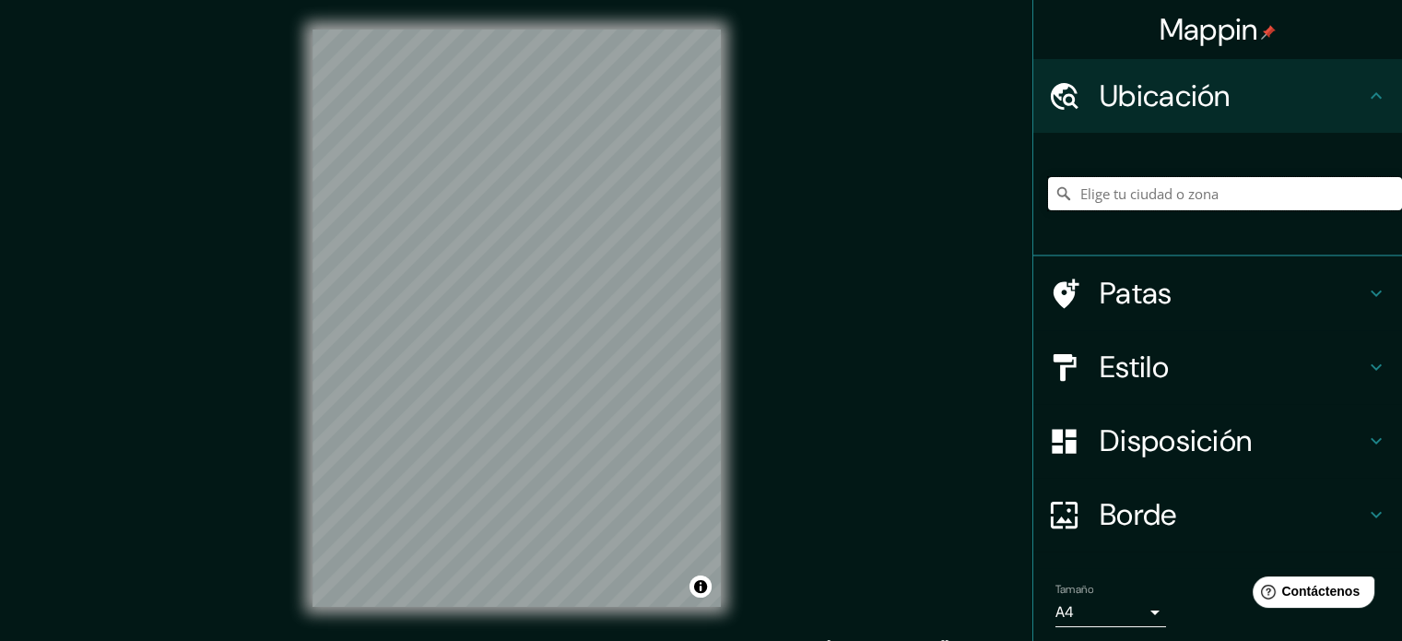
click at [1126, 190] on input "Elige tu ciudad o zona" at bounding box center [1225, 193] width 354 height 33
type input "Diagonal Don Bosco, Punta Arenas, Región de Magallanes y de la Antártica Chilen…"
click at [765, 330] on div "Mappin Ubicación Diagonal Don Bosco, Punta Arenas, Región de Magallanes y de la…" at bounding box center [701, 333] width 1402 height 666
click at [1264, 353] on h4 "Estilo" at bounding box center [1232, 366] width 265 height 37
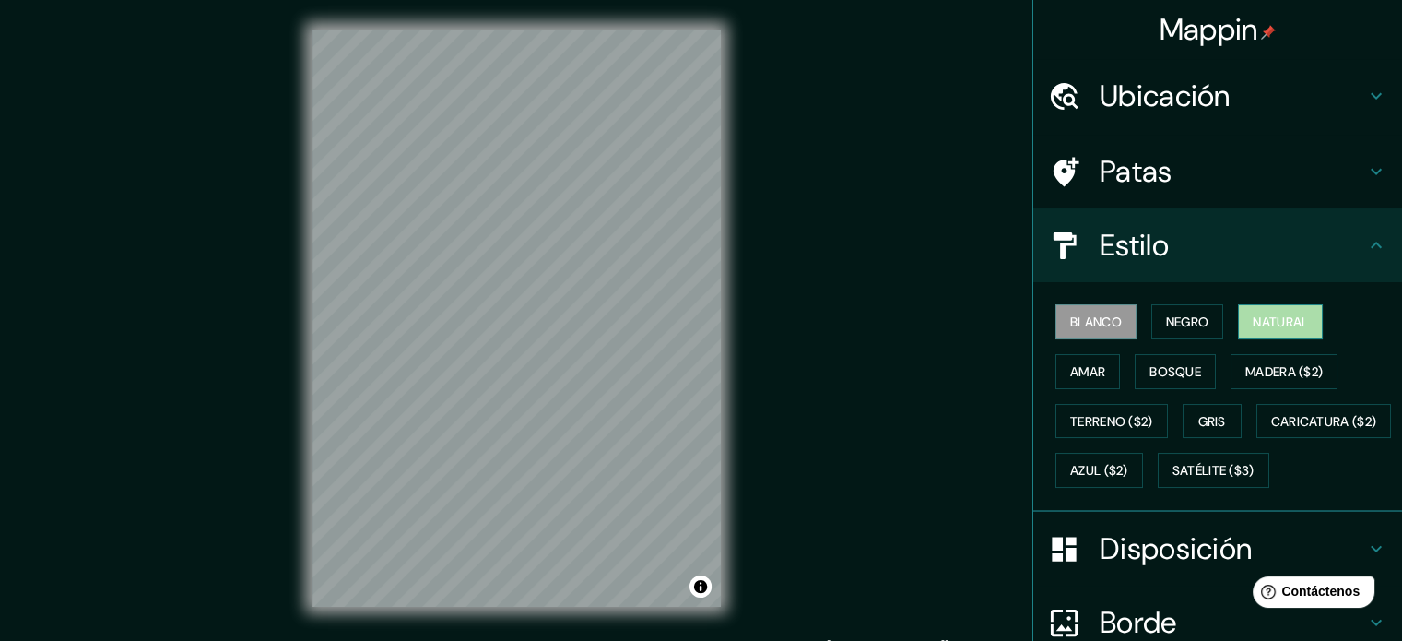
click at [1302, 329] on button "Natural" at bounding box center [1280, 321] width 85 height 35
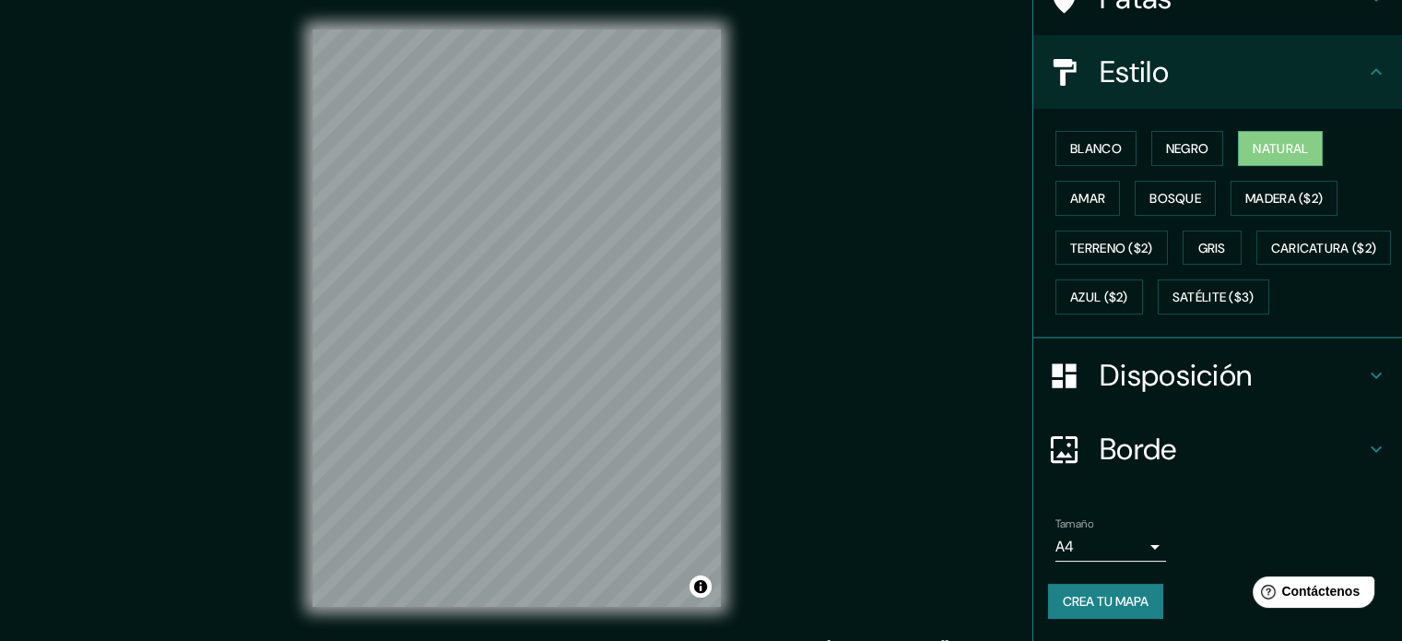
scroll to position [218, 0]
click at [1126, 540] on body "Mappin Ubicación Diagonal Don Bosco, Punta Arenas, Región de Magallanes y de la…" at bounding box center [701, 320] width 1402 height 641
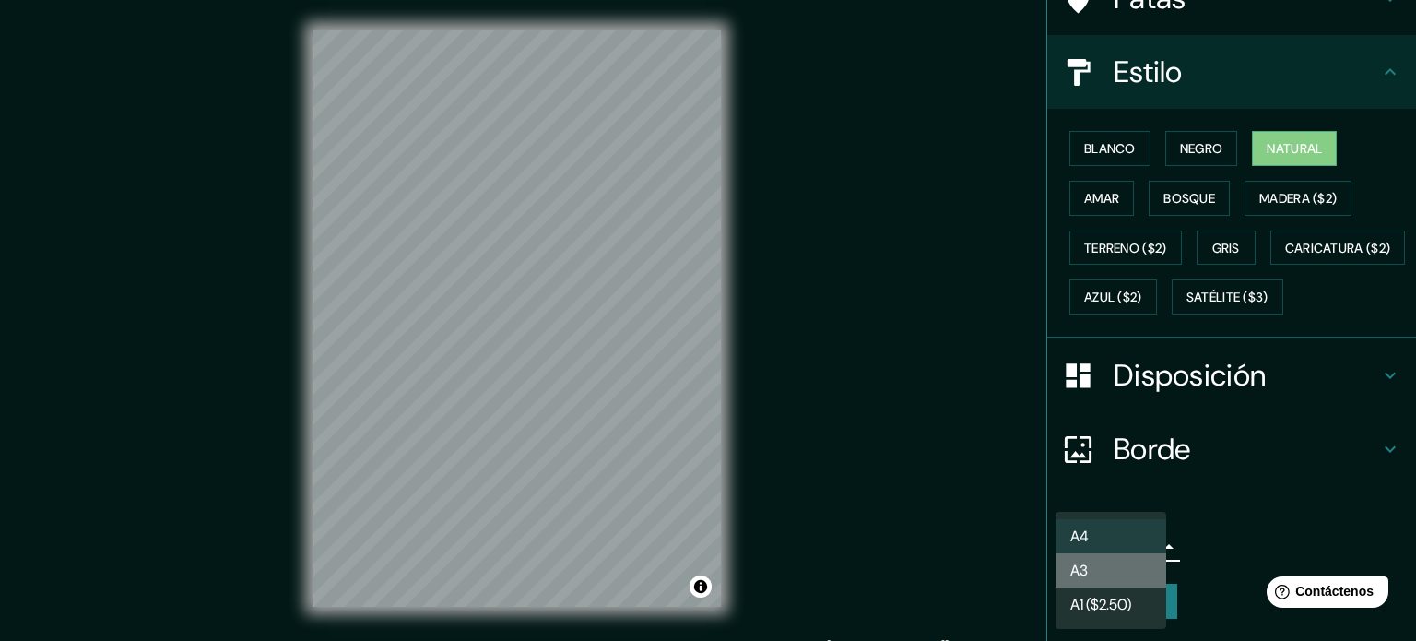
click at [1131, 566] on li "A3" at bounding box center [1111, 570] width 111 height 34
type input "a4"
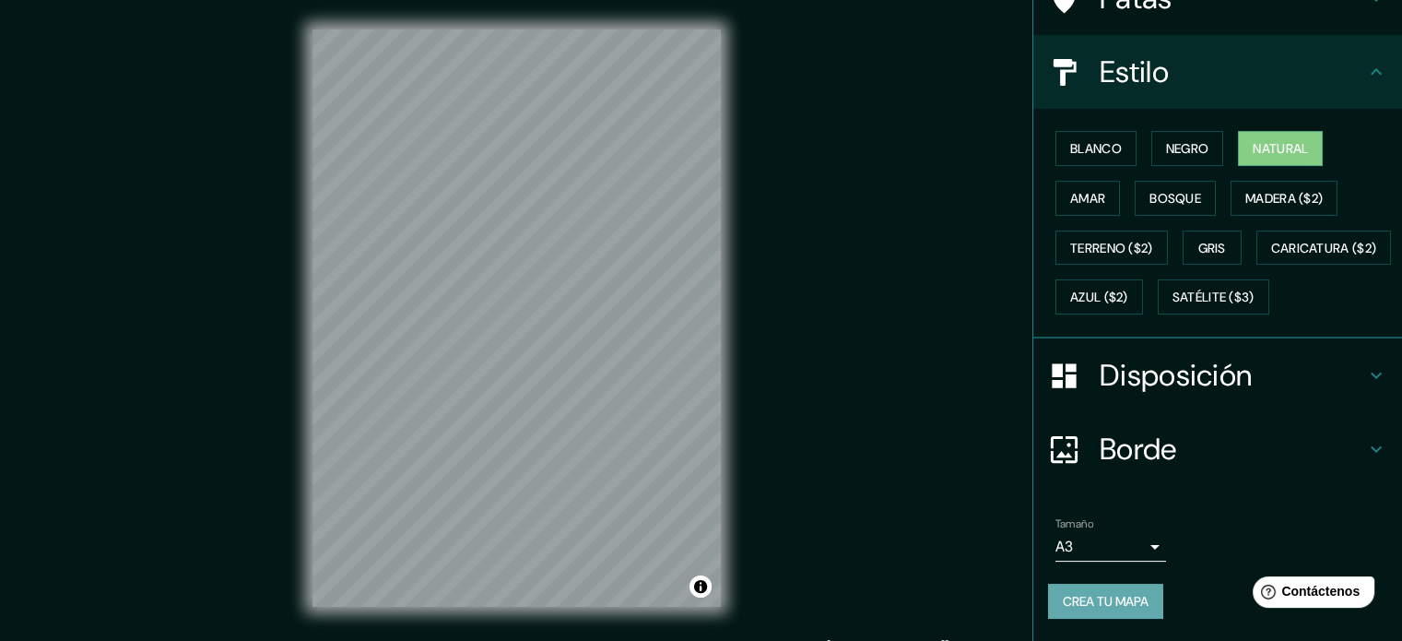
click at [1128, 603] on font "Crea tu mapa" at bounding box center [1106, 601] width 86 height 17
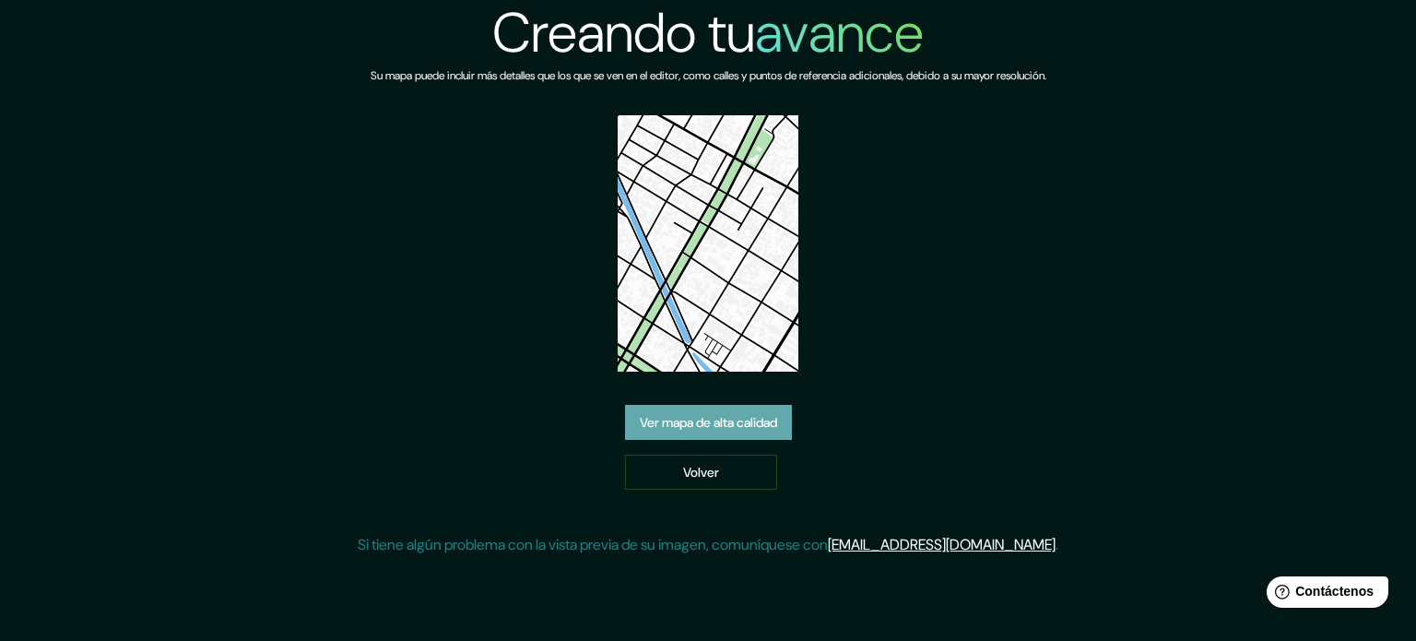
click at [745, 414] on font "Ver mapa de alta calidad" at bounding box center [708, 422] width 137 height 17
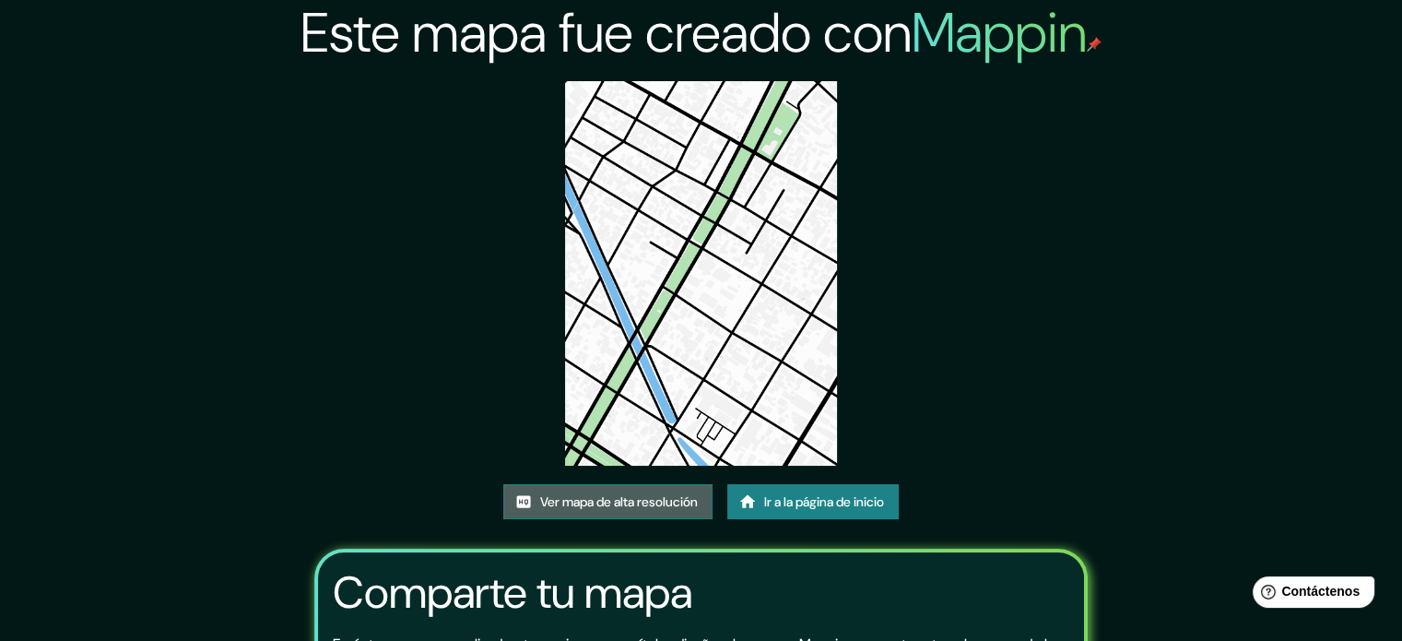
click at [655, 497] on font "Ver mapa de alta resolución" at bounding box center [619, 501] width 158 height 17
click at [802, 492] on font "Ir a la página de inicio" at bounding box center [824, 502] width 120 height 24
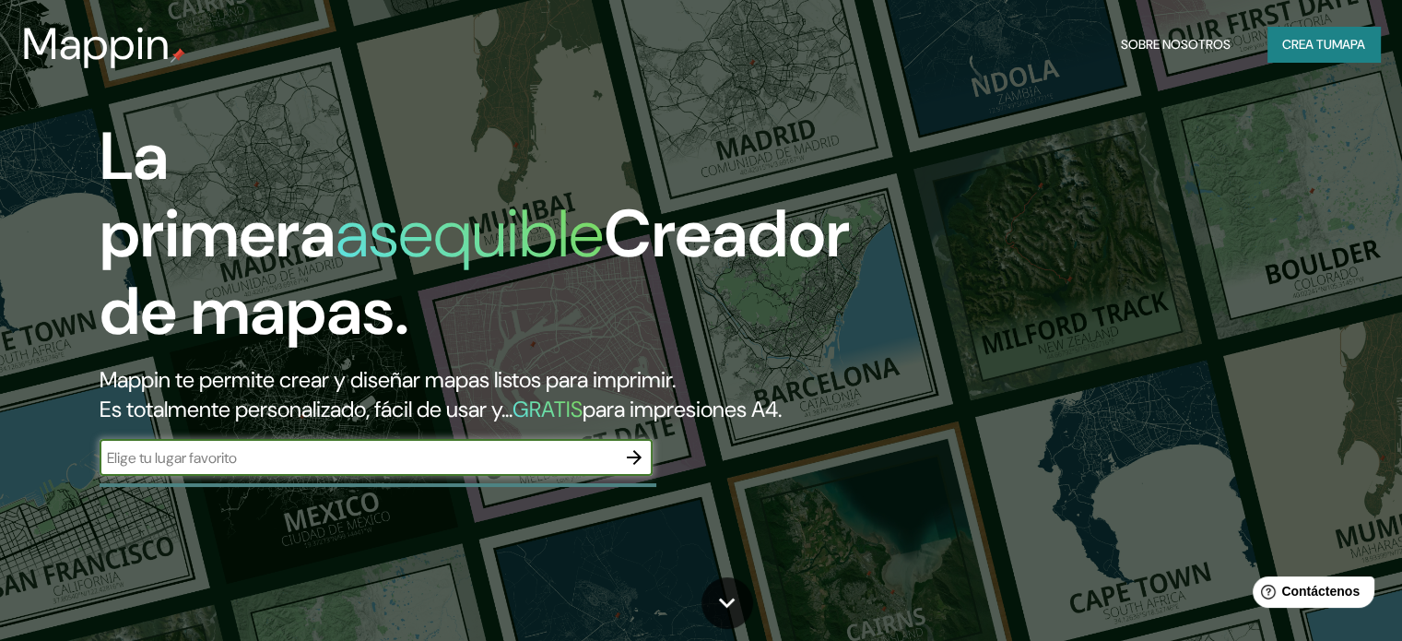
click at [633, 465] on icon "button" at bounding box center [634, 457] width 15 height 15
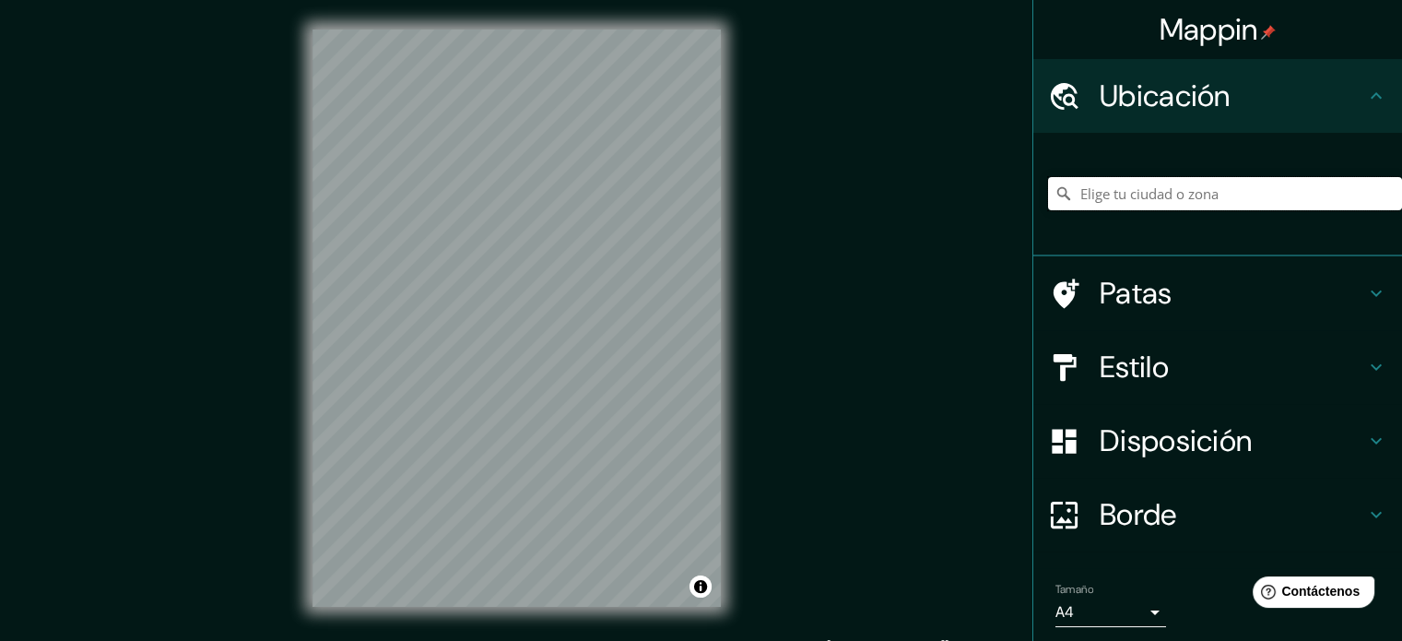
click at [1140, 191] on input "Elige tu ciudad o zona" at bounding box center [1225, 193] width 354 height 33
type input "[GEOGRAPHIC_DATA][PERSON_NAME], [GEOGRAPHIC_DATA], [GEOGRAPHIC_DATA][PERSON_NAM…"
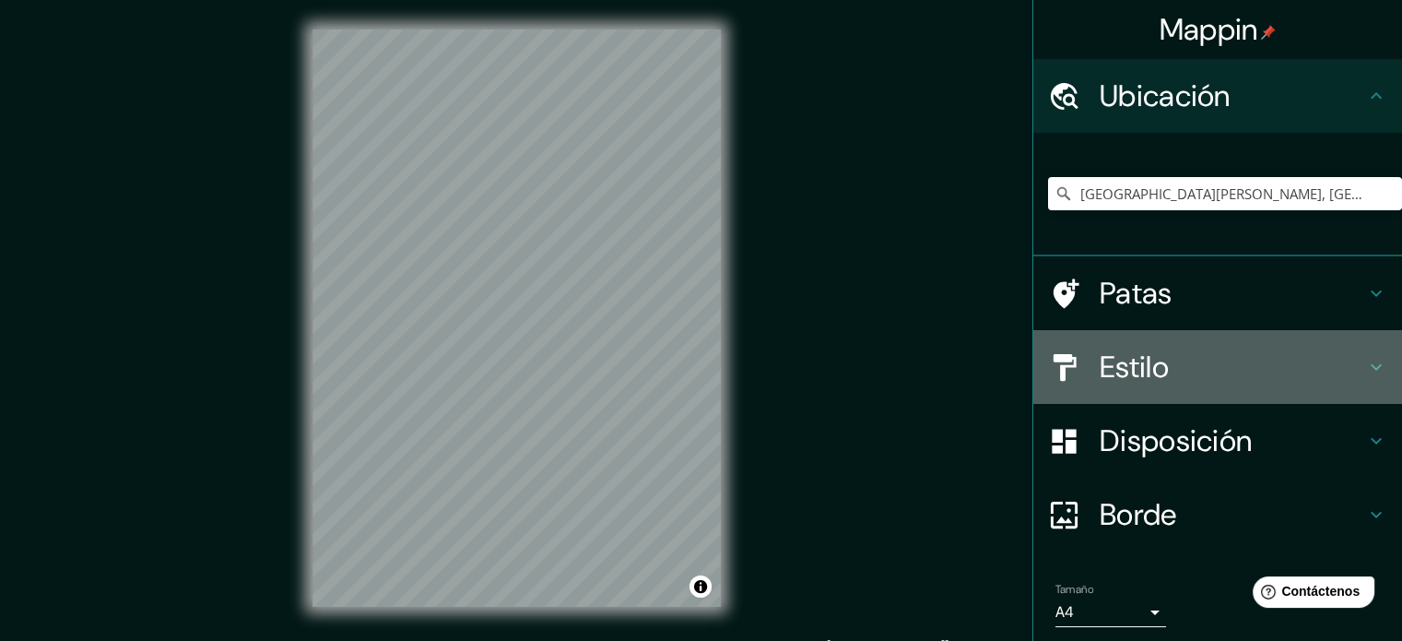
click at [1340, 364] on h4 "Estilo" at bounding box center [1232, 366] width 265 height 37
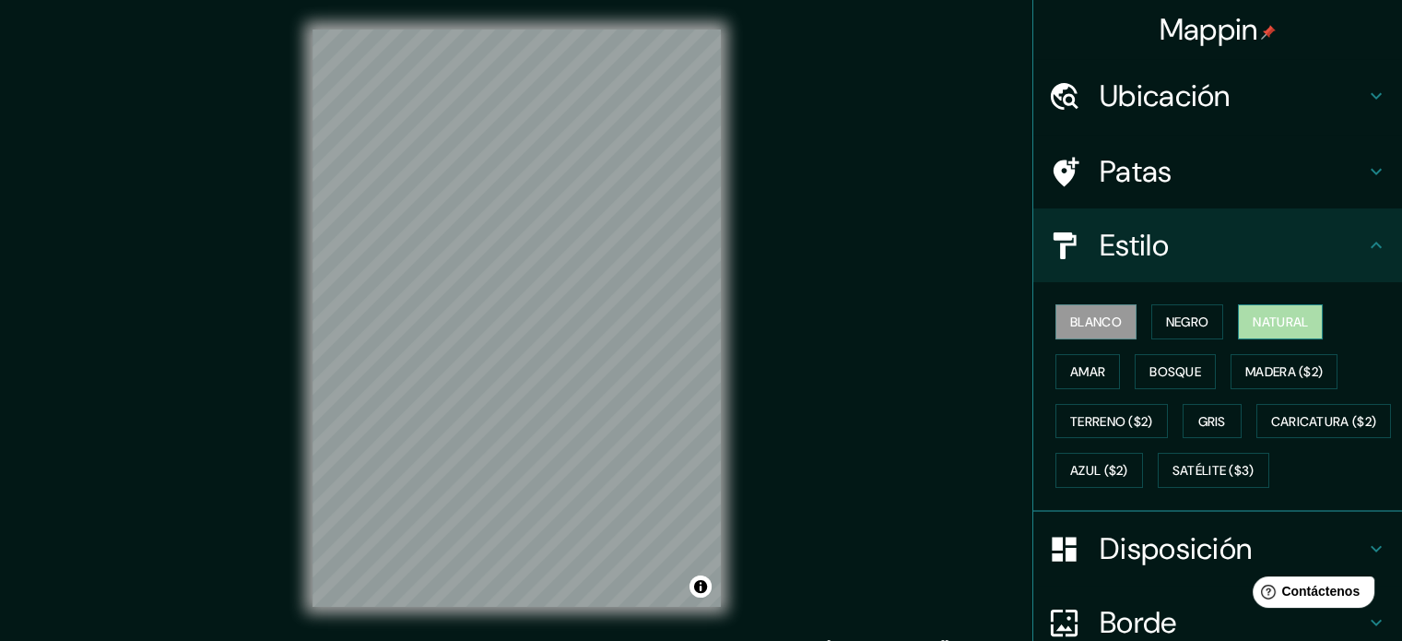
click at [1300, 324] on font "Natural" at bounding box center [1280, 321] width 55 height 17
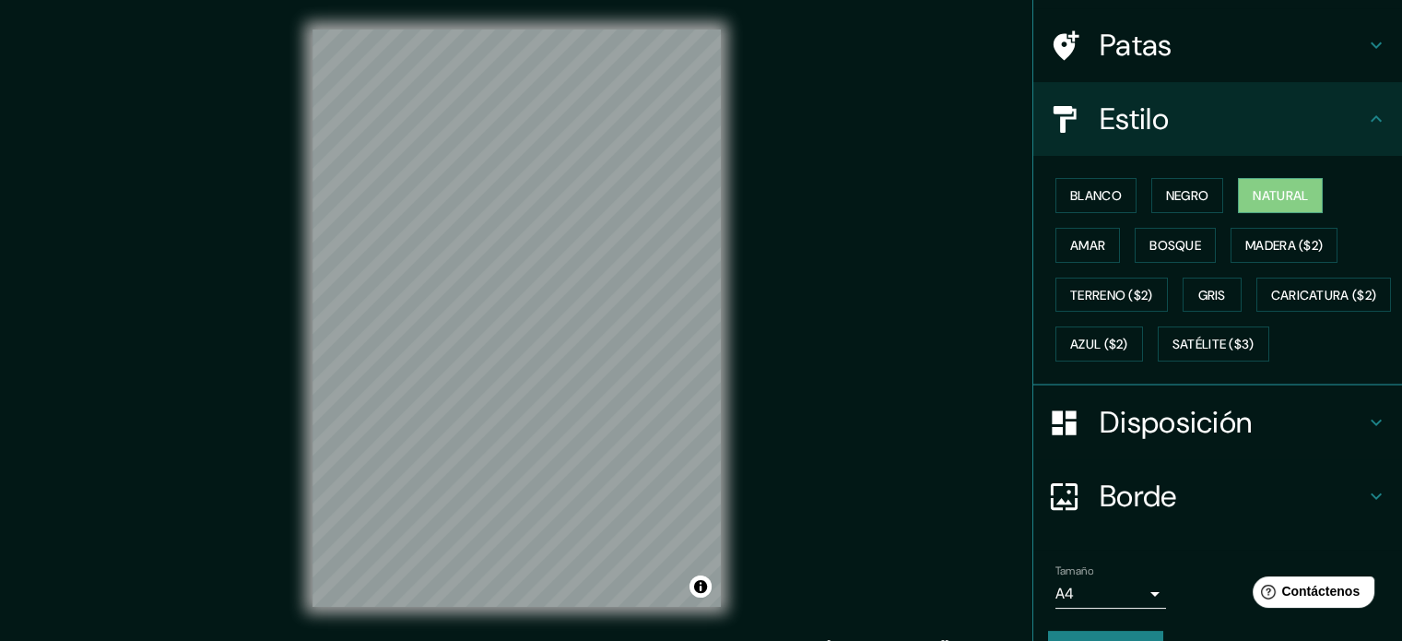
scroll to position [218, 0]
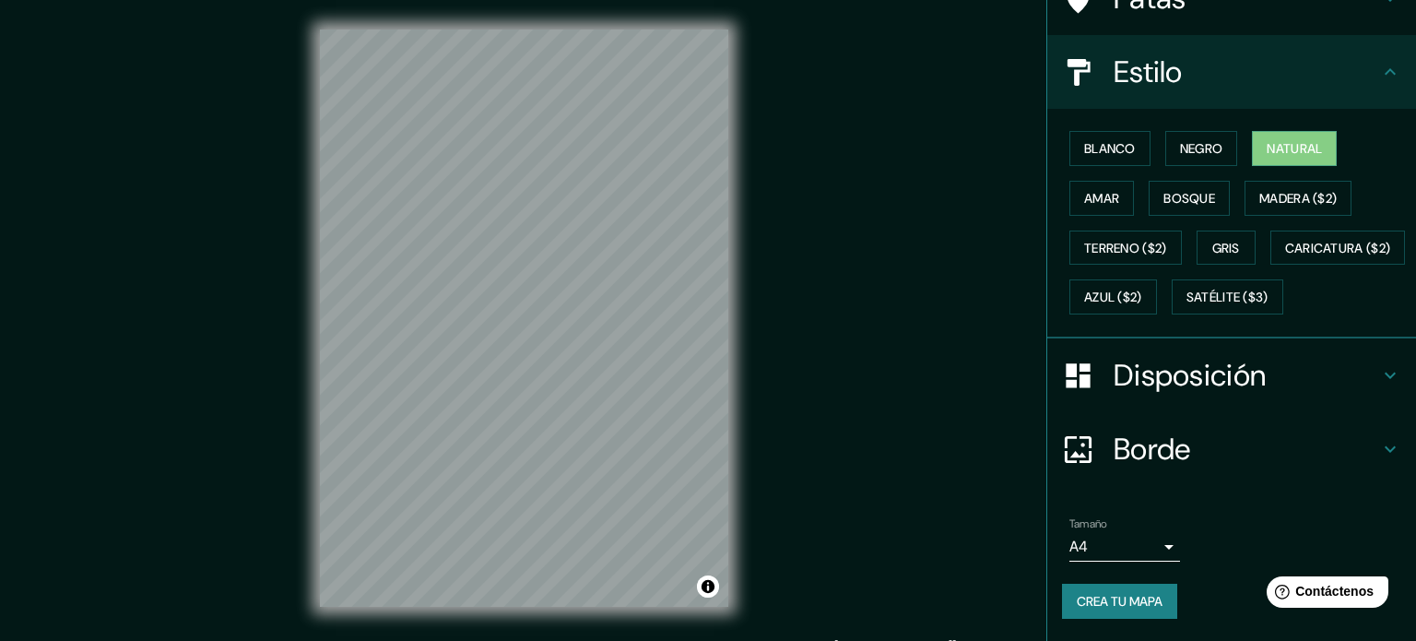
click at [1111, 559] on body "Mappin Ubicación Diagonal Don Bosco, Punta Arenas, Región de Magallanes y de la…" at bounding box center [708, 320] width 1416 height 641
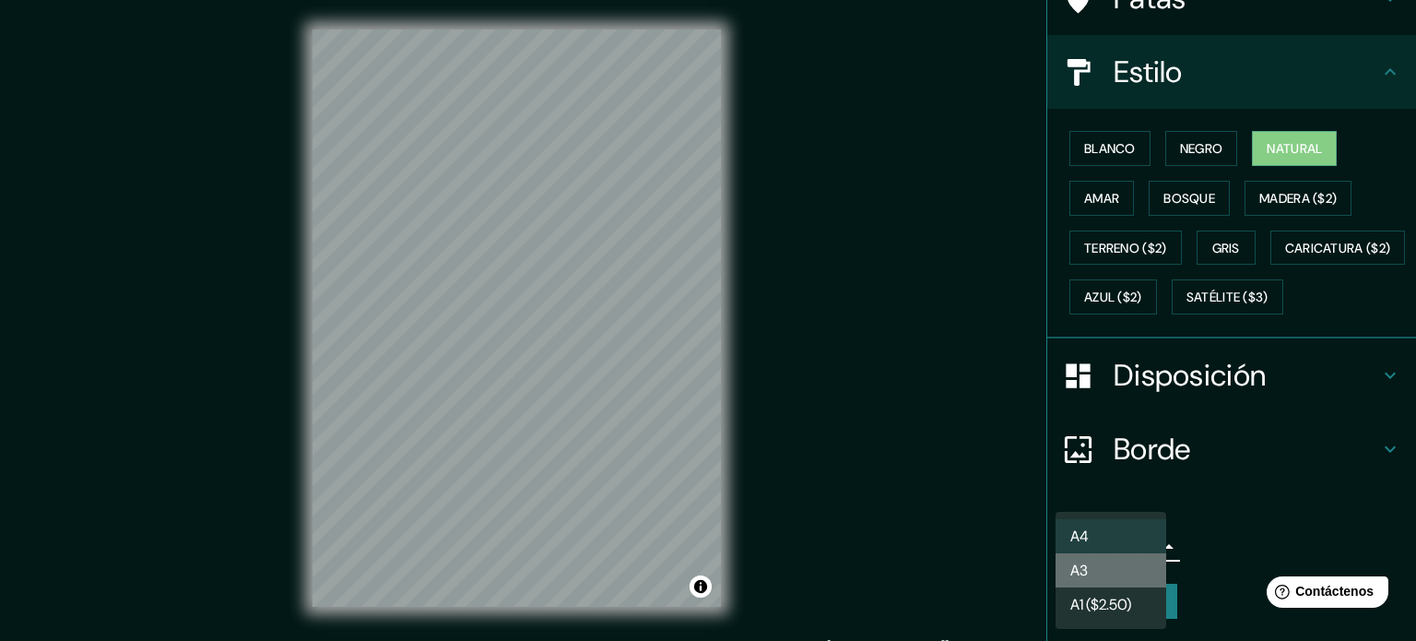
click at [1126, 578] on li "A3" at bounding box center [1111, 570] width 111 height 34
type input "a4"
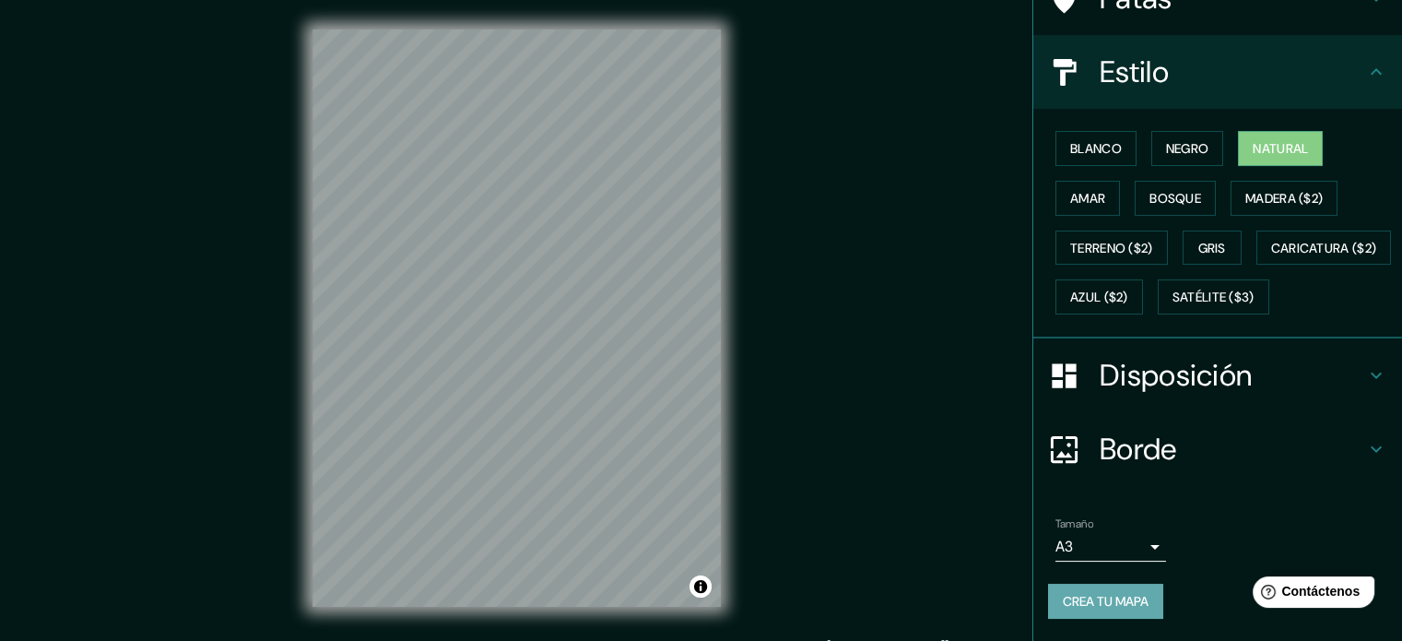
click at [1088, 596] on font "Crea tu mapa" at bounding box center [1106, 601] width 86 height 17
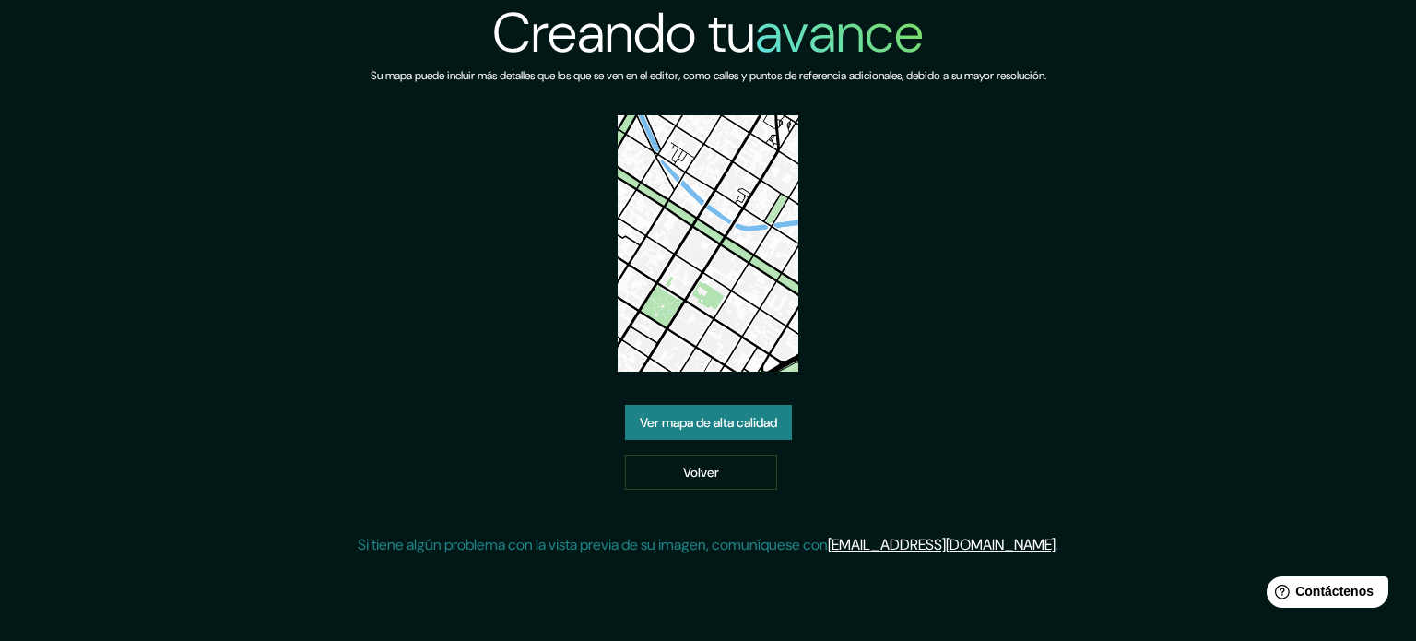
click at [773, 414] on font "Ver mapa de alta calidad" at bounding box center [708, 422] width 137 height 17
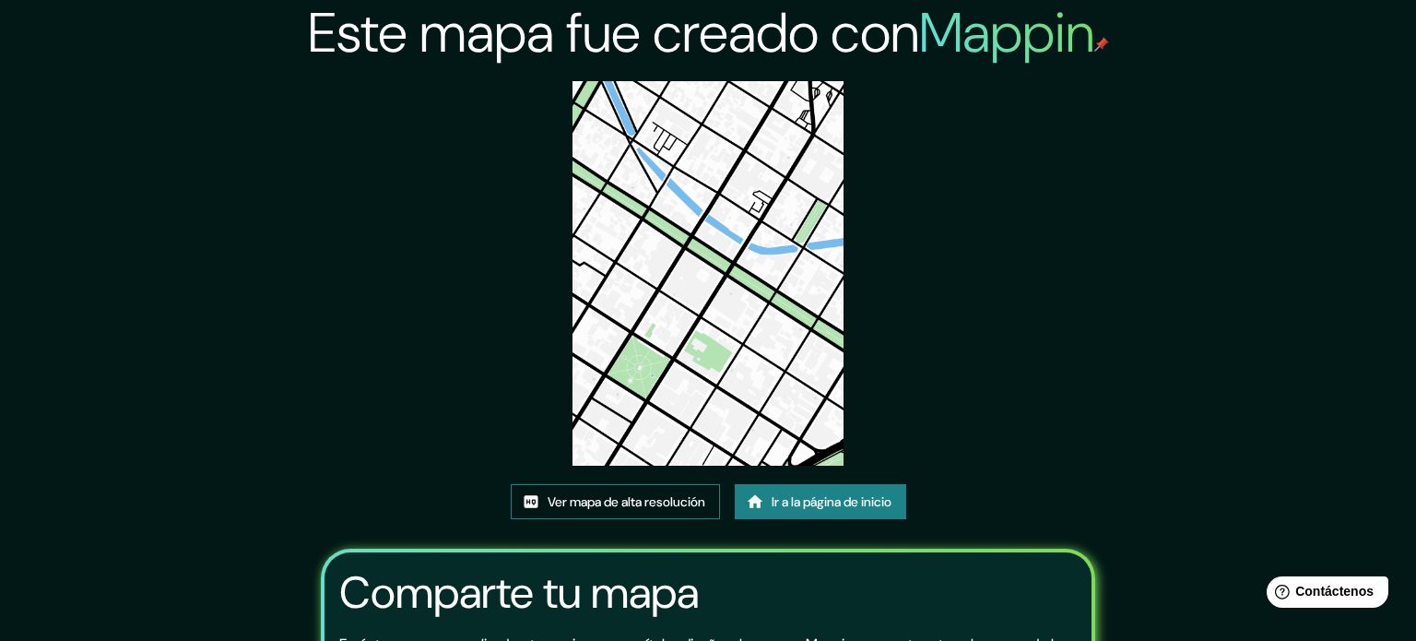
click at [667, 490] on font "Ver mapa de alta resolución" at bounding box center [627, 502] width 158 height 24
